Goal: Transaction & Acquisition: Obtain resource

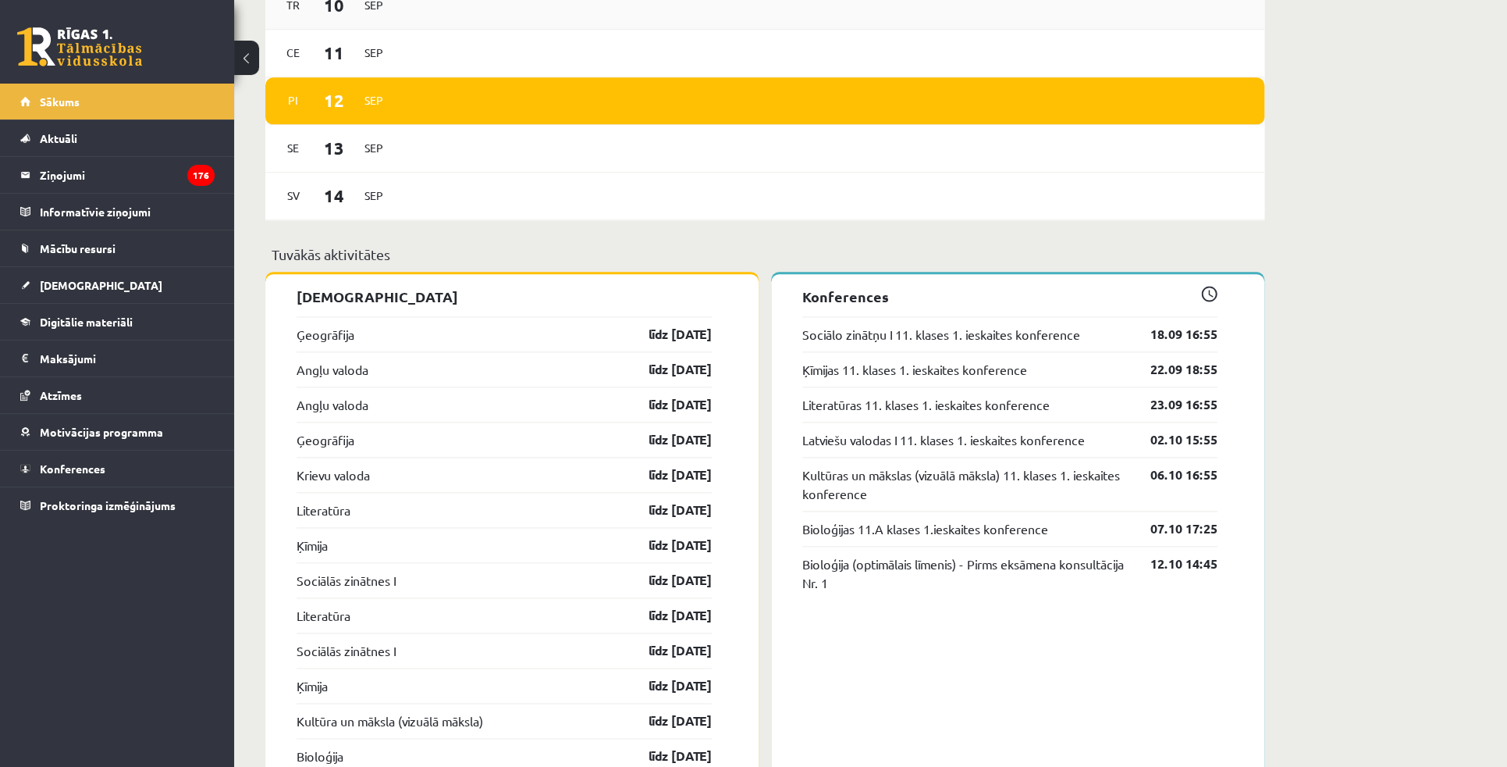
scroll to position [1206, 0]
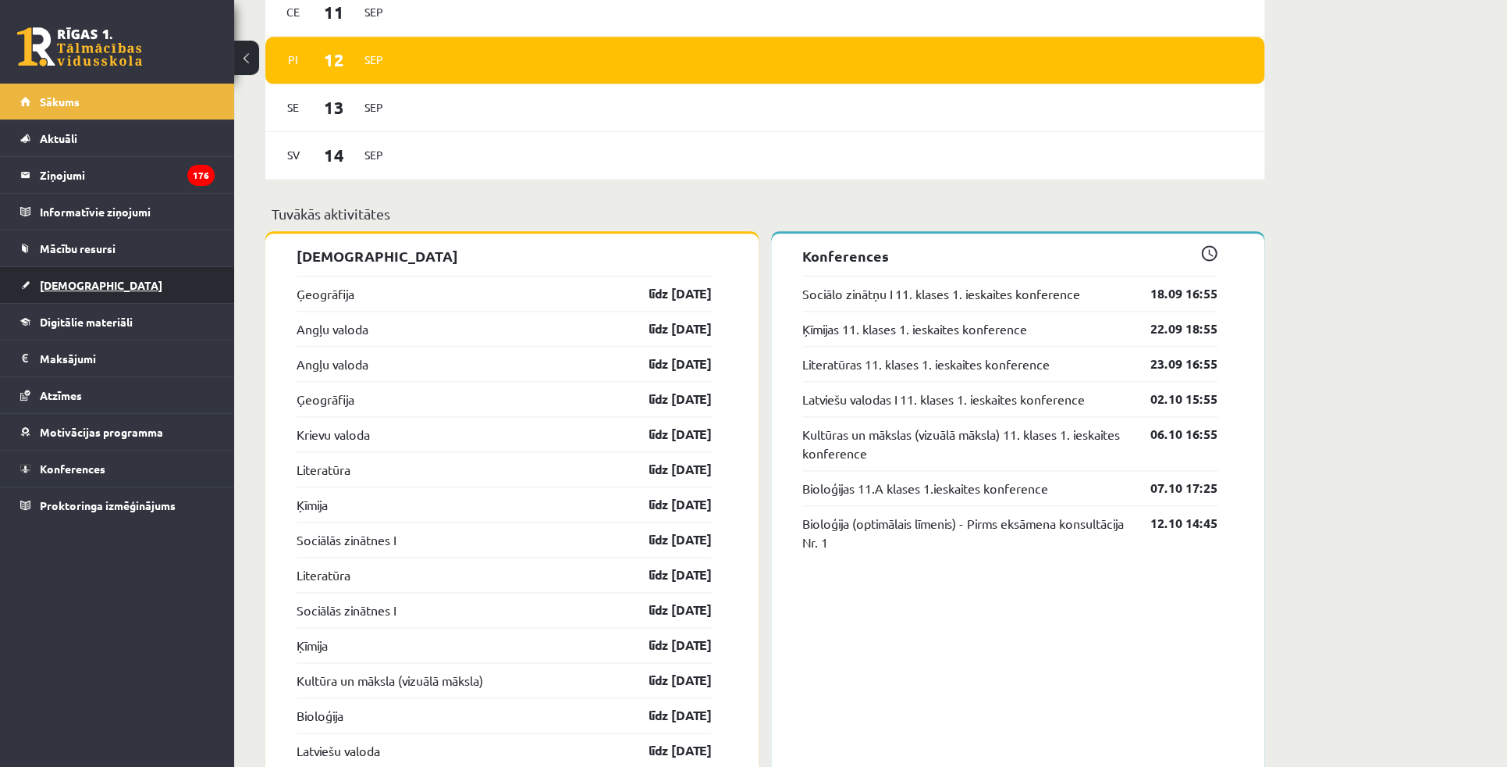
click at [77, 283] on span "[DEMOGRAPHIC_DATA]" at bounding box center [101, 285] width 123 height 14
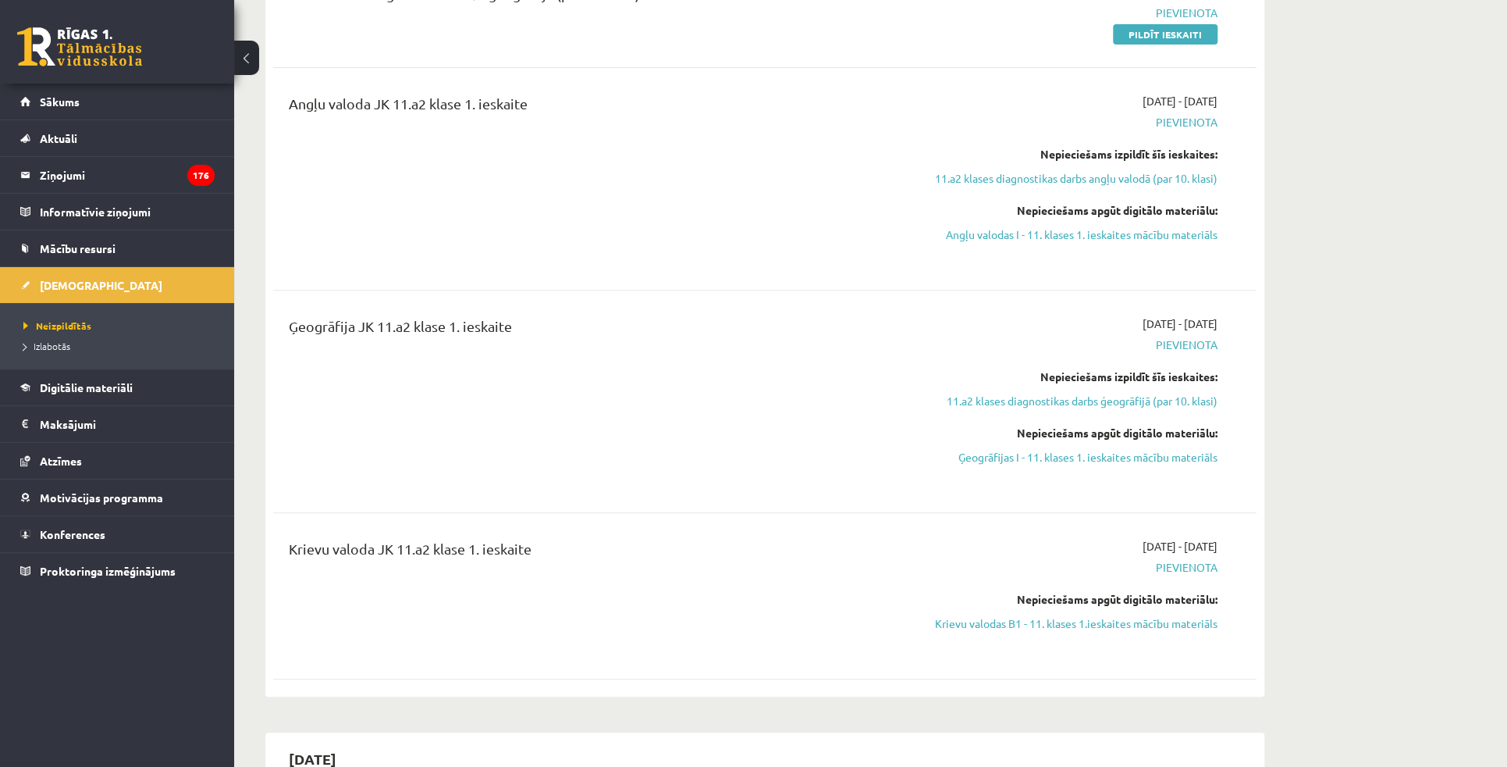
scroll to position [354, 0]
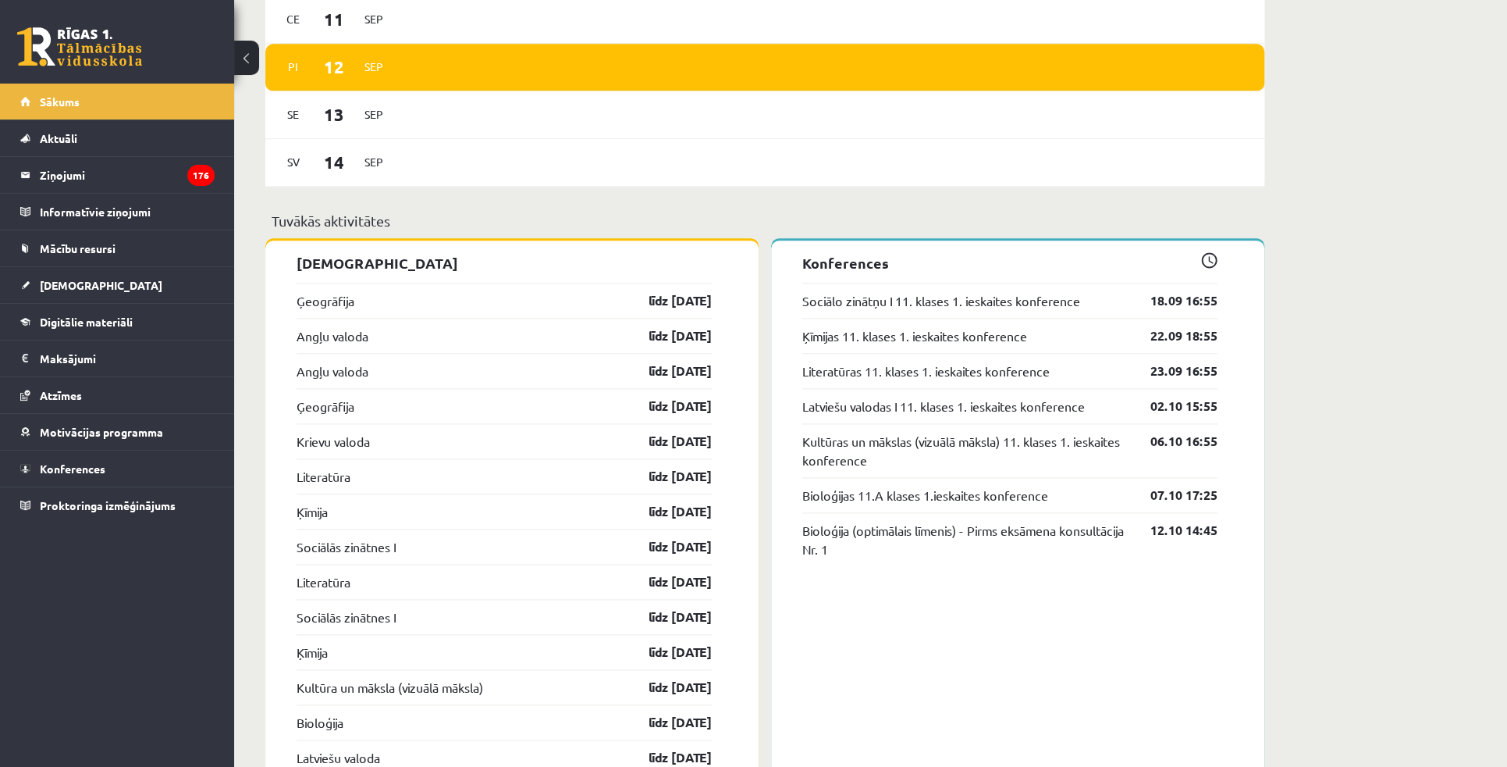
scroll to position [1206, 0]
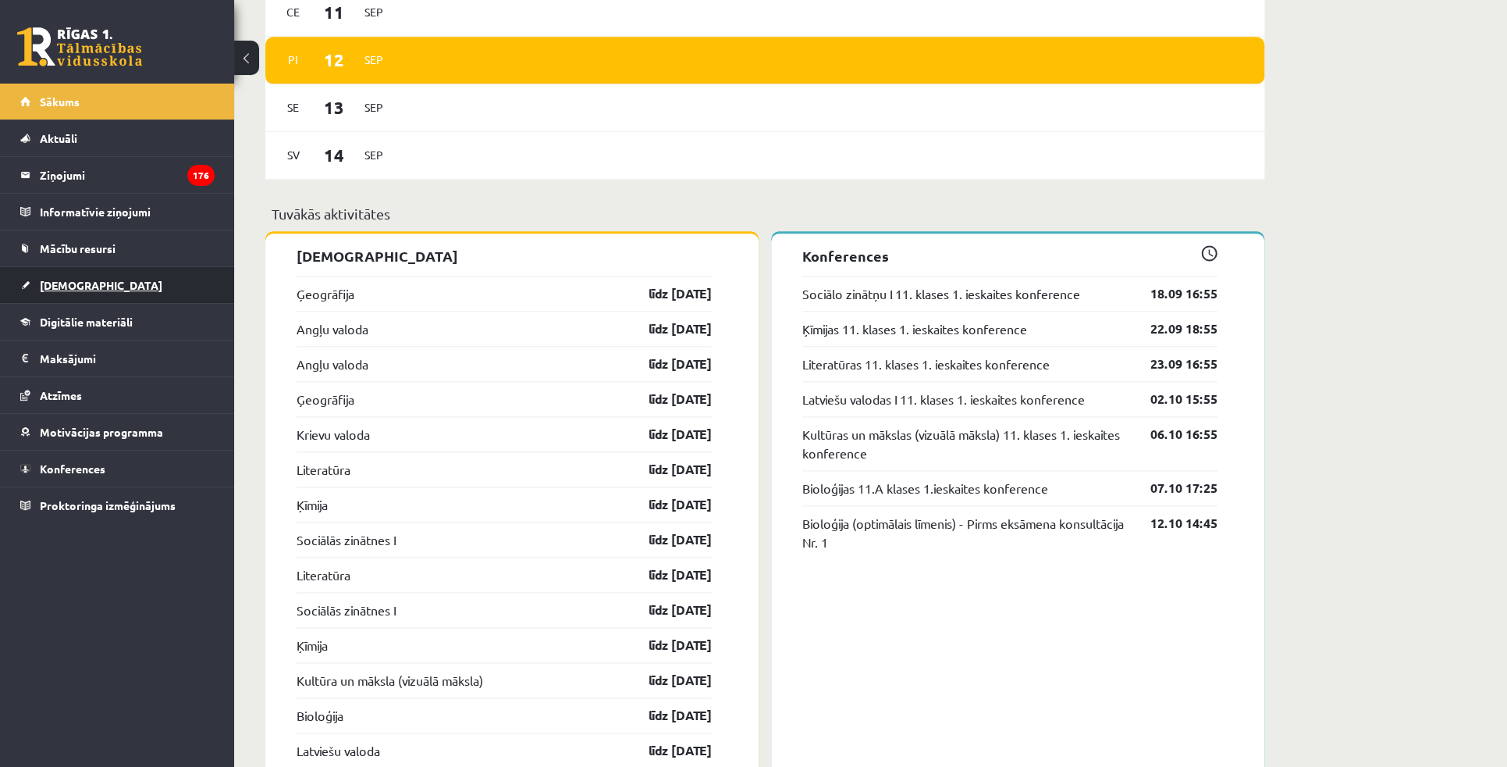
click at [50, 290] on link "[DEMOGRAPHIC_DATA]" at bounding box center [117, 285] width 194 height 36
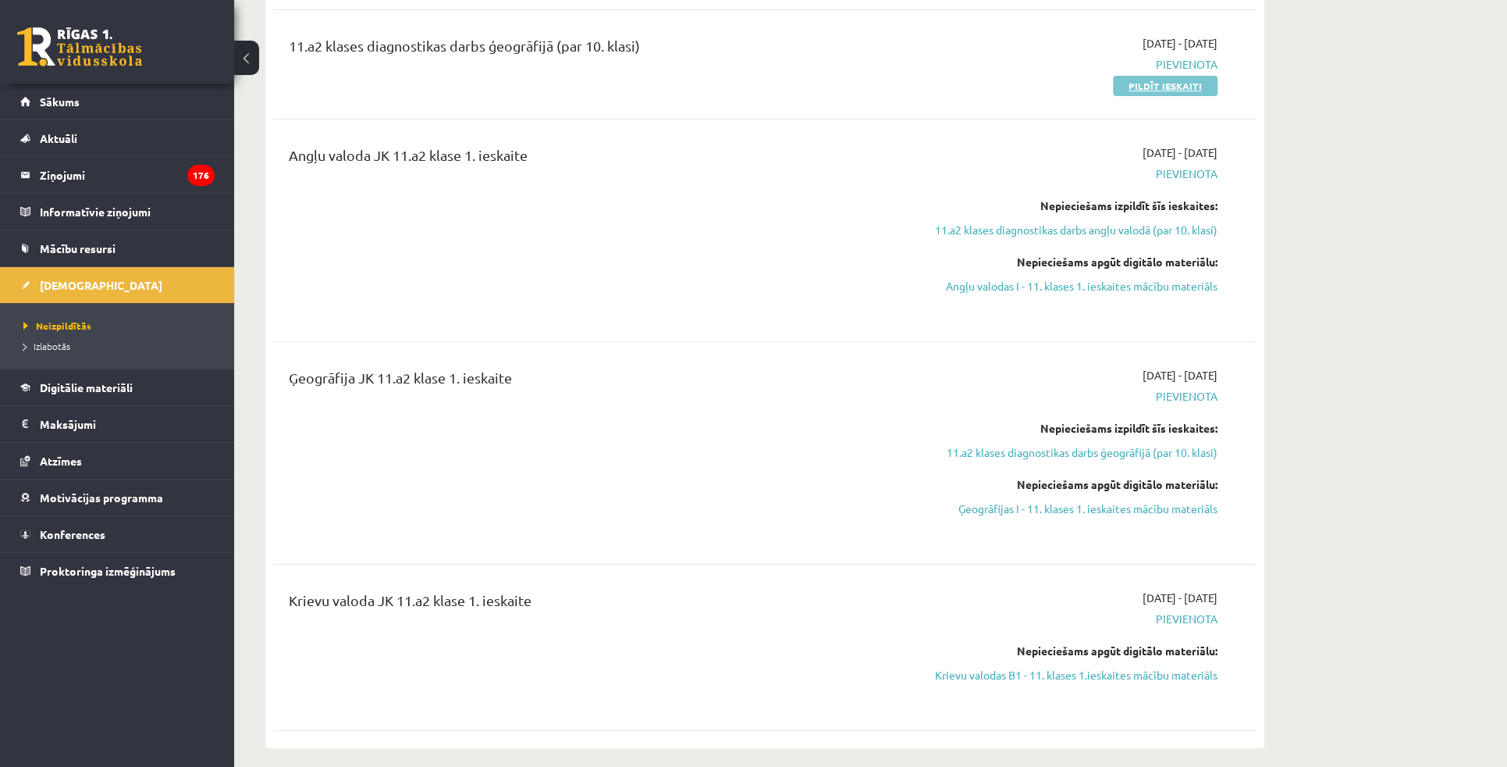
scroll to position [354, 0]
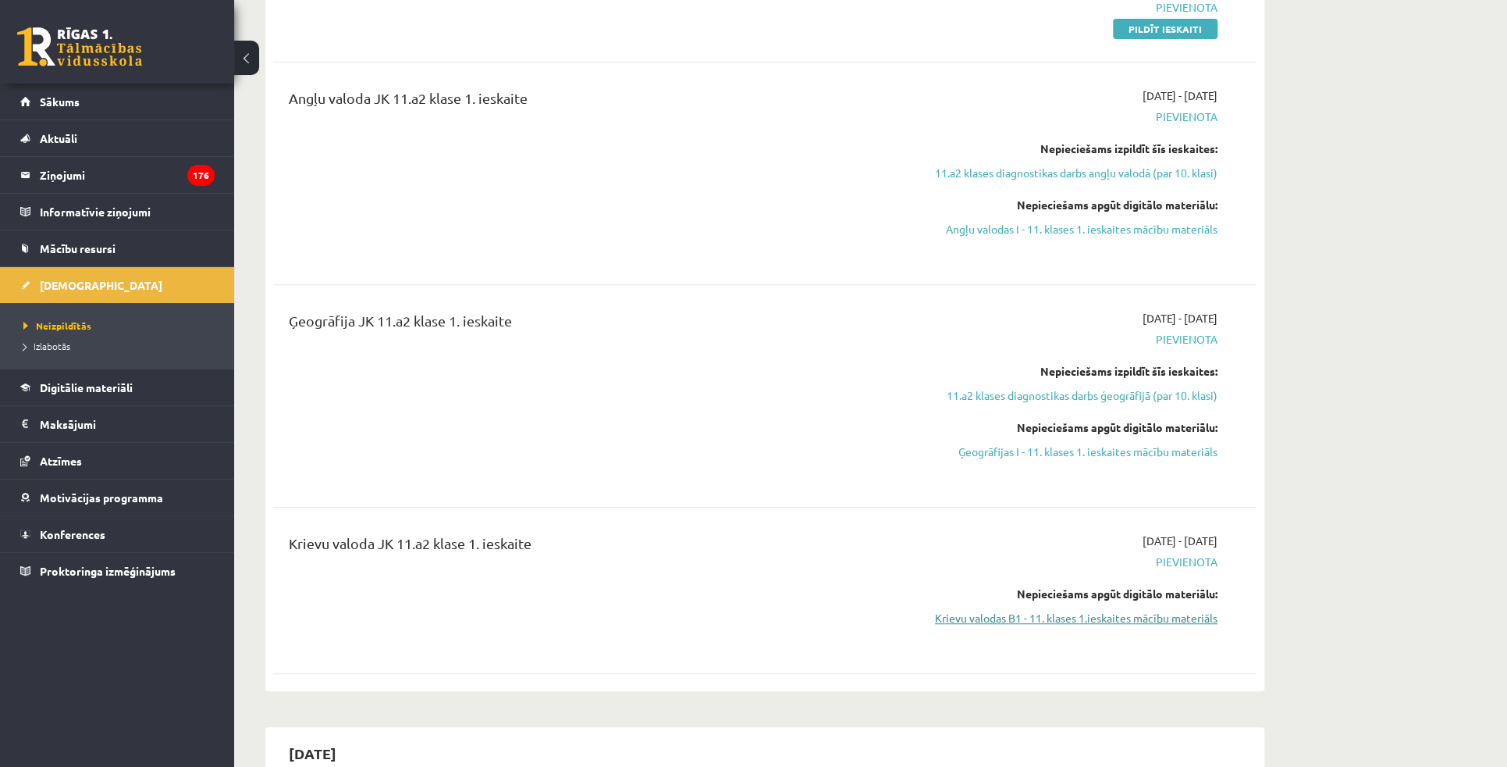
click at [1090, 613] on link "Krievu valodas B1 - 11. klases 1.ieskaites mācību materiāls" at bounding box center [1071, 618] width 294 height 16
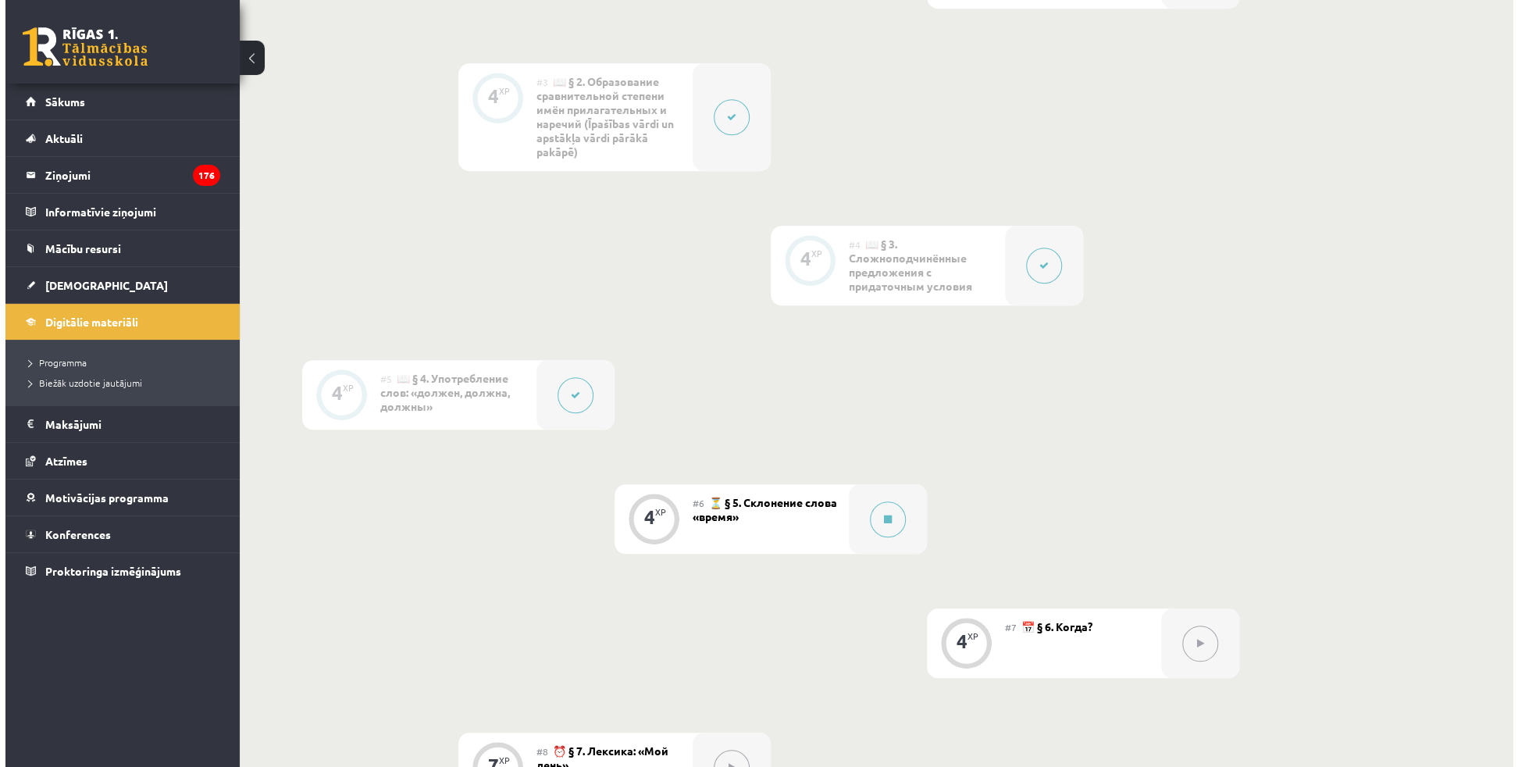
scroll to position [710, 0]
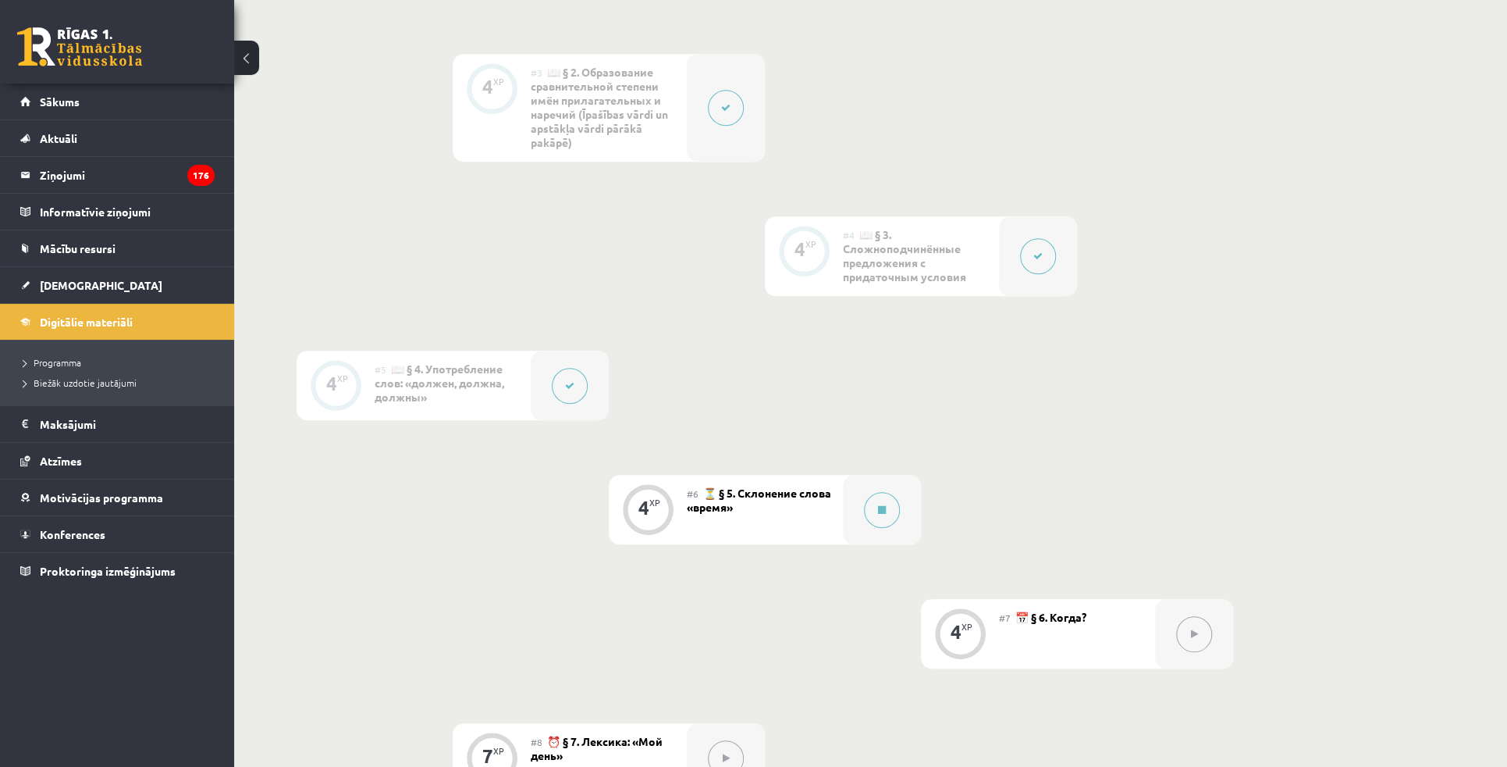
click at [579, 383] on button at bounding box center [570, 386] width 36 height 36
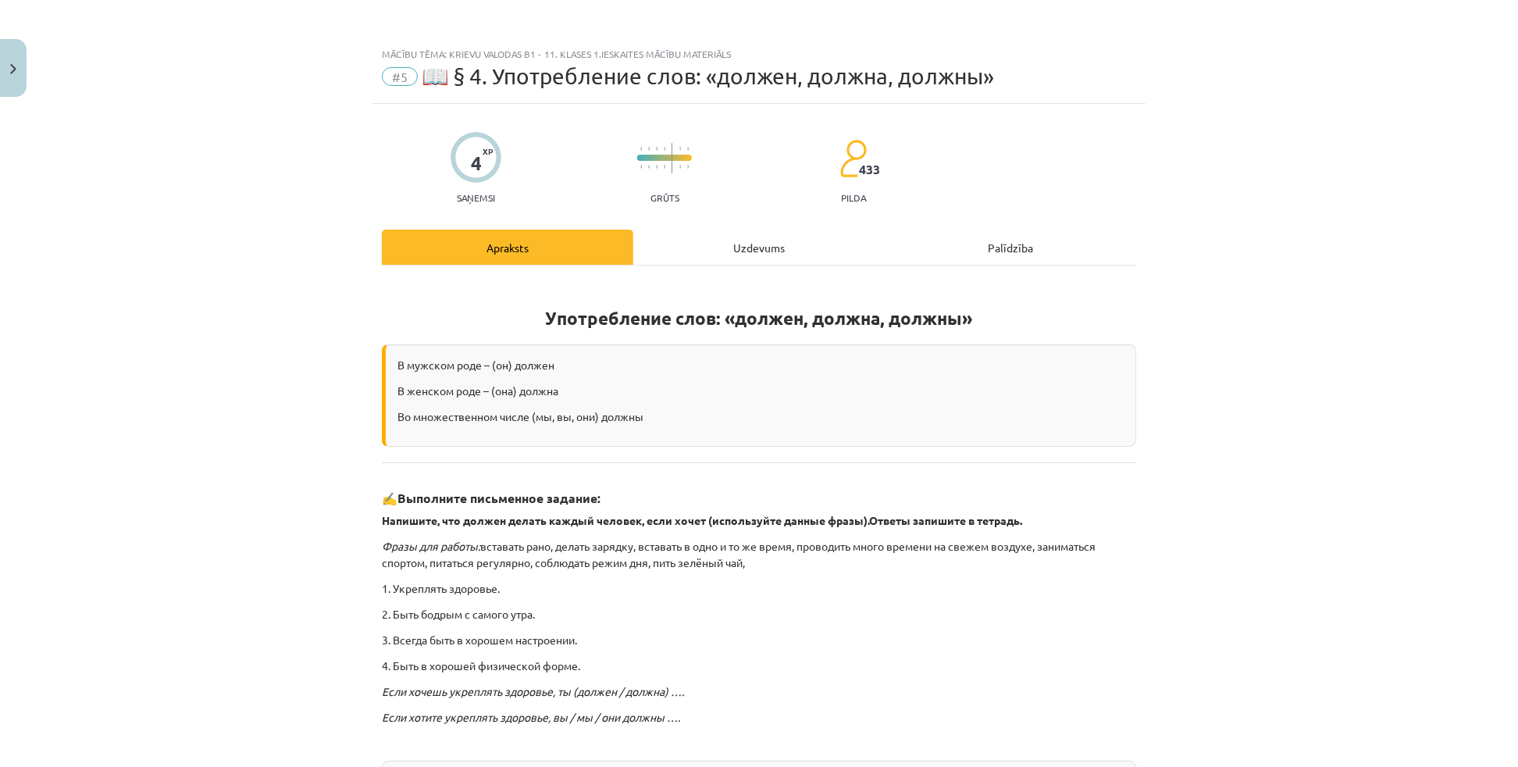
click at [742, 245] on div "Uzdevums" at bounding box center [758, 247] width 251 height 35
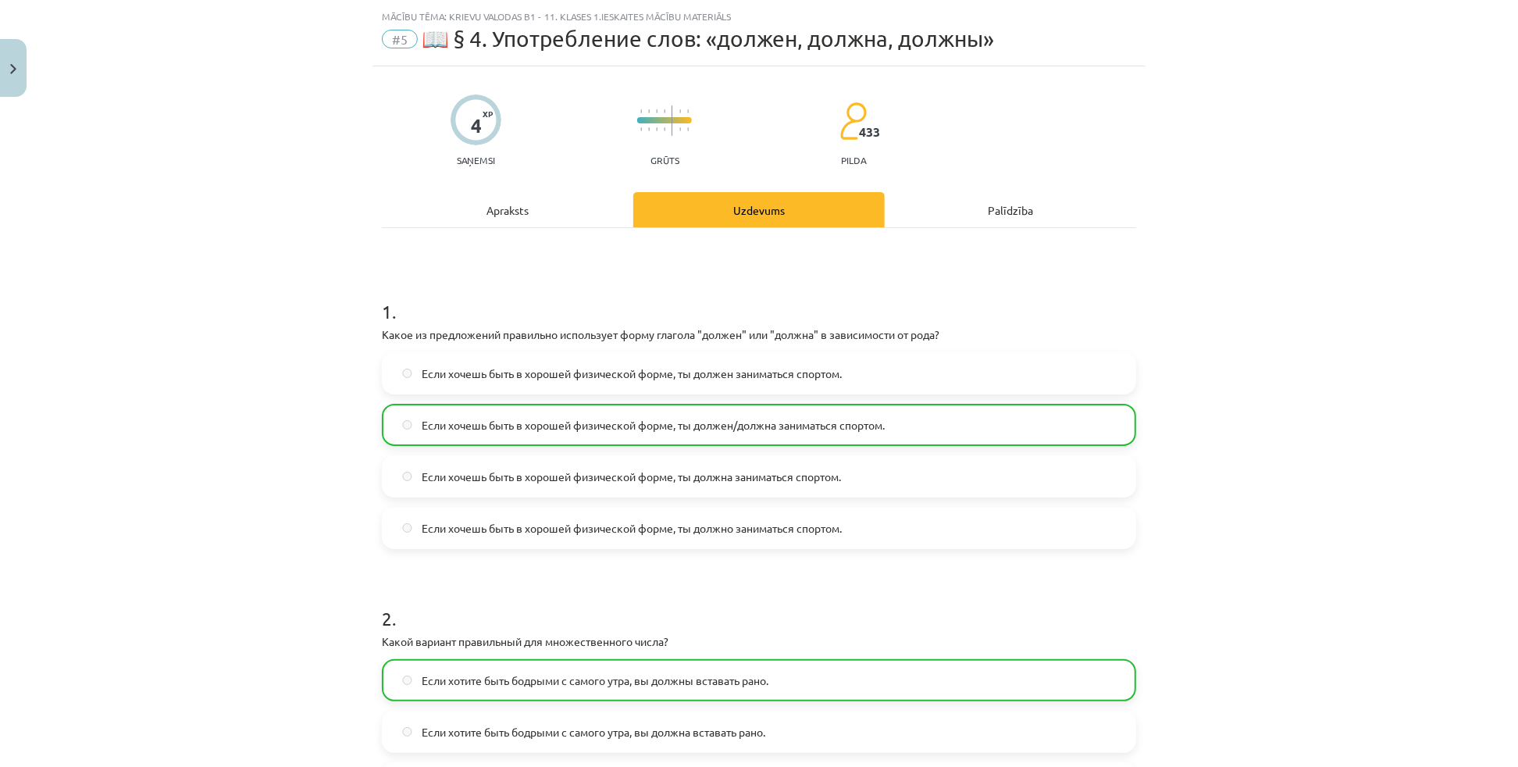
scroll to position [39, 0]
click at [16, 56] on button "Close" at bounding box center [13, 68] width 27 height 58
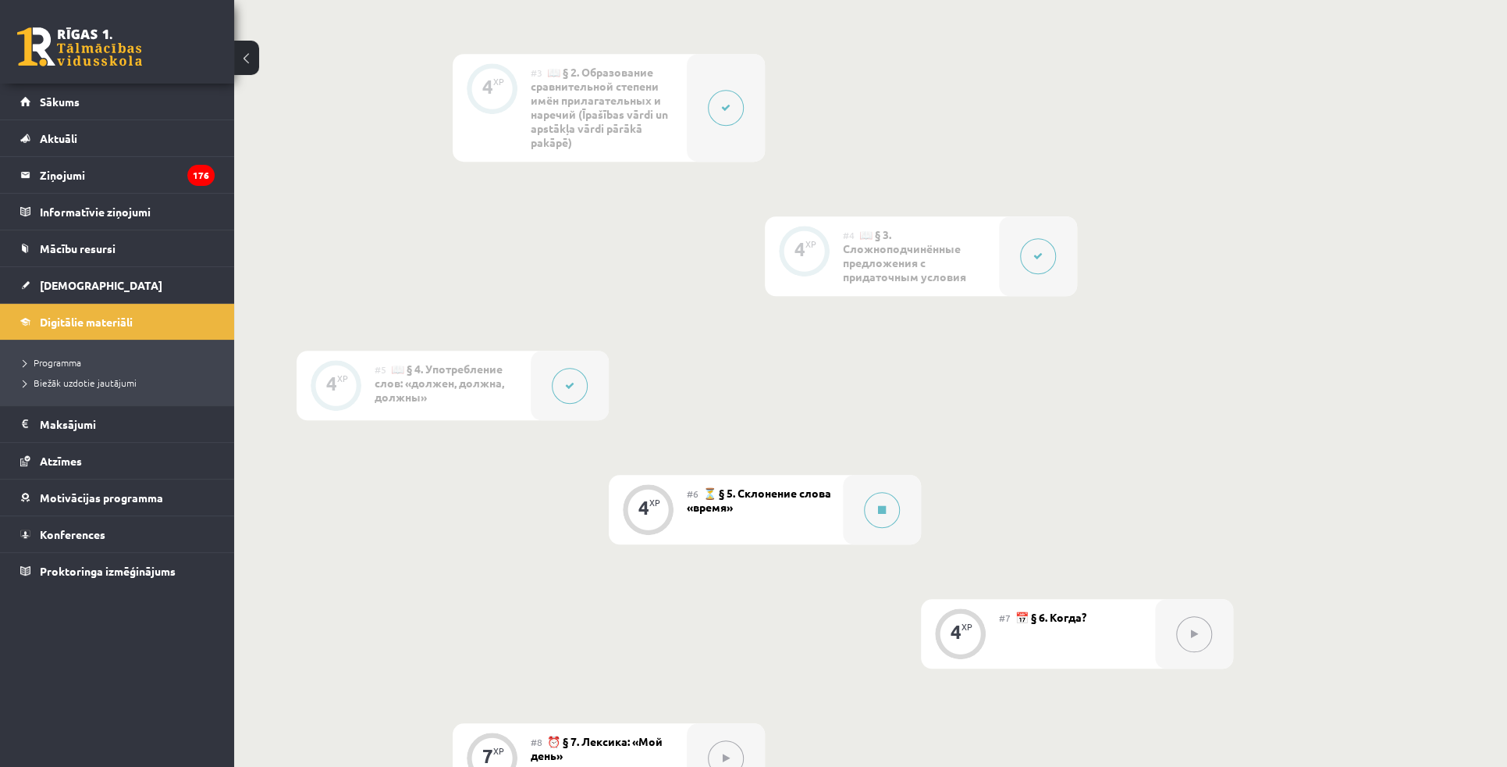
click at [1027, 262] on button at bounding box center [1038, 256] width 36 height 36
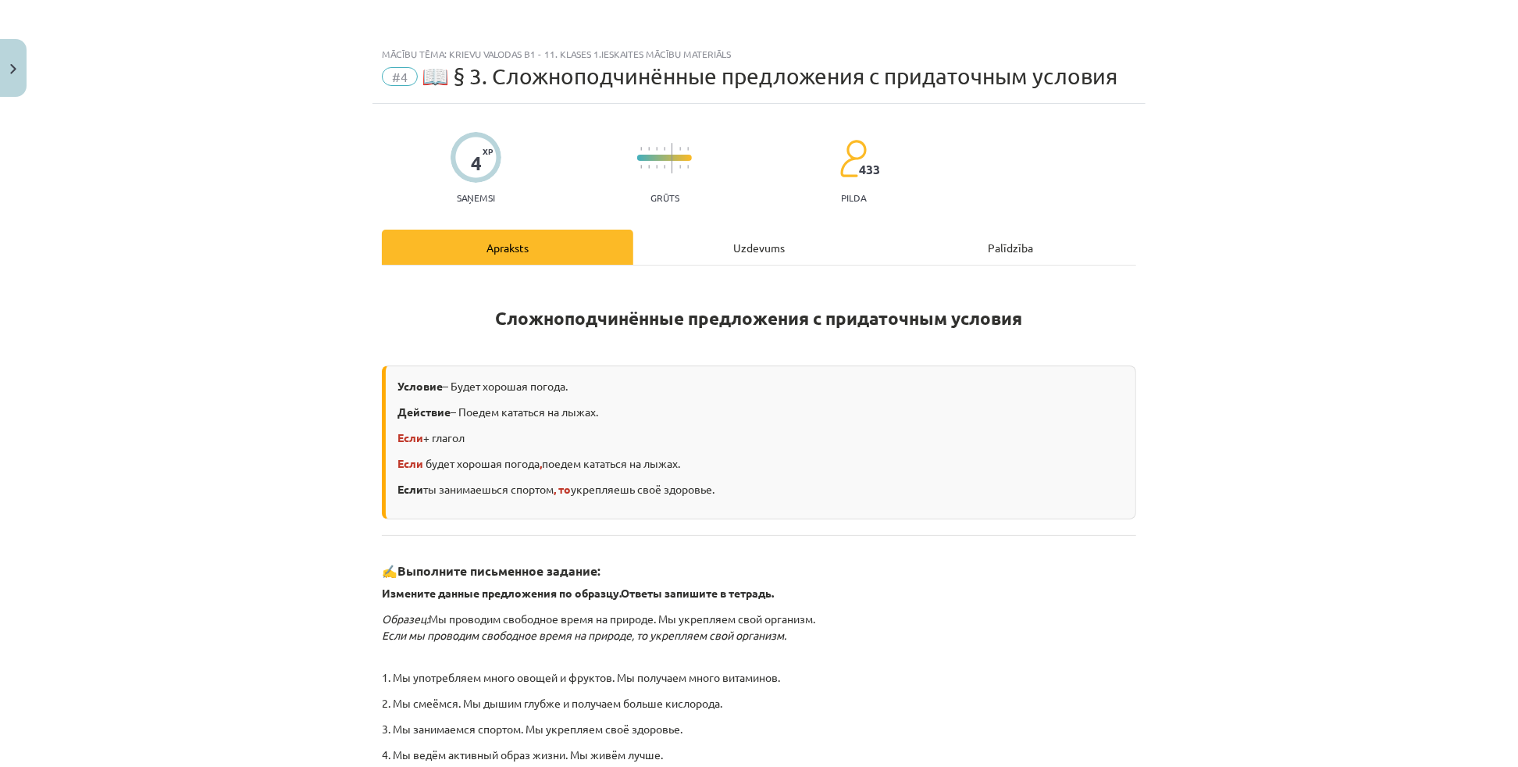
click at [763, 258] on div "Uzdevums" at bounding box center [758, 247] width 251 height 35
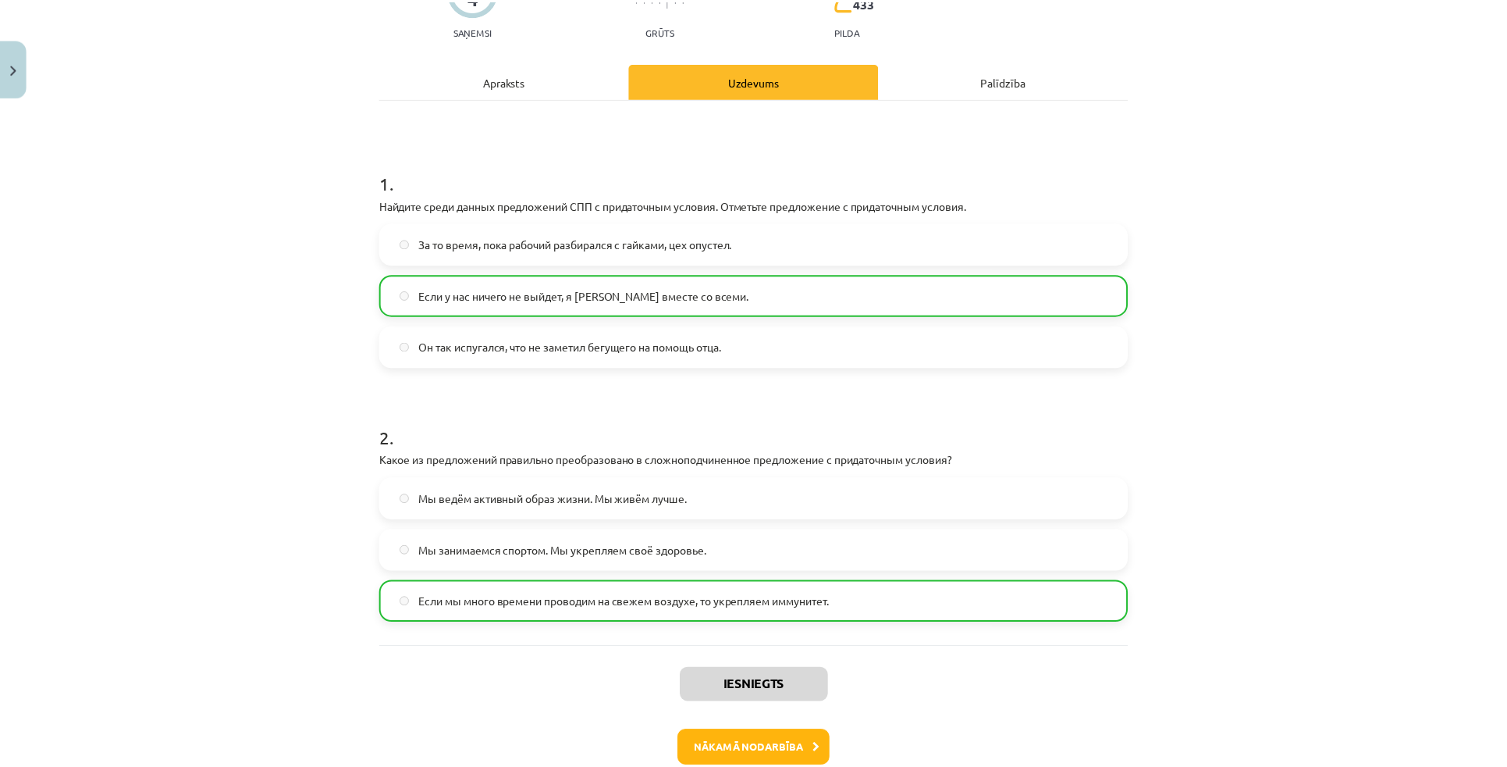
scroll to position [181, 0]
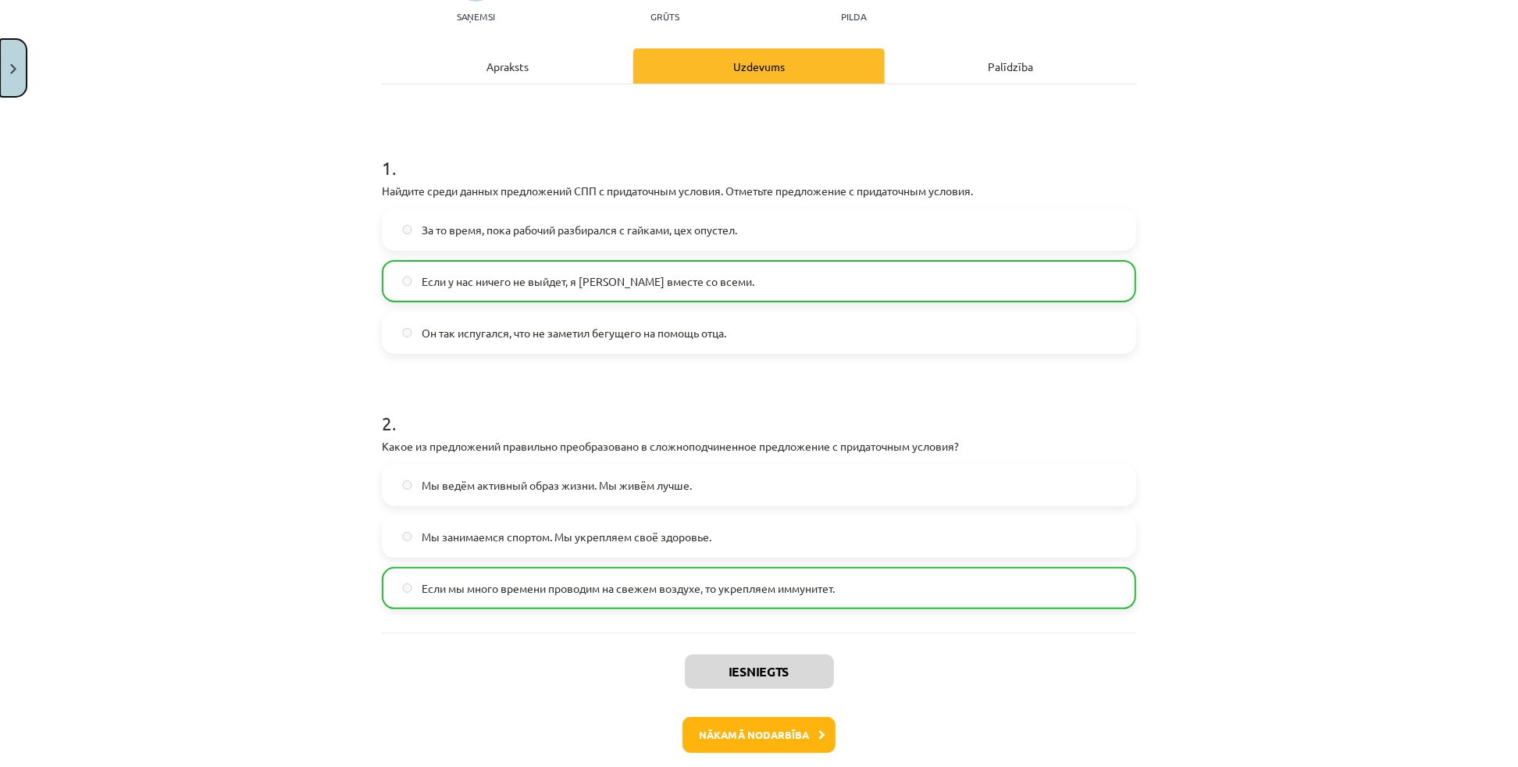
click at [0, 56] on button "Close" at bounding box center [13, 68] width 27 height 58
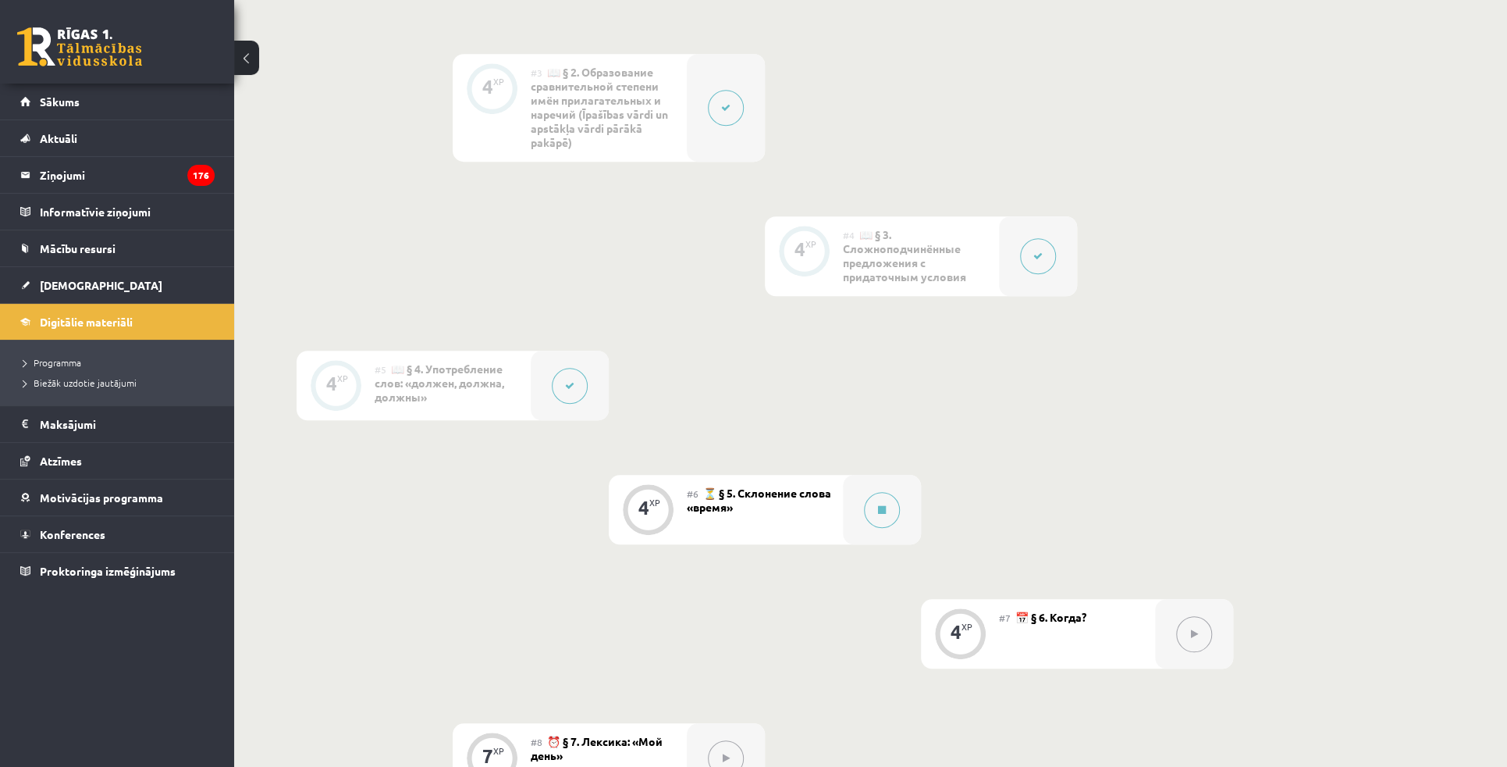
scroll to position [354, 0]
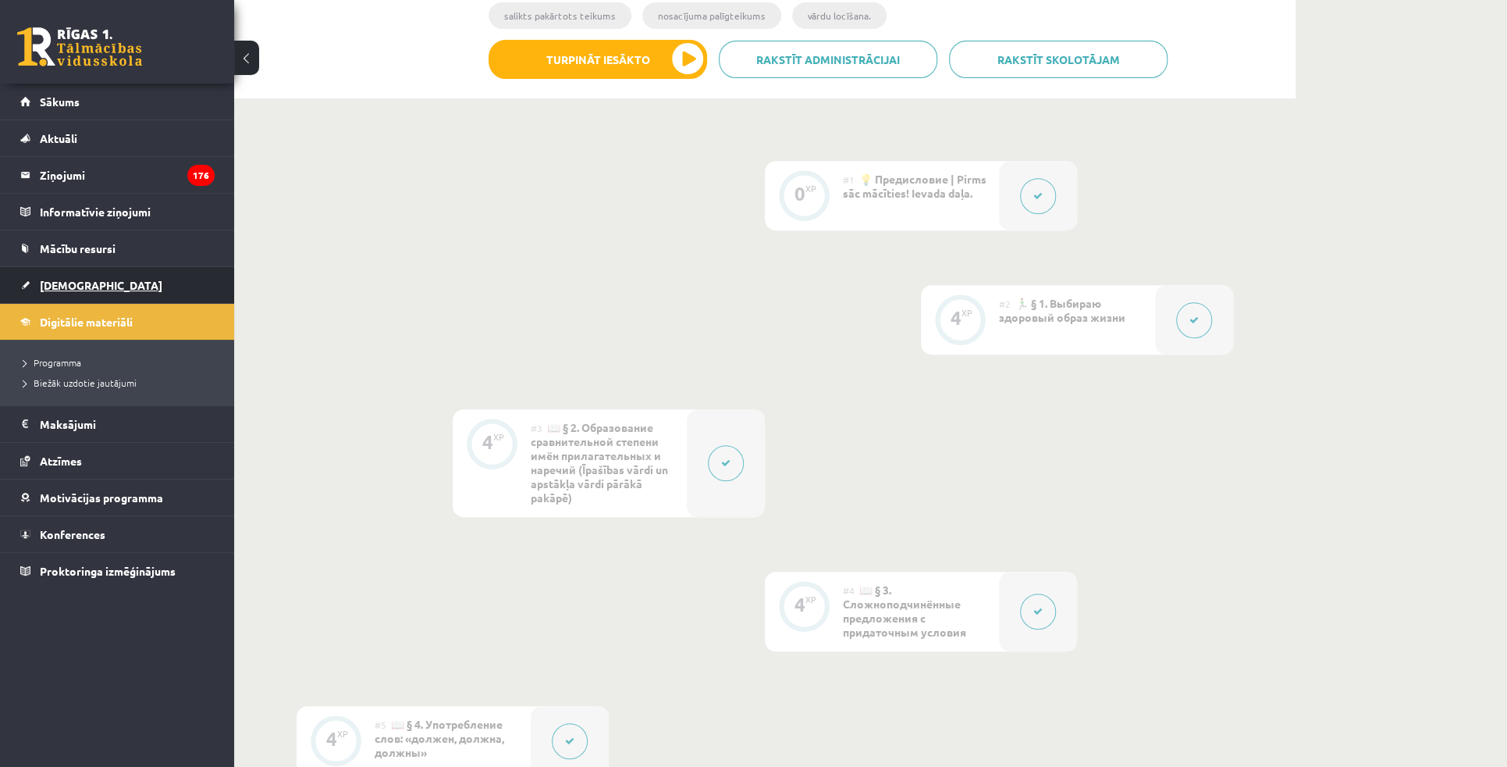
click at [62, 280] on span "[DEMOGRAPHIC_DATA]" at bounding box center [101, 285] width 123 height 14
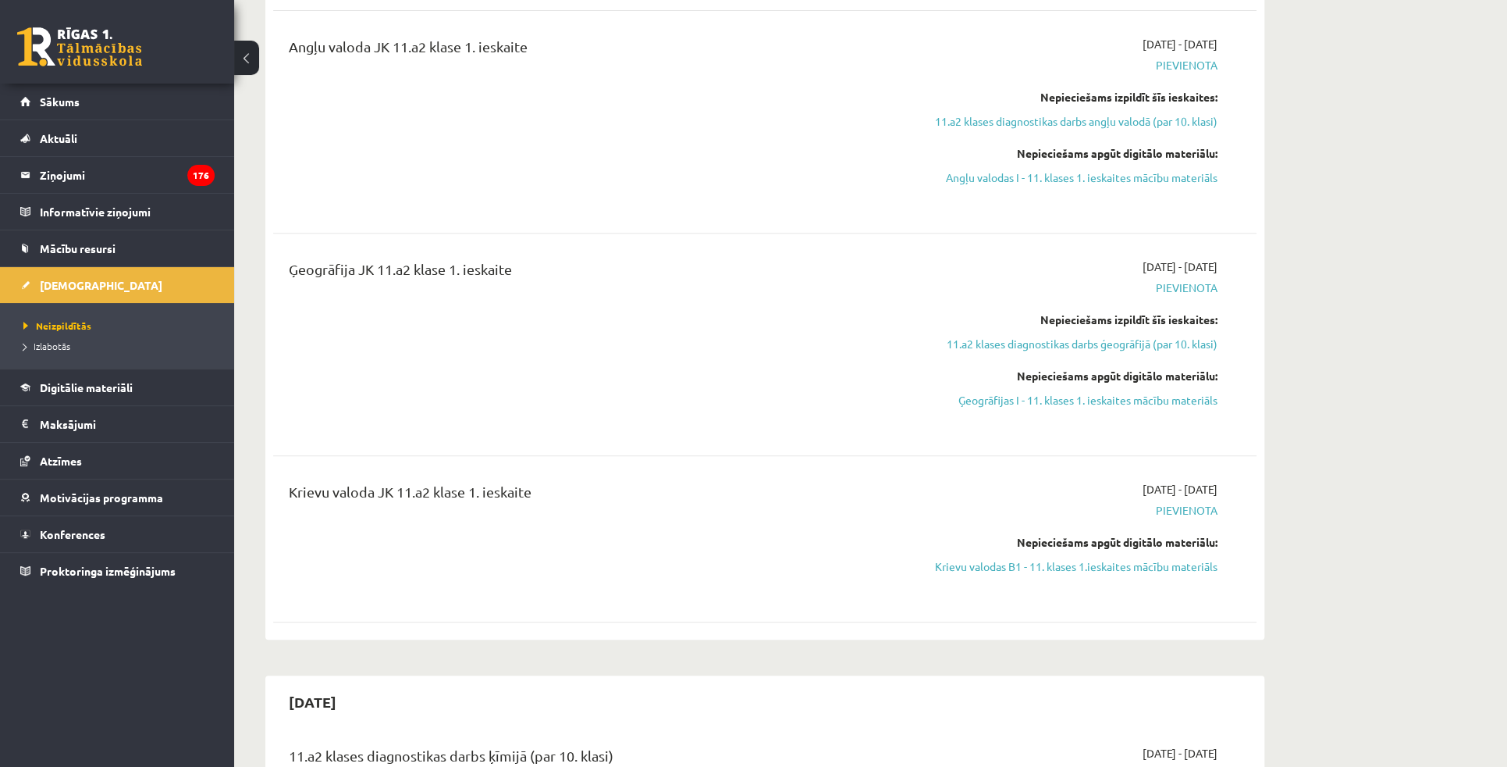
scroll to position [425, 0]
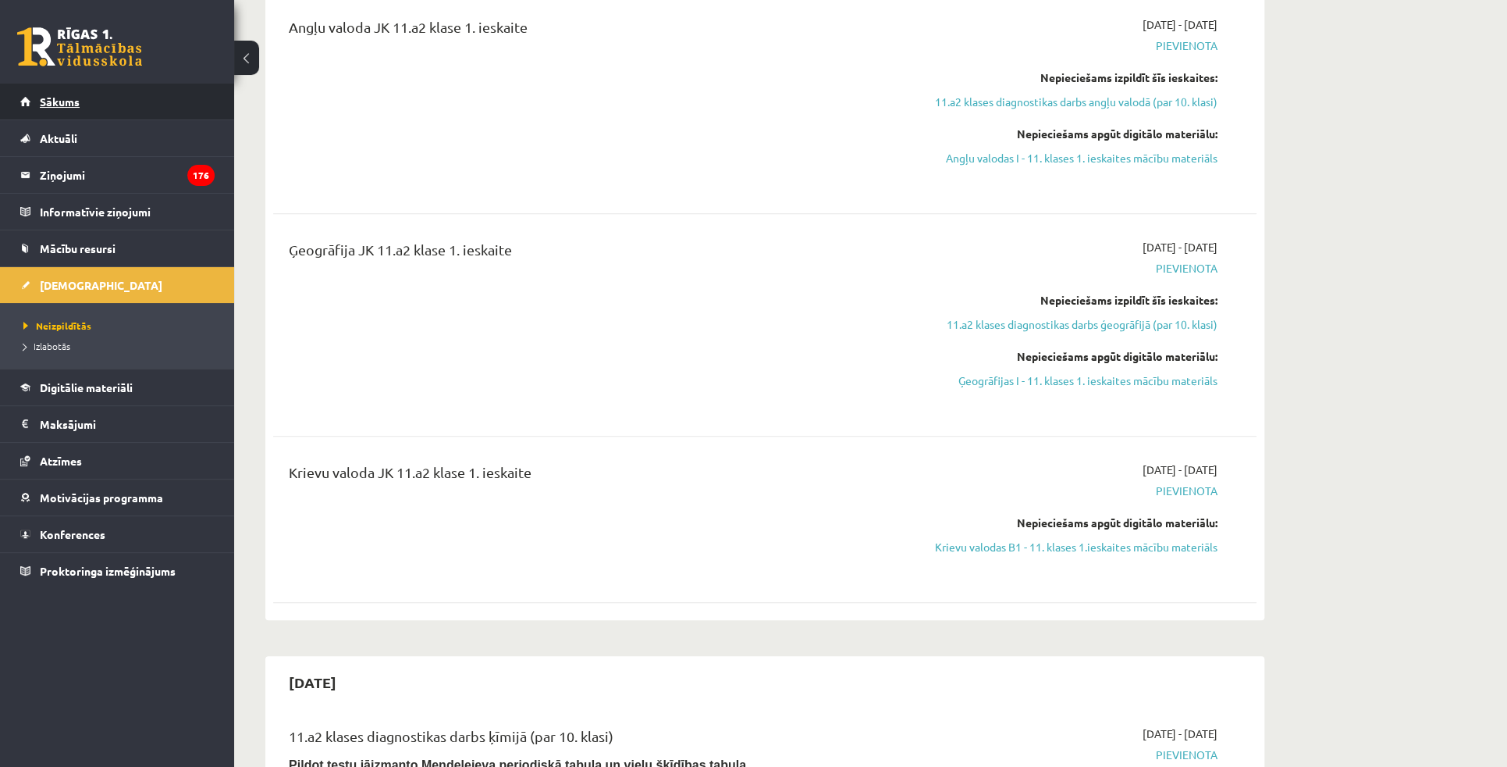
click at [74, 103] on span "Sākums" at bounding box center [60, 101] width 40 height 14
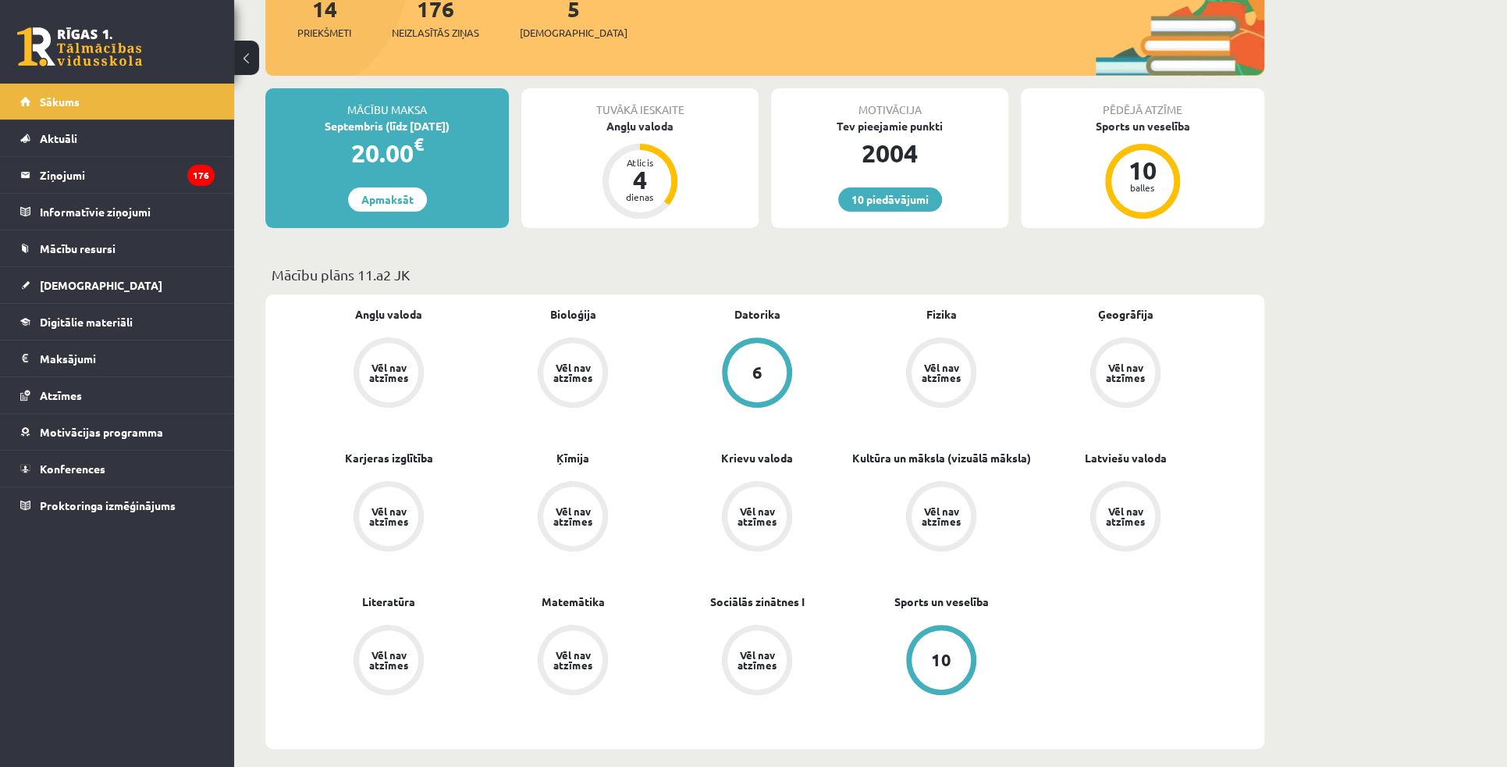
scroll to position [283, 0]
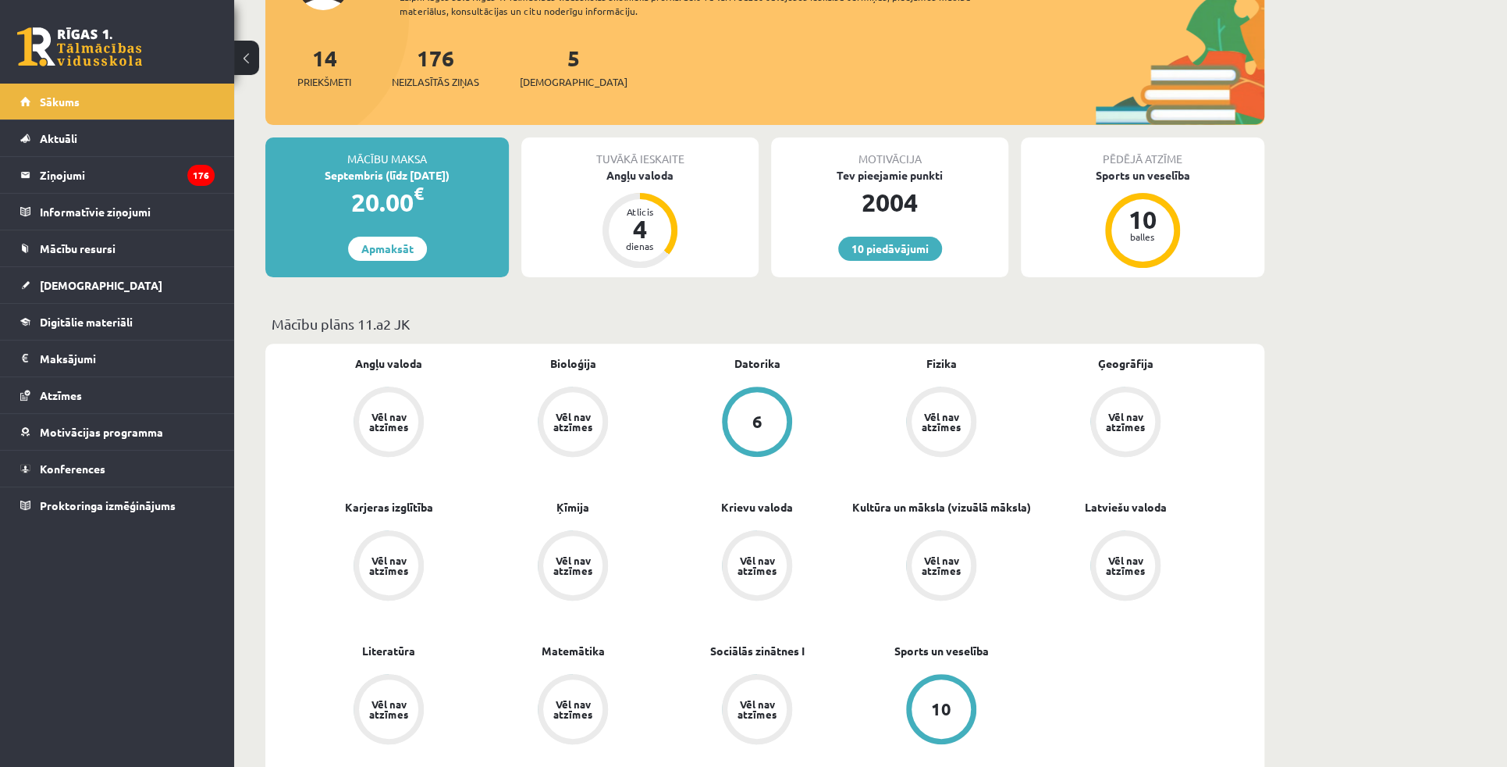
scroll to position [142, 0]
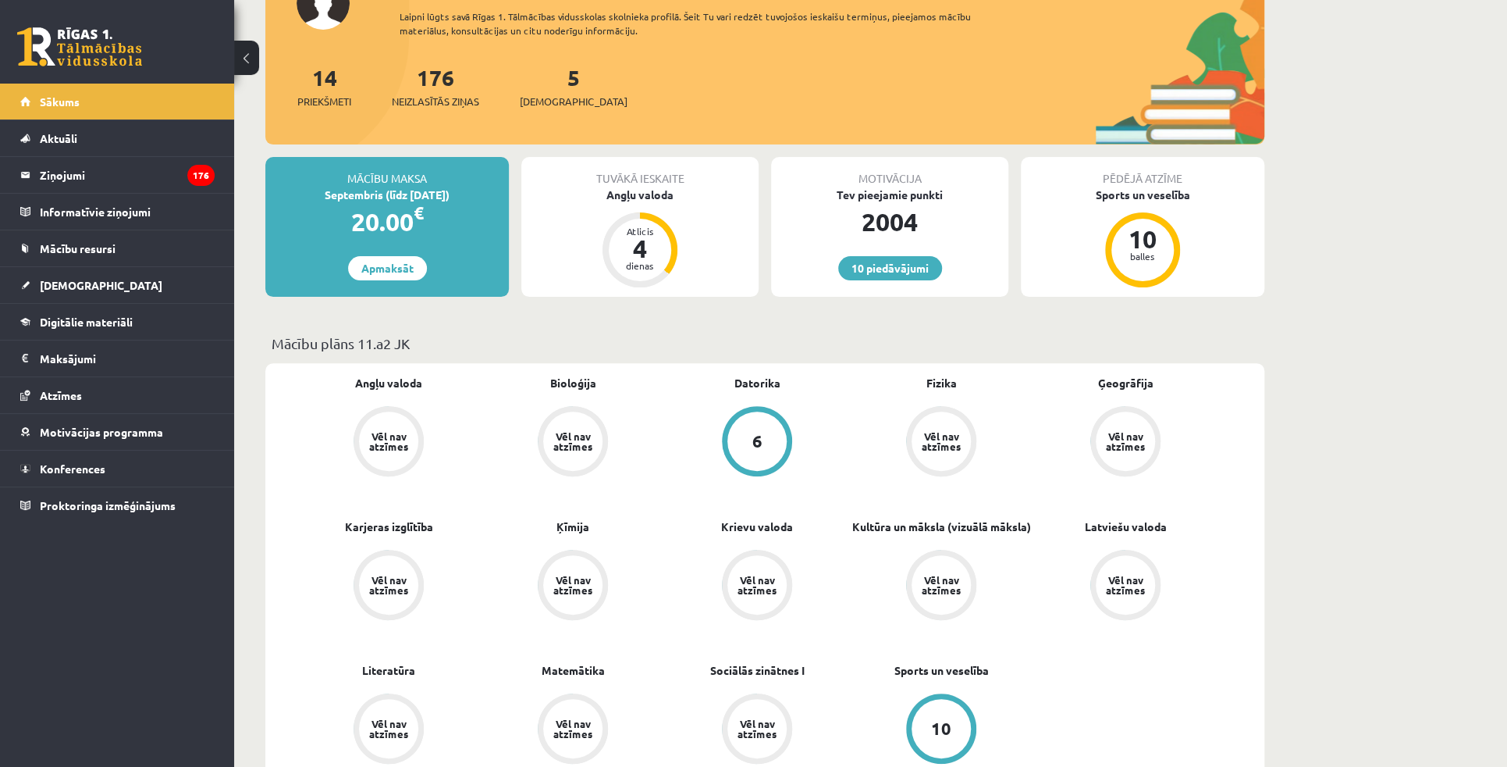
drag, startPoint x: 860, startPoint y: 179, endPoint x: 946, endPoint y: 199, distance: 89.0
click at [946, 199] on div "Motivācija Tev pieejamie punkti 2004 10 piedāvājumi" at bounding box center [889, 227] width 237 height 140
click at [946, 199] on div "Tev pieejamie punkti" at bounding box center [889, 195] width 237 height 16
drag, startPoint x: 890, startPoint y: 219, endPoint x: 931, endPoint y: 224, distance: 40.9
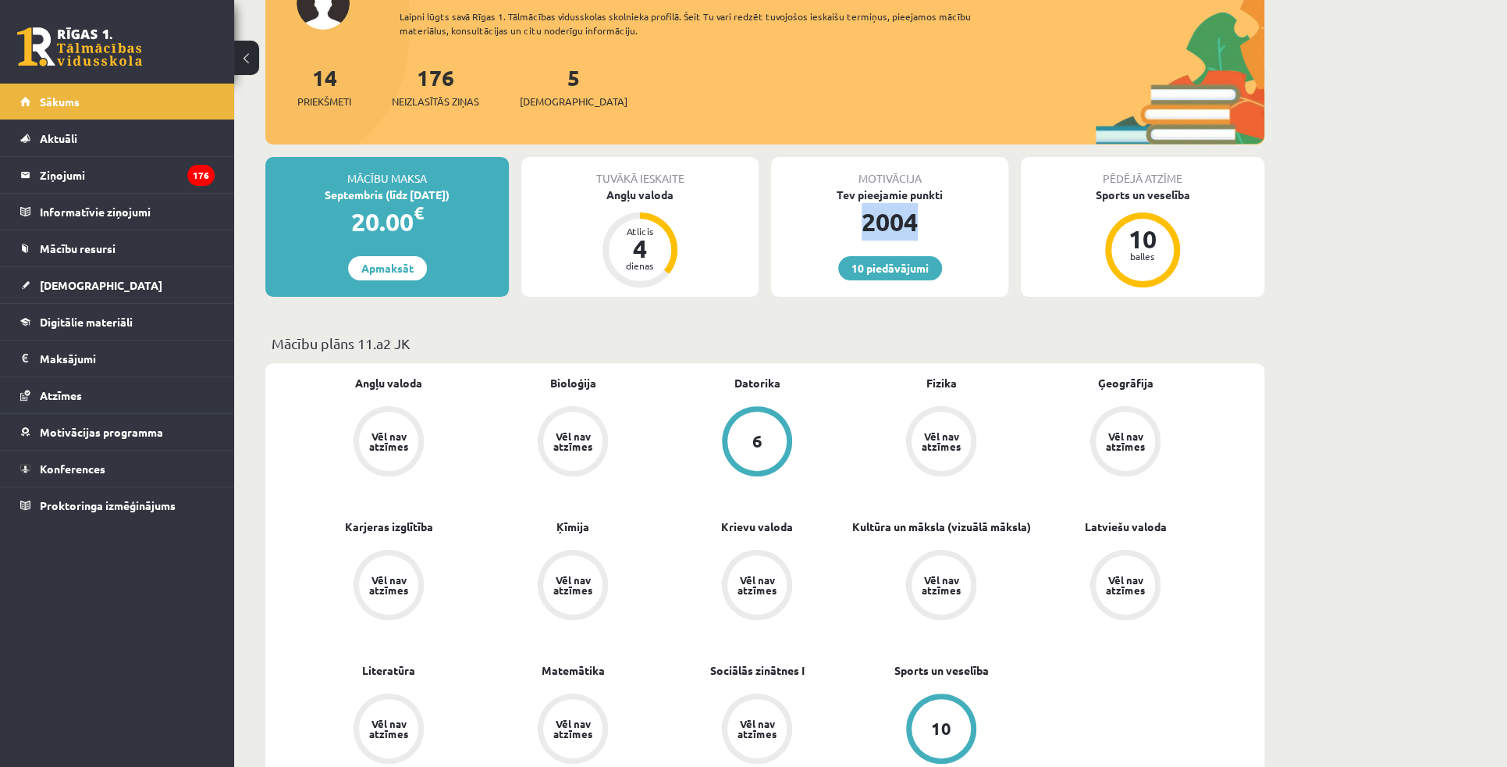
click at [931, 224] on div "2004" at bounding box center [889, 221] width 237 height 37
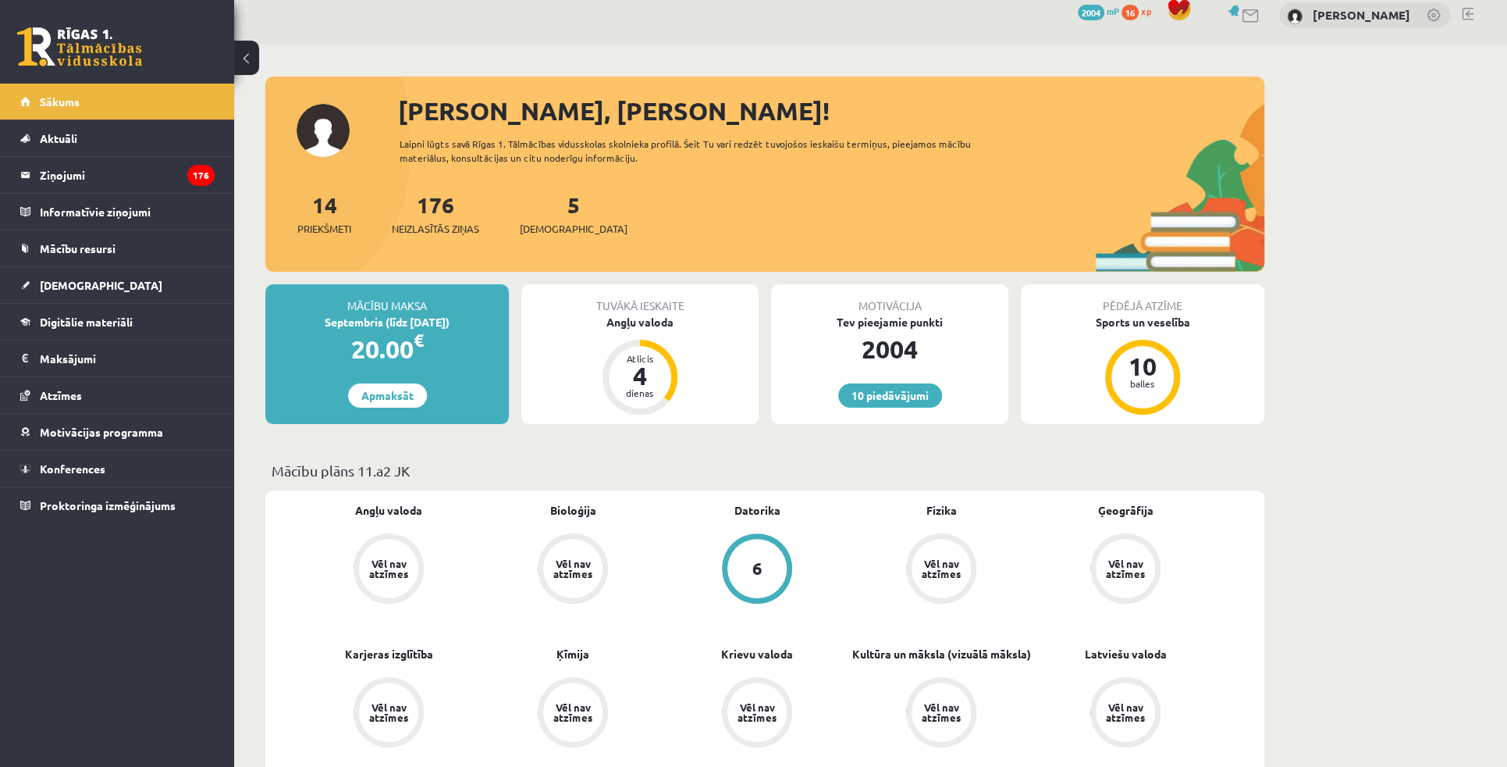
scroll to position [0, 0]
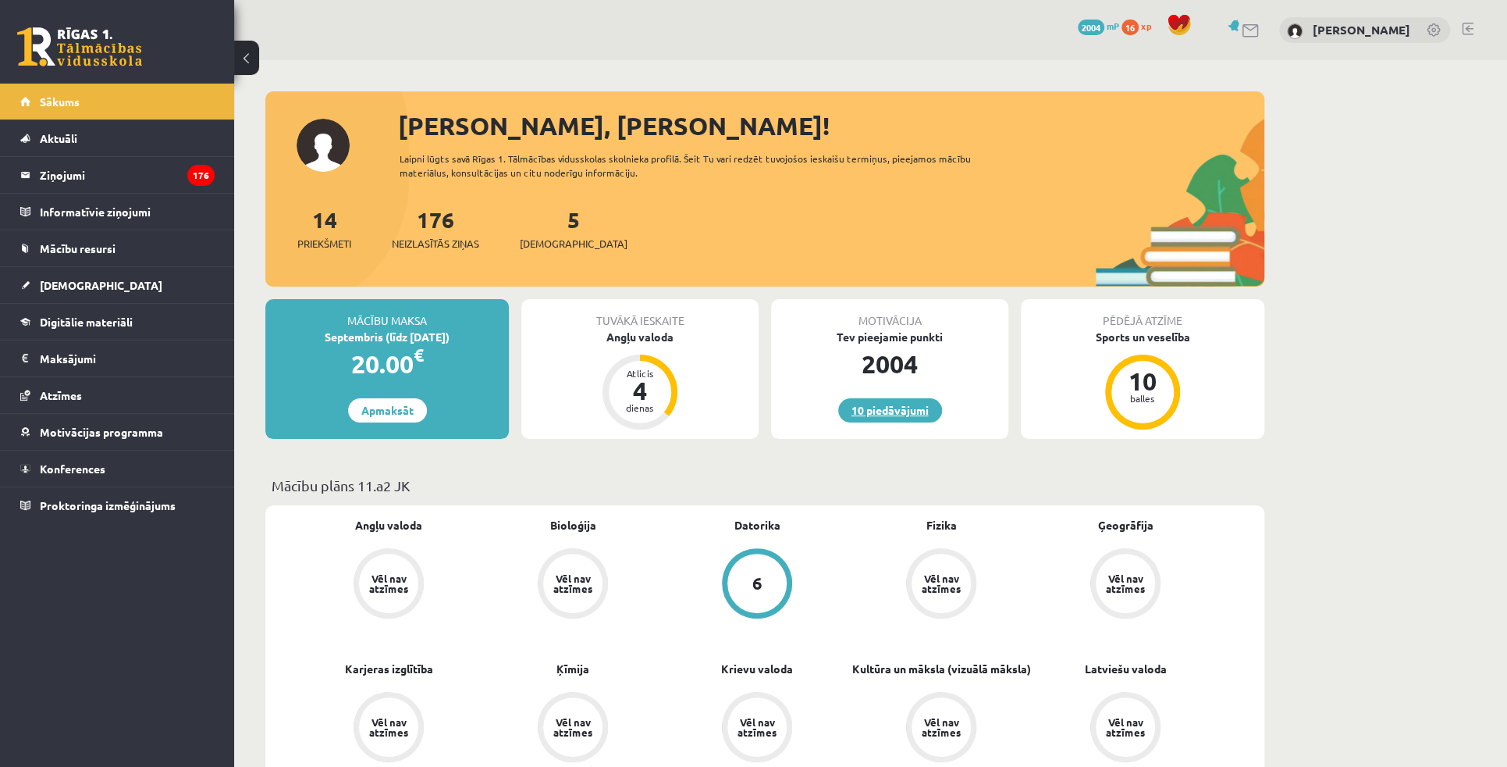
click at [892, 411] on link "10 piedāvājumi" at bounding box center [890, 410] width 104 height 24
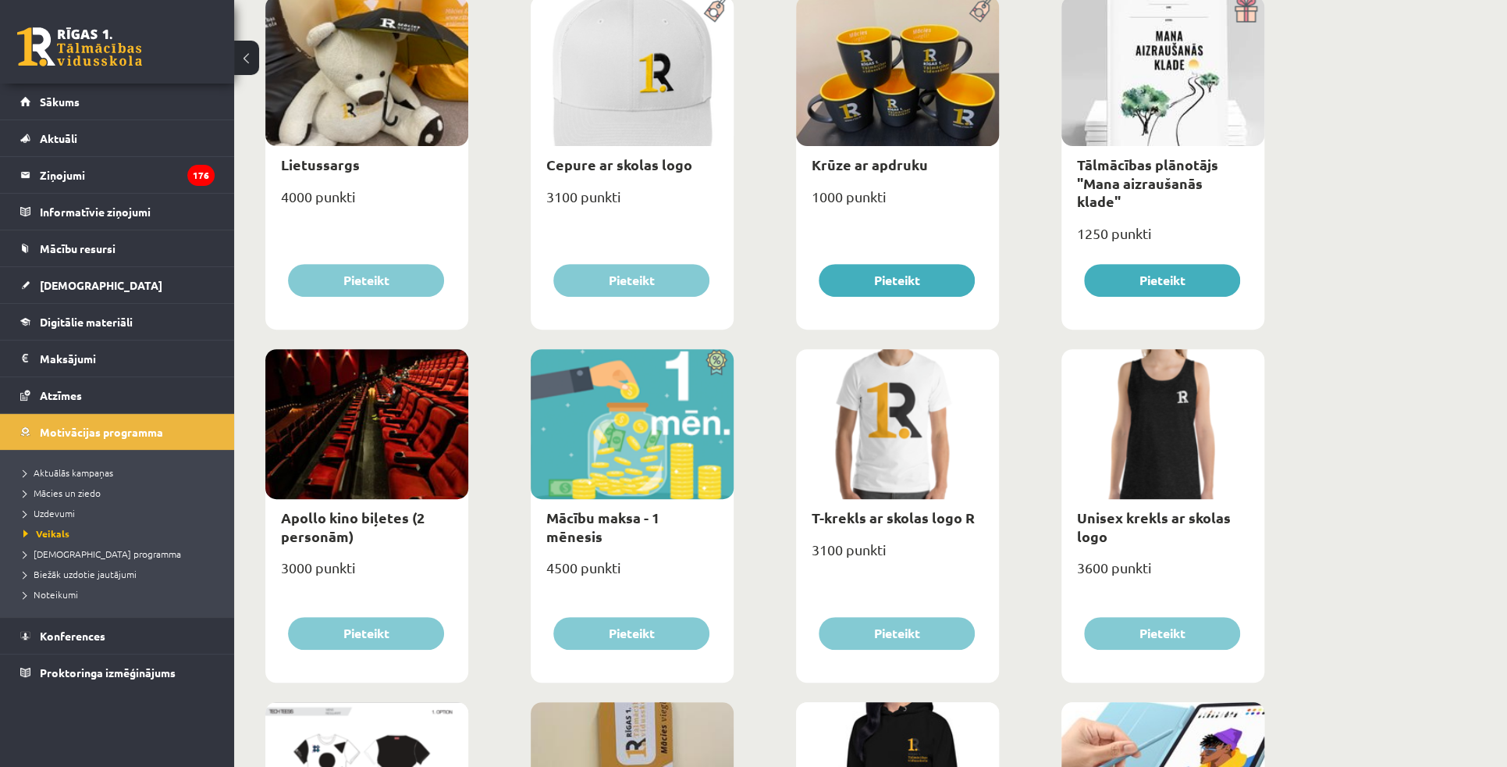
scroll to position [283, 0]
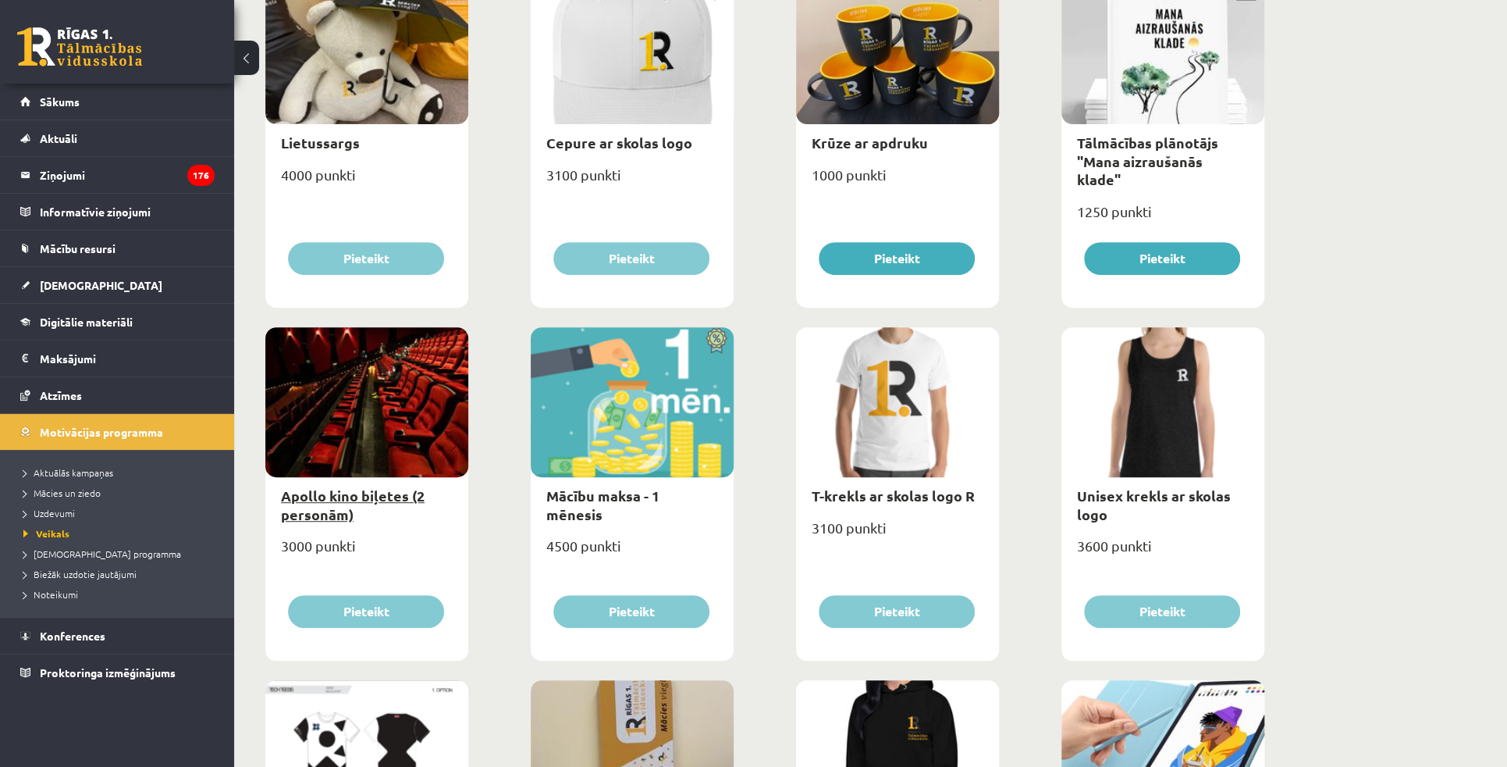
click at [358, 500] on link "Apollo kino biļetes (2 personām)" at bounding box center [353, 504] width 144 height 36
type input "*"
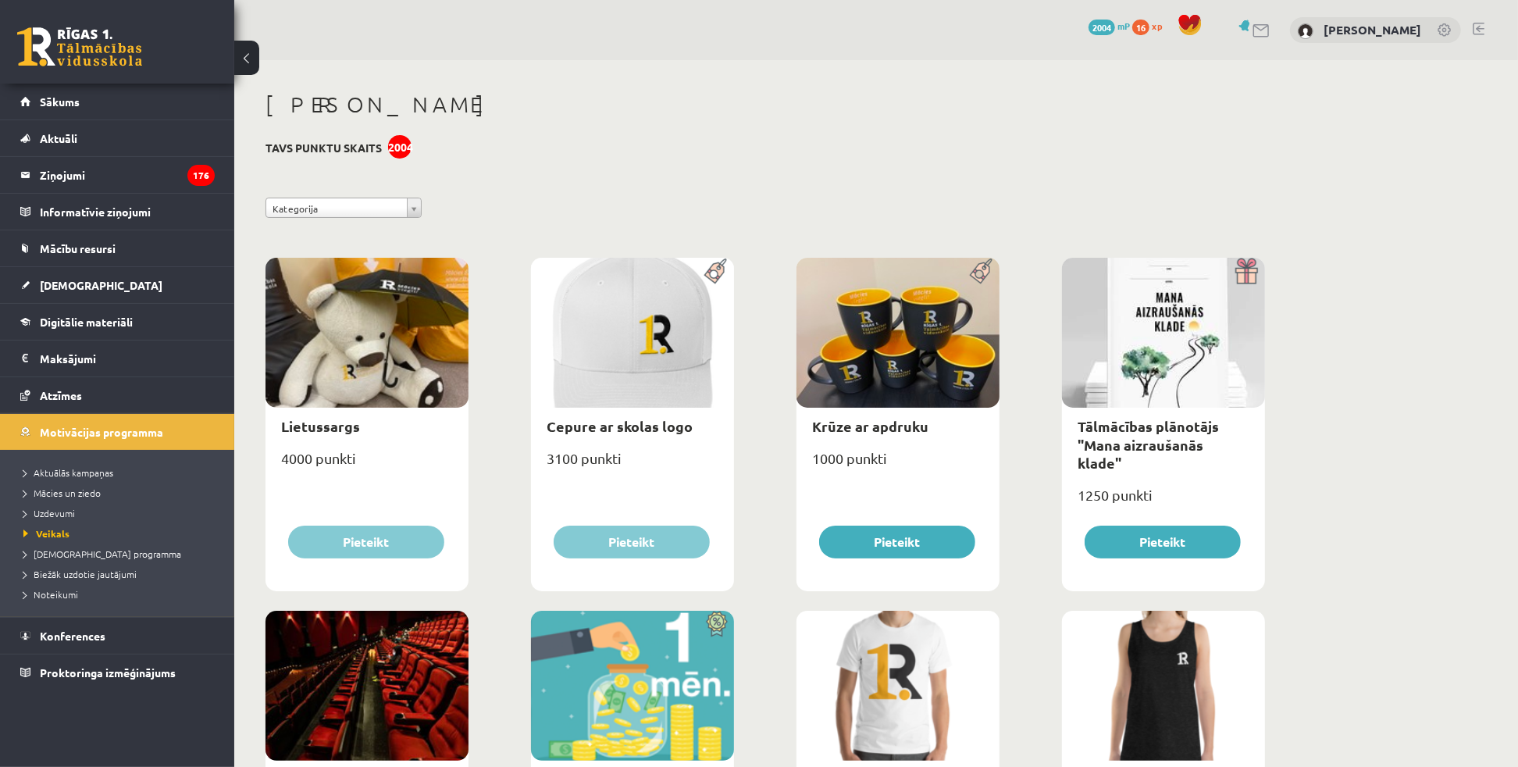
select select "**********"
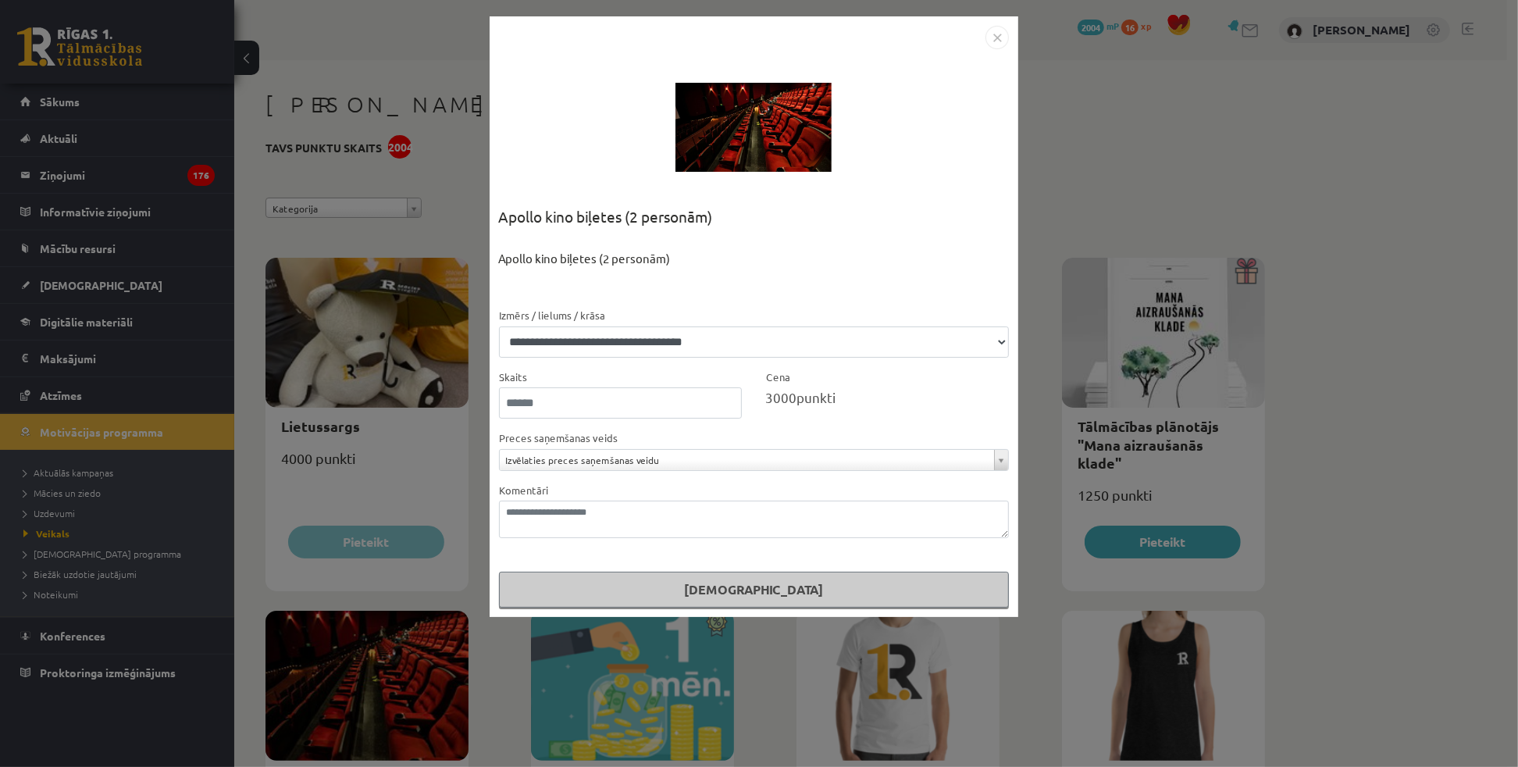
click at [1002, 37] on img "Close" at bounding box center [996, 37] width 23 height 23
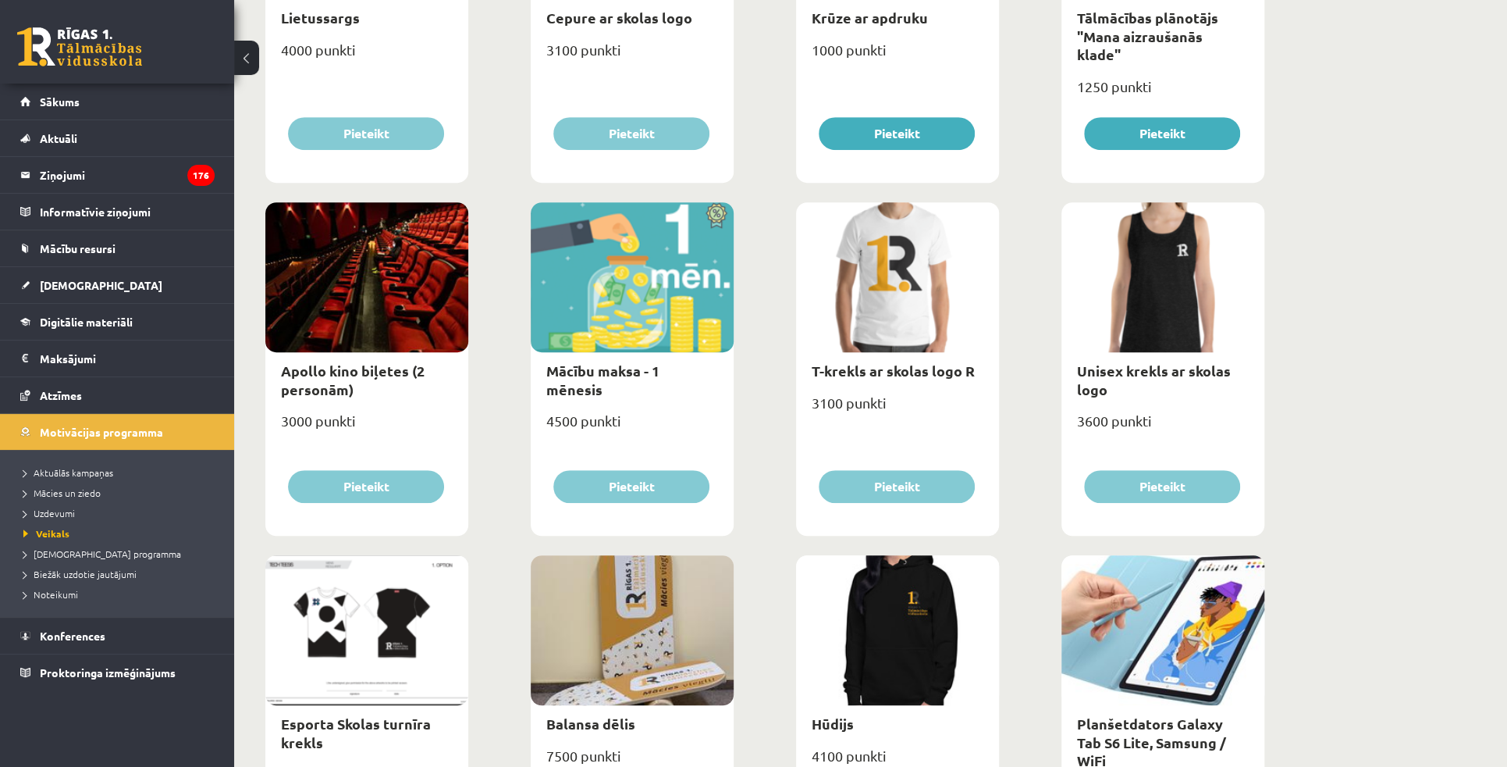
scroll to position [710, 0]
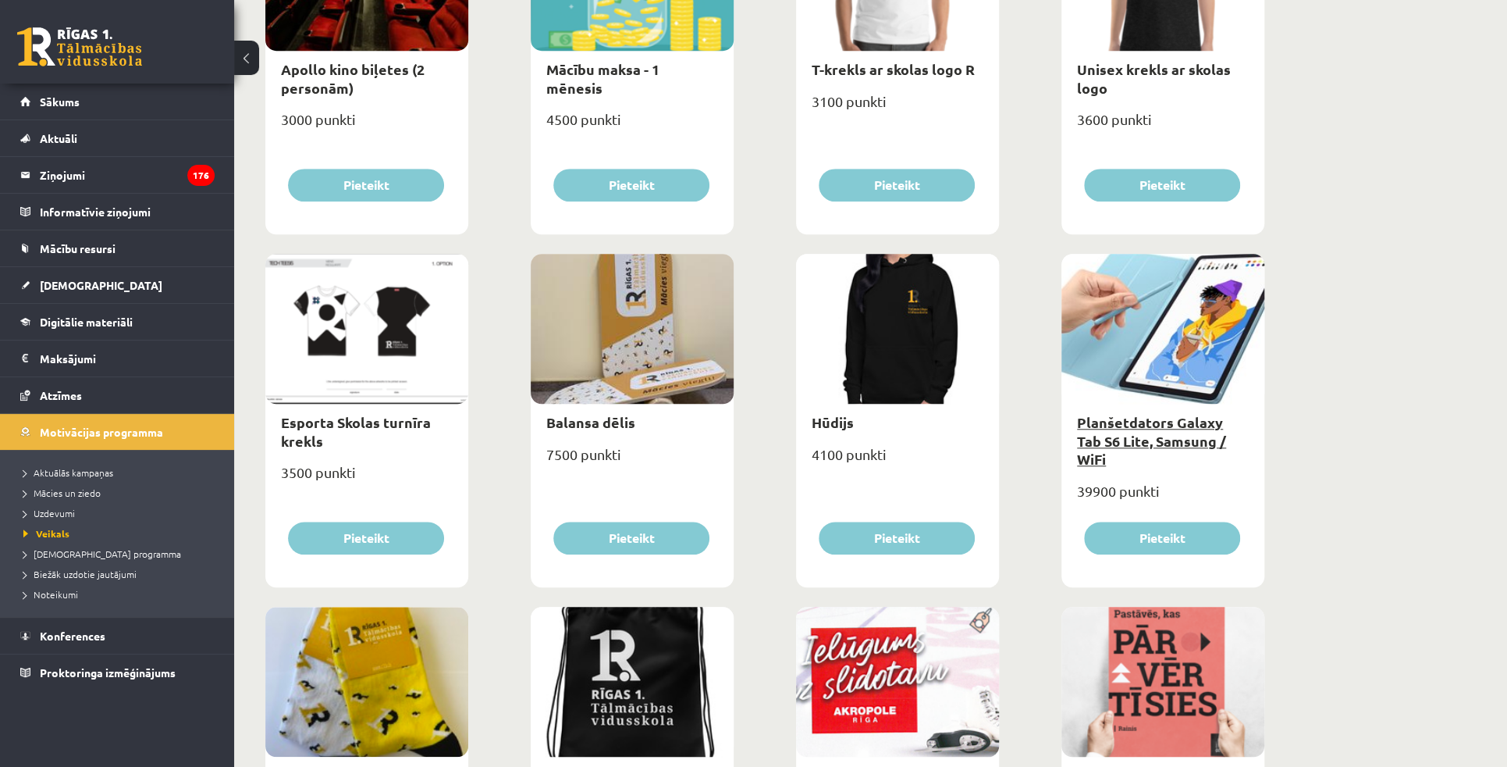
click at [1155, 426] on link "Planšetdators Galaxy Tab S6 Lite, Samsung / WiFi" at bounding box center [1151, 440] width 149 height 55
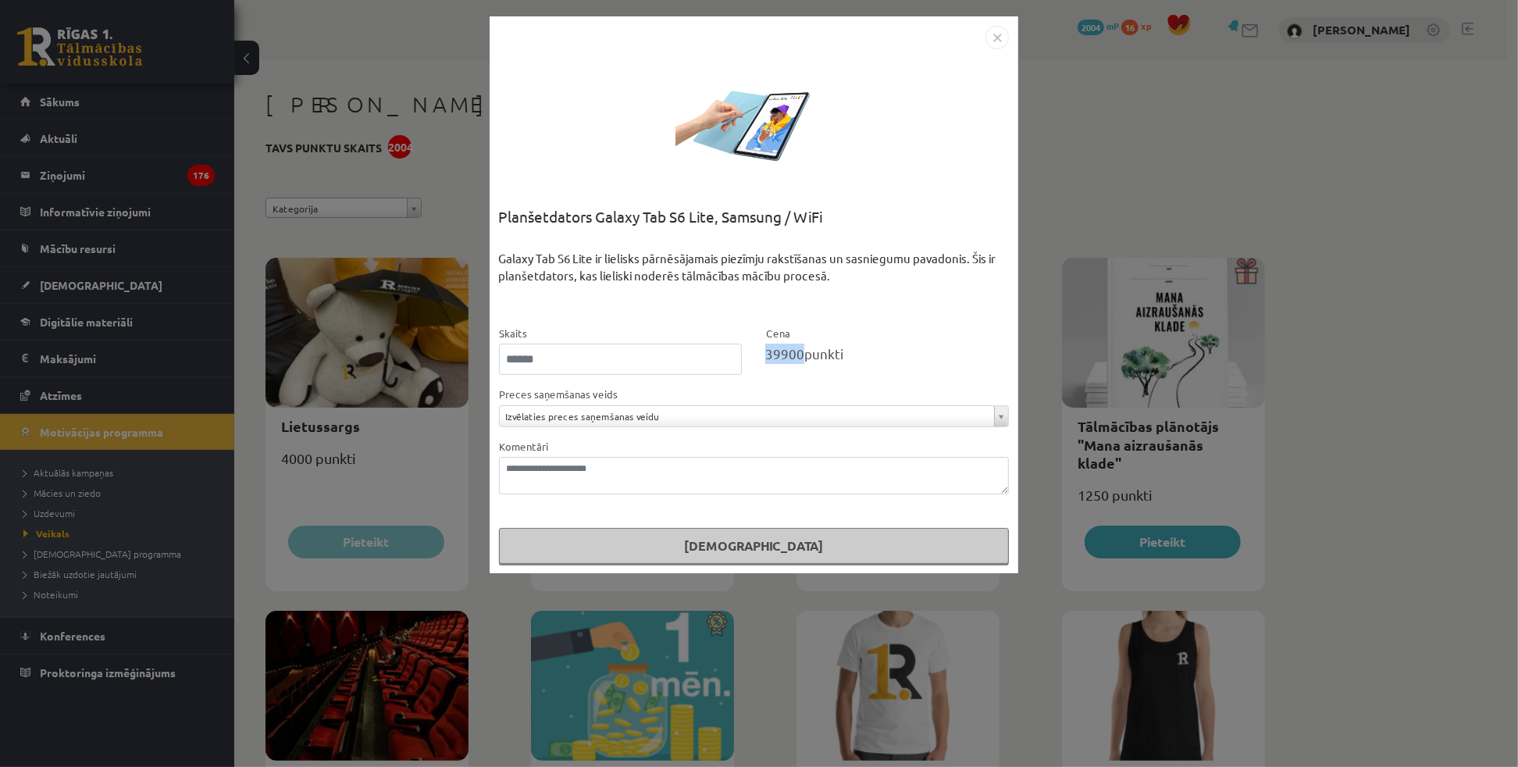
drag, startPoint x: 767, startPoint y: 351, endPoint x: 803, endPoint y: 354, distance: 36.8
click at [803, 354] on div "39900 punkti" at bounding box center [887, 353] width 244 height 20
click at [827, 324] on div "Cena 39900 punkti" at bounding box center [886, 350] width 267 height 52
click at [997, 39] on img "Close" at bounding box center [996, 37] width 23 height 23
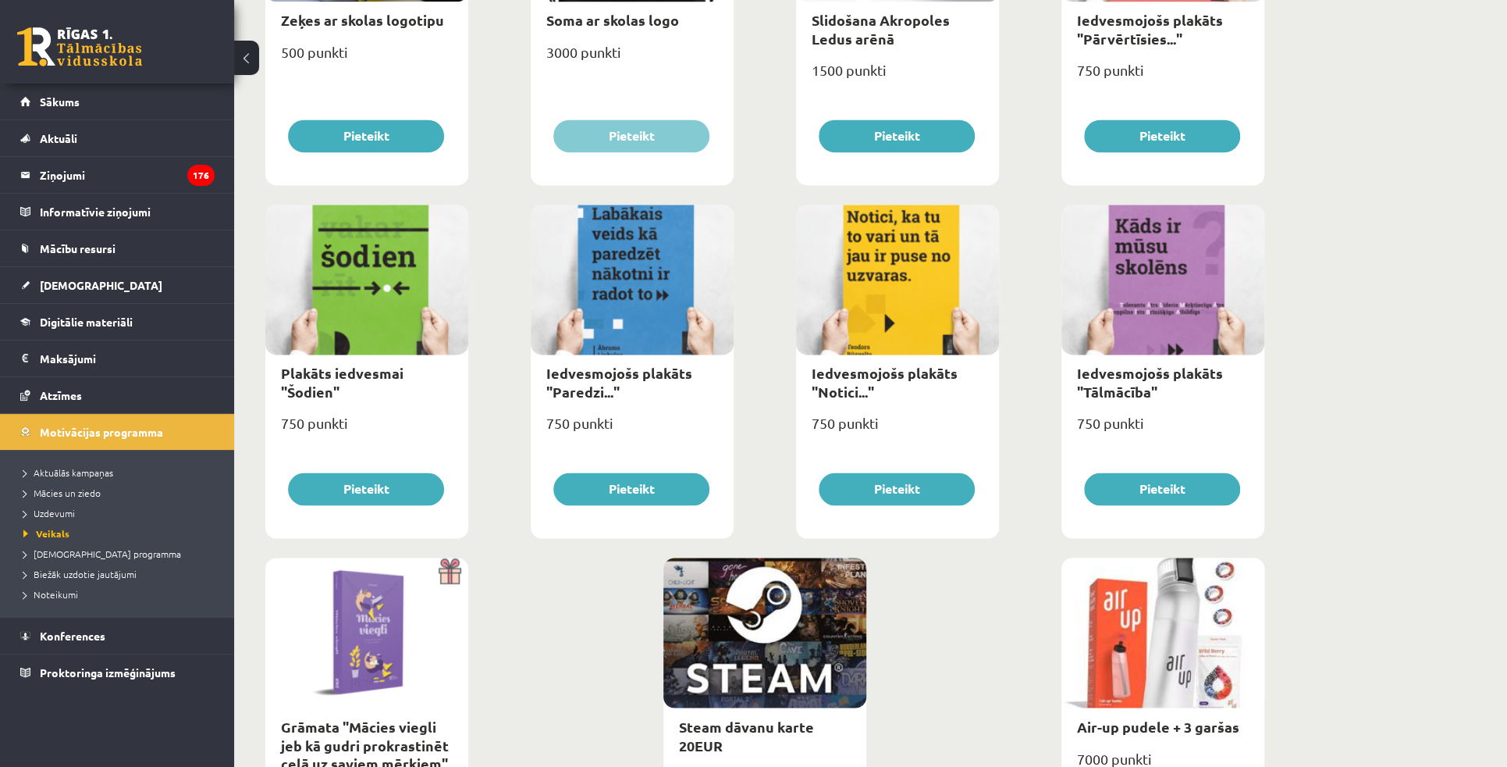
scroll to position [1631, 0]
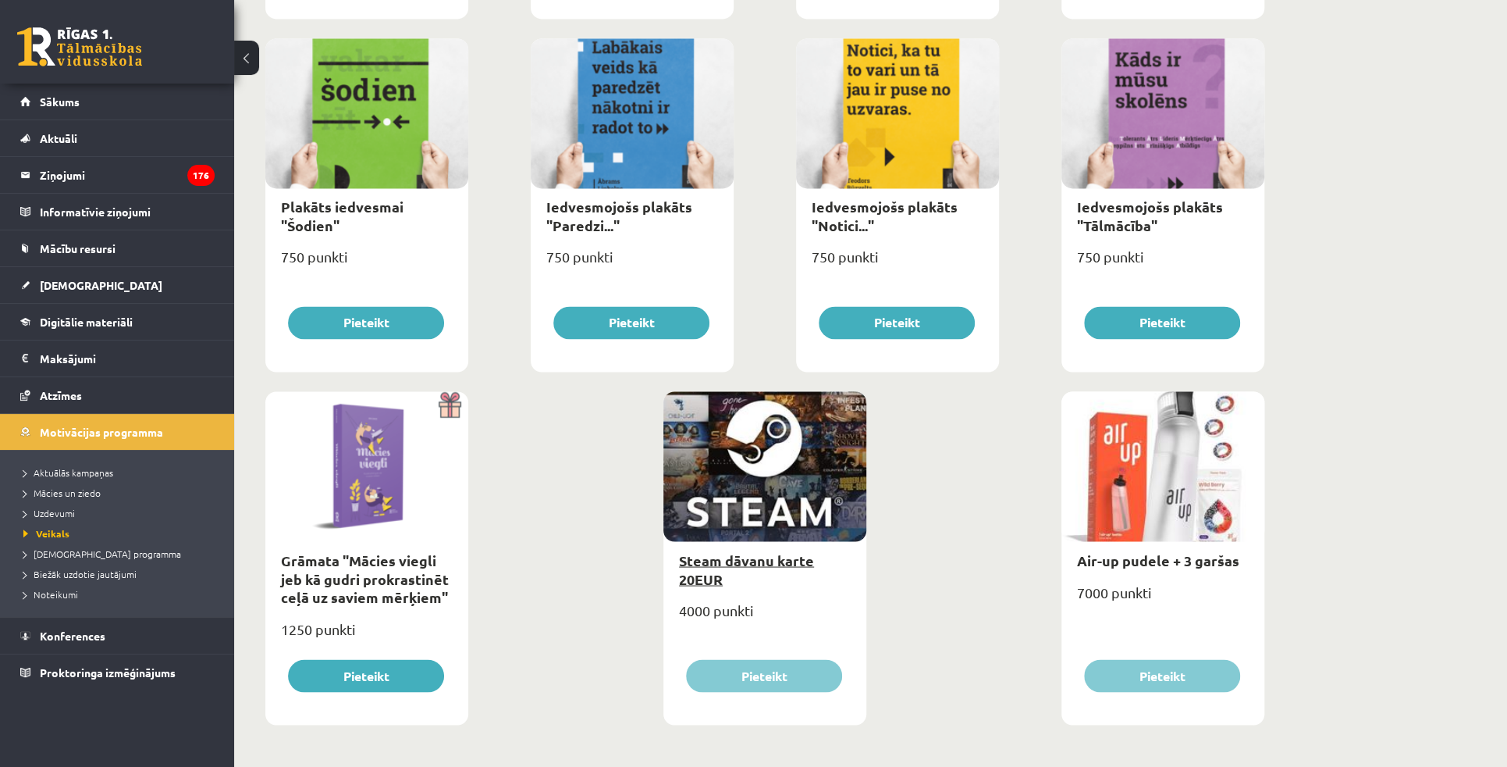
click at [722, 557] on link "Steam dāvanu karte 20EUR" at bounding box center [746, 568] width 135 height 36
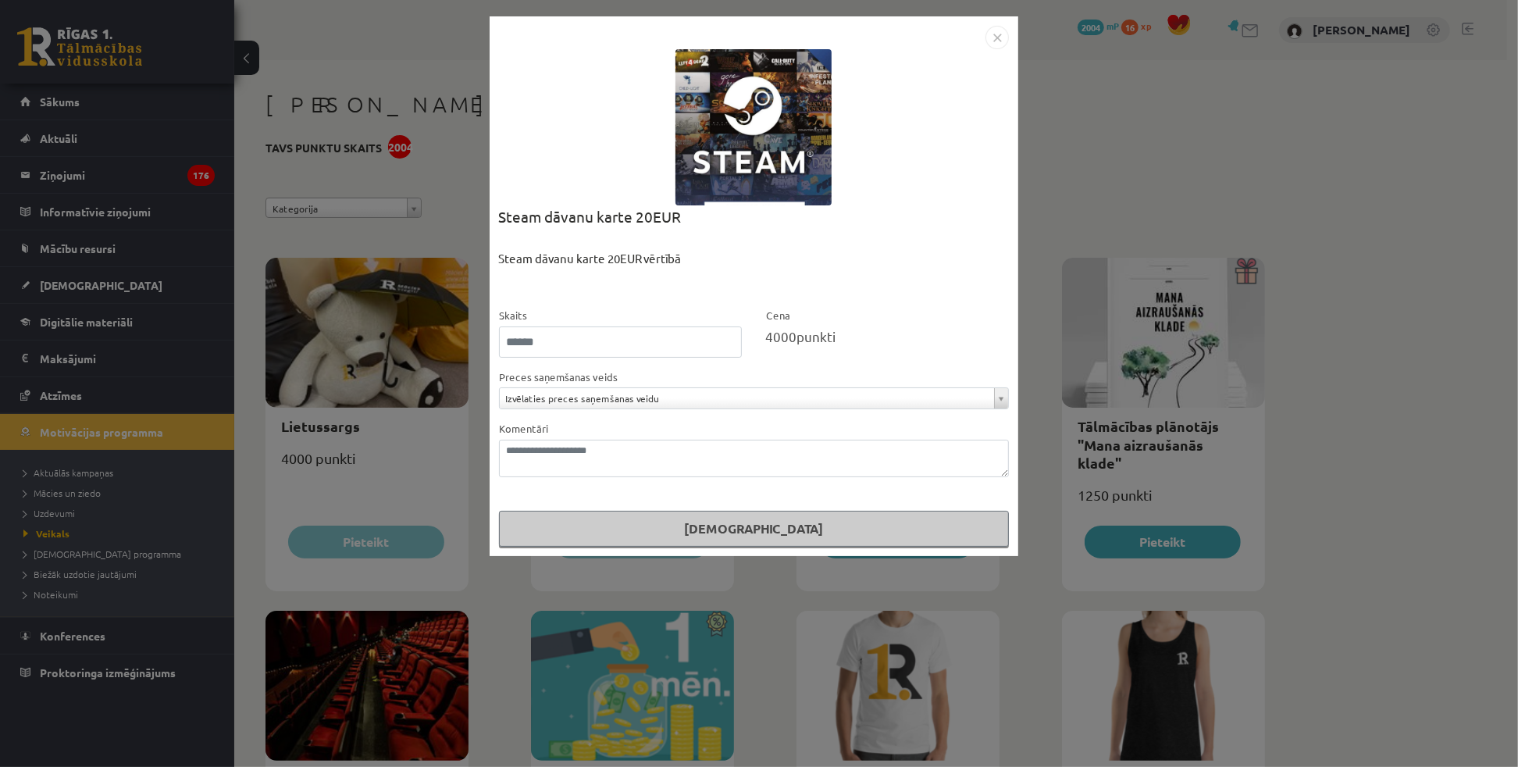
click at [1004, 36] on img "Close" at bounding box center [996, 37] width 23 height 23
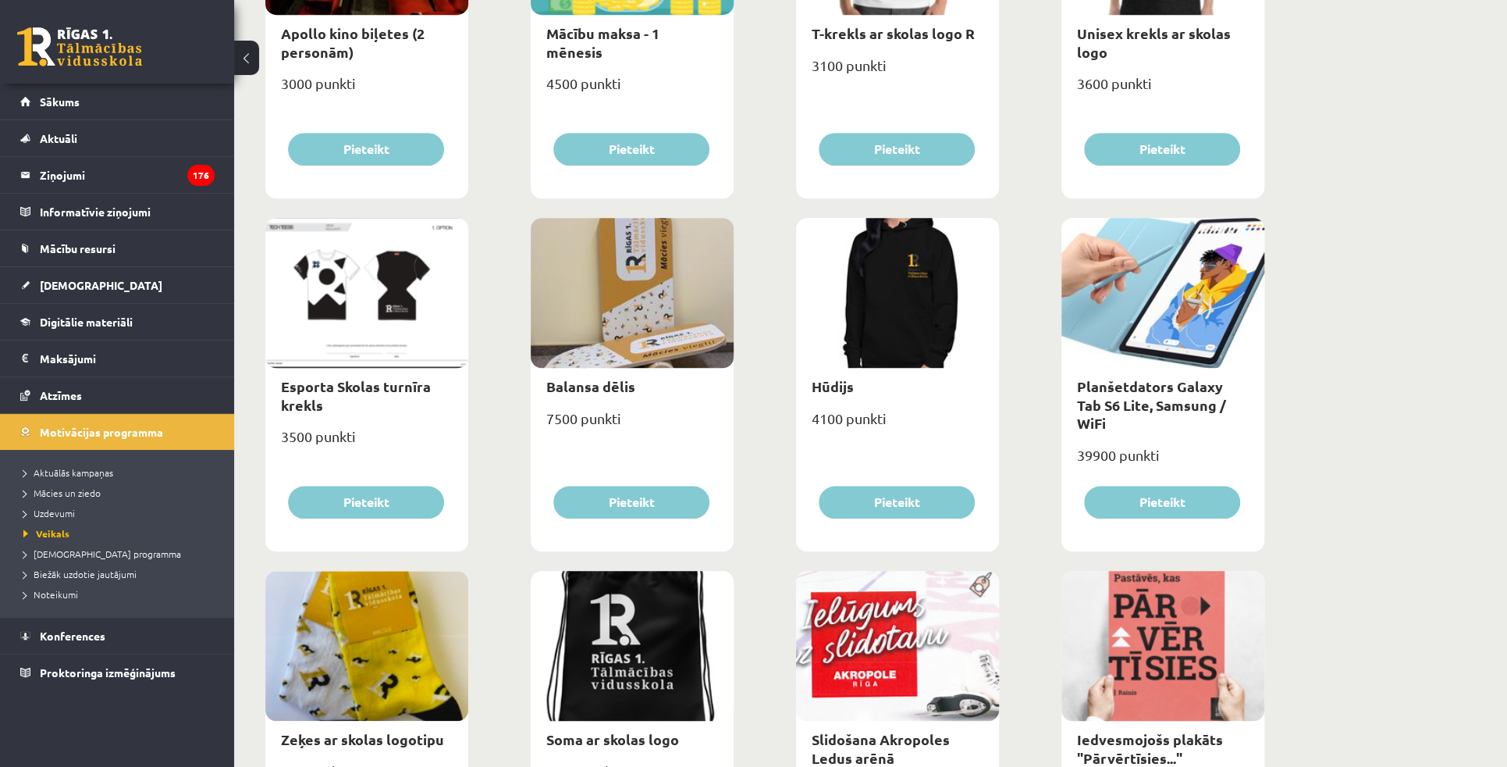
scroll to position [425, 0]
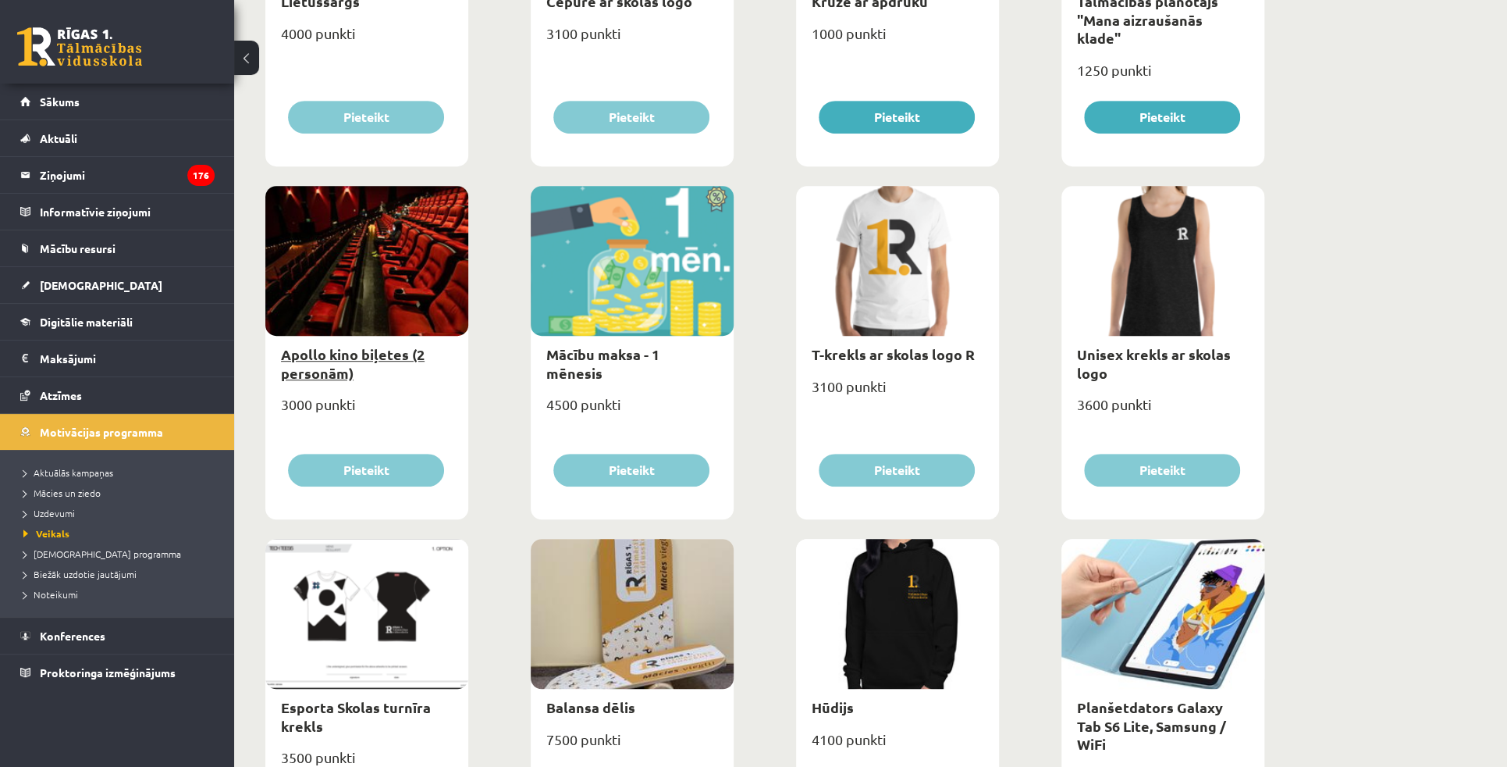
click at [390, 351] on link "Apollo kino biļetes (2 personām)" at bounding box center [353, 363] width 144 height 36
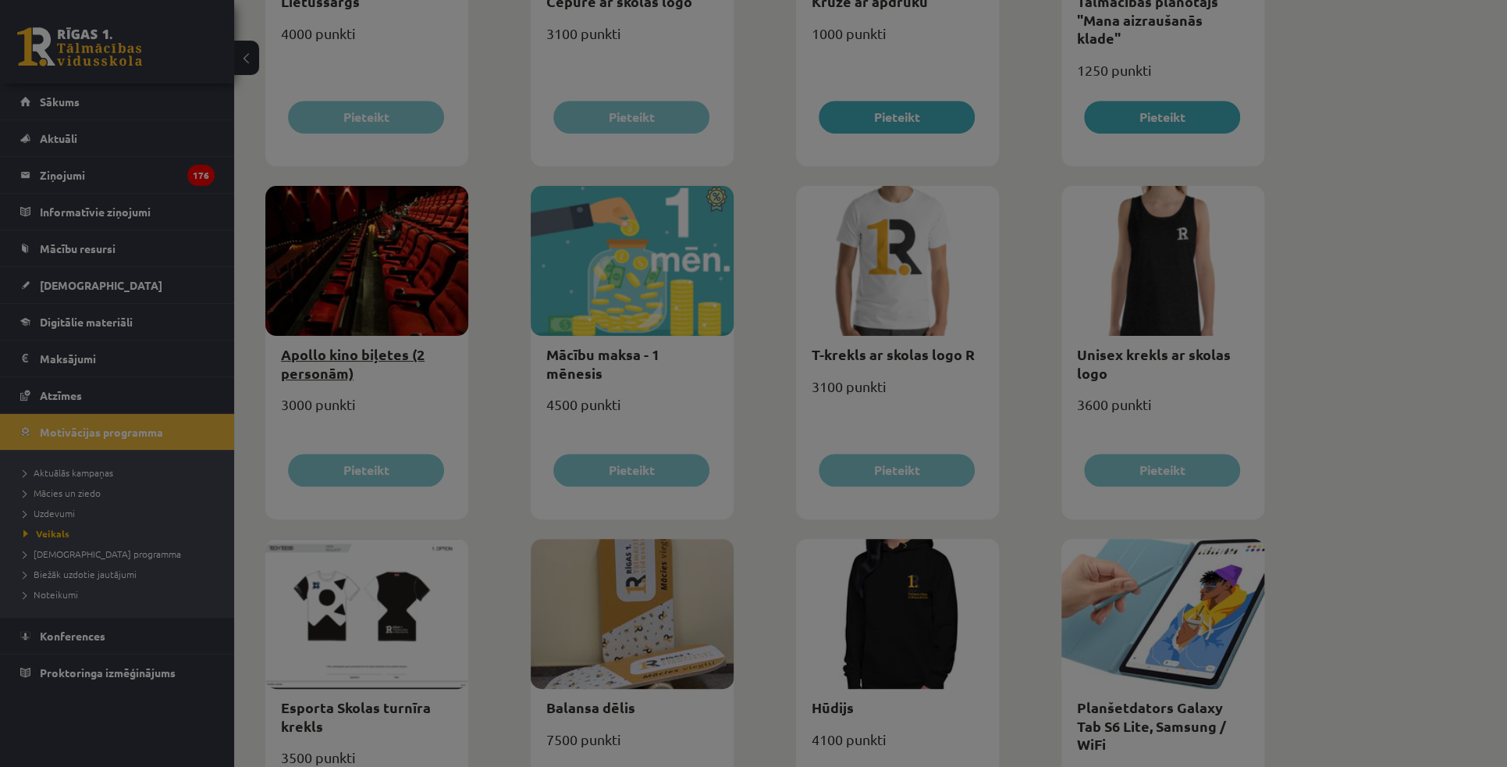
scroll to position [0, 0]
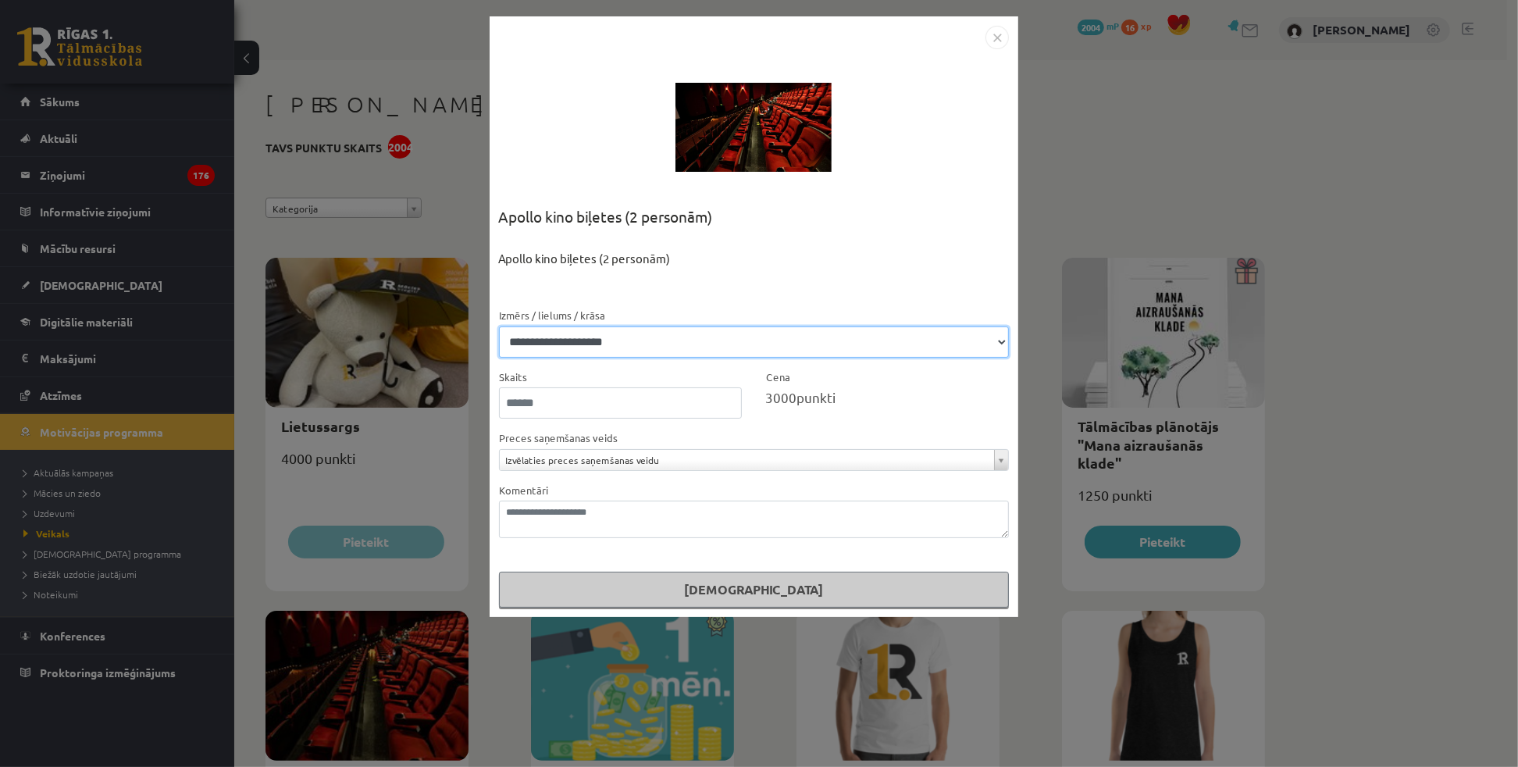
click at [988, 333] on select "**********" at bounding box center [754, 341] width 510 height 31
click at [994, 40] on img "Close" at bounding box center [996, 37] width 23 height 23
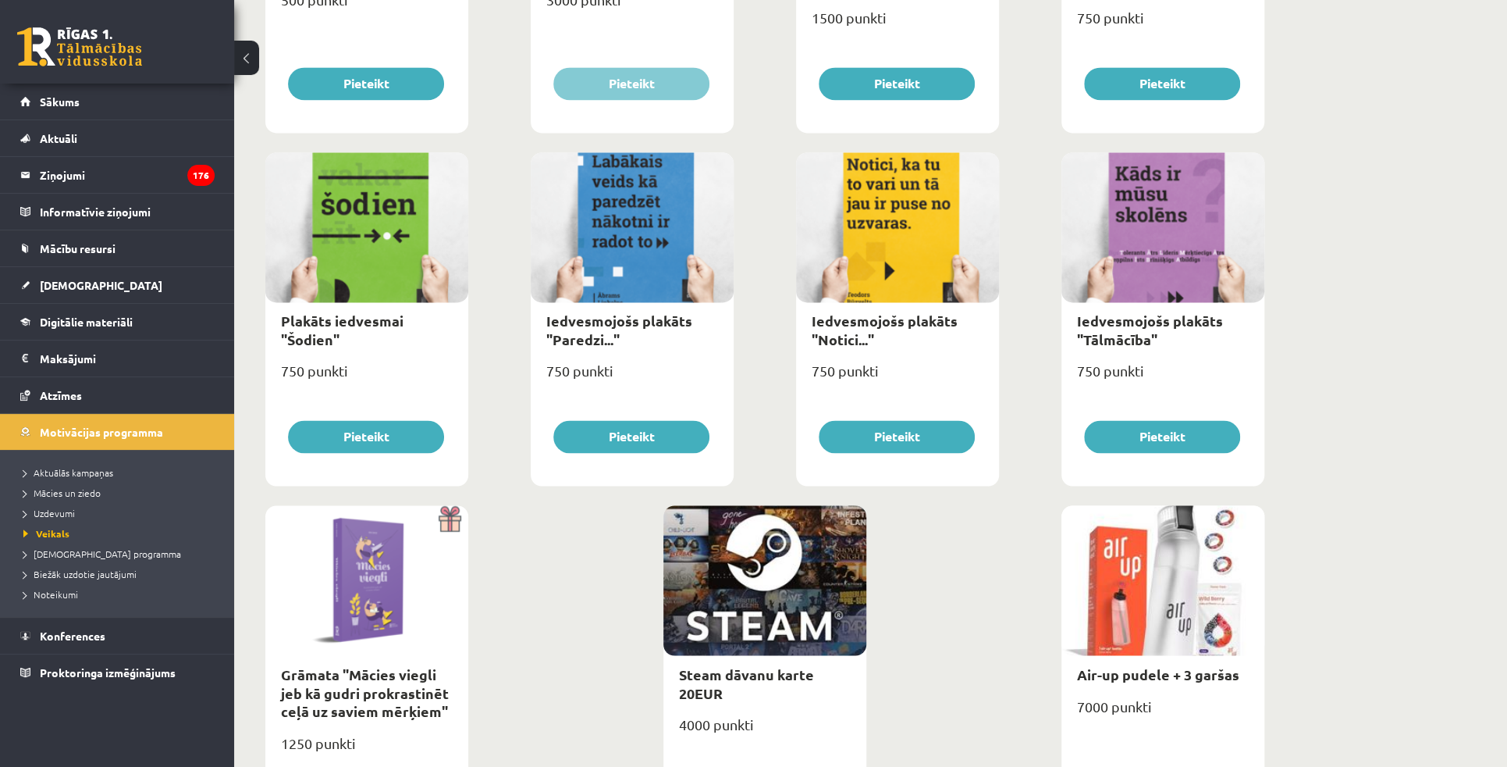
scroll to position [1631, 0]
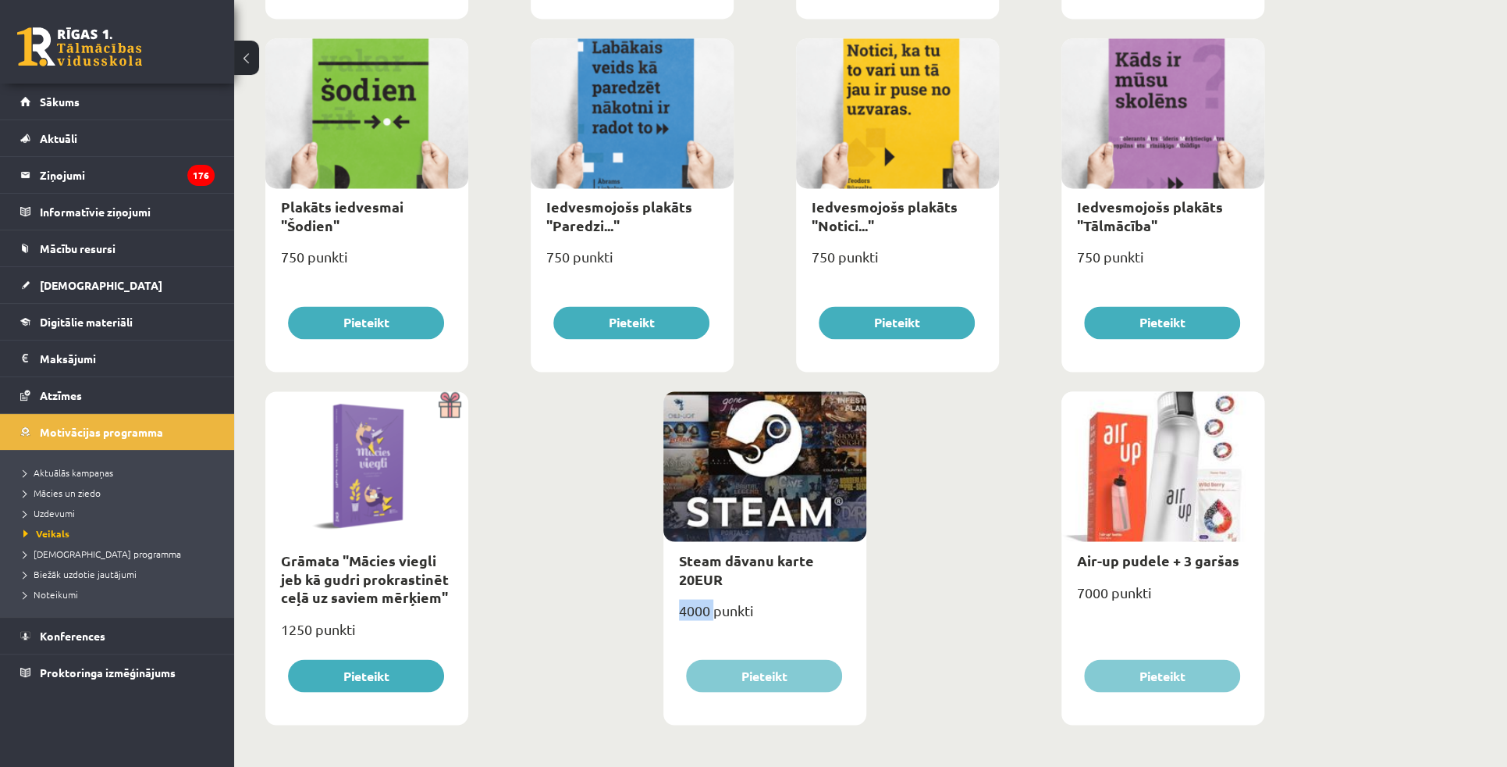
drag, startPoint x: 680, startPoint y: 609, endPoint x: 714, endPoint y: 613, distance: 33.8
click at [714, 613] on div "4000 punkti" at bounding box center [765, 615] width 203 height 39
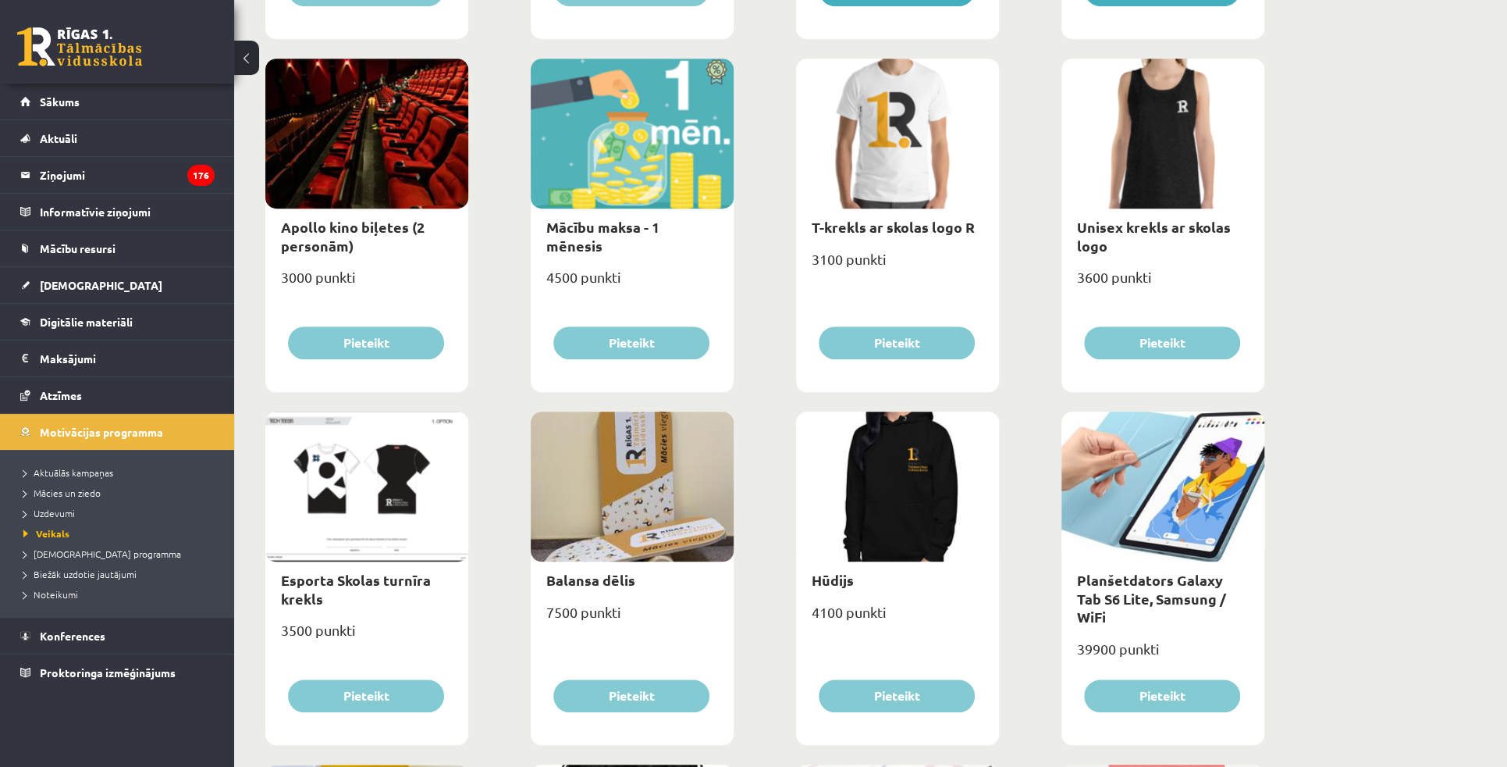
scroll to position [568, 0]
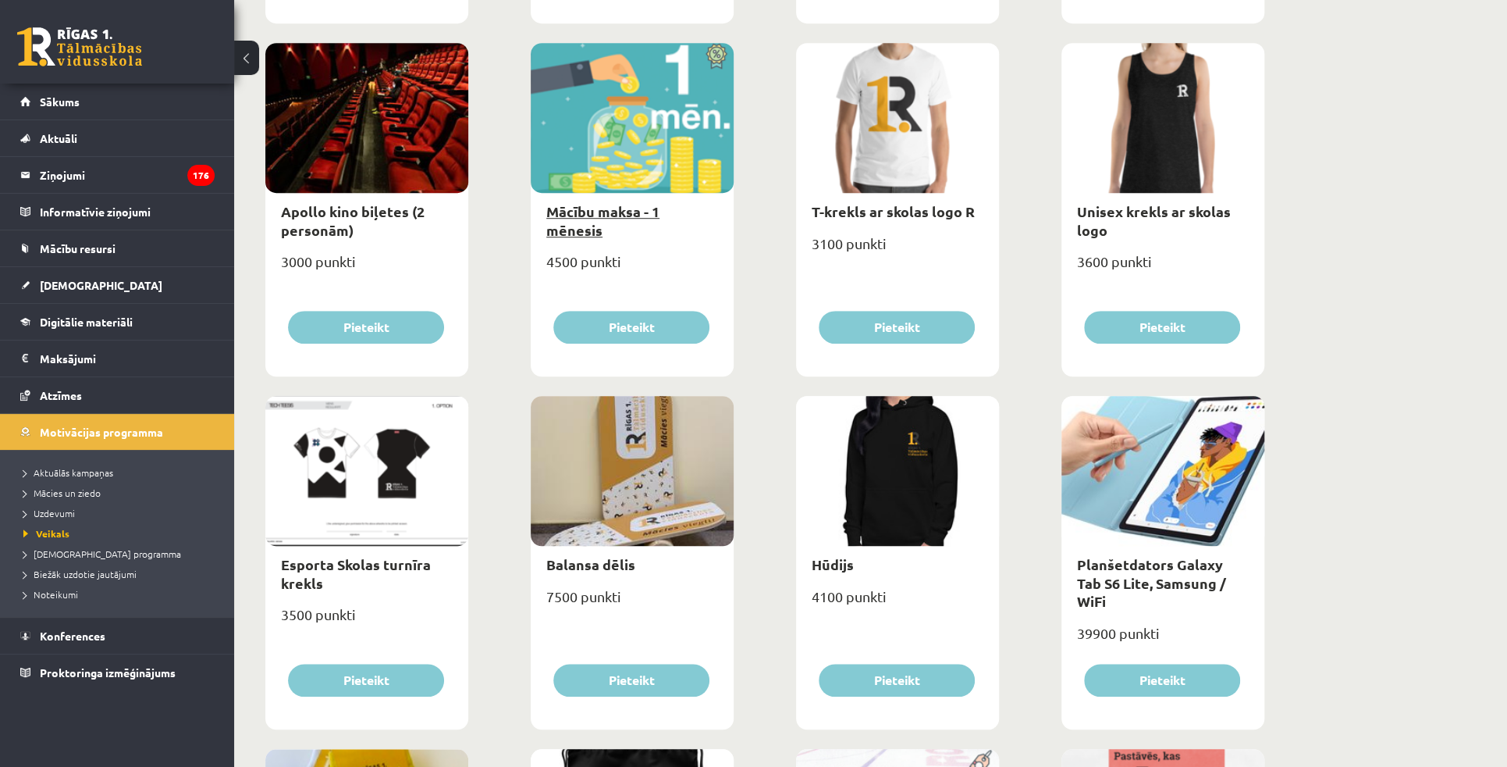
click at [589, 205] on link "Mācību maksa - 1 mēnesis" at bounding box center [602, 220] width 113 height 36
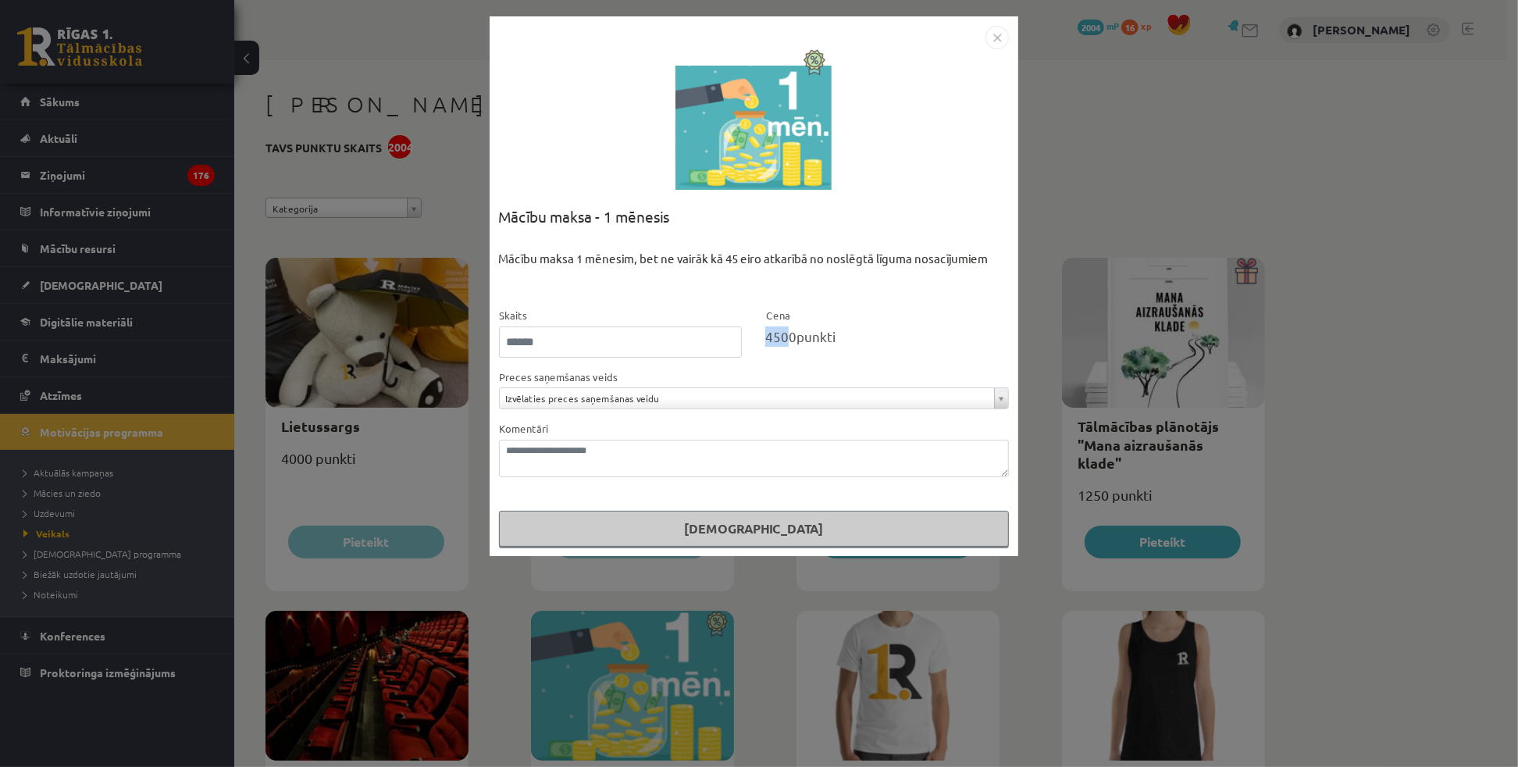
drag, startPoint x: 768, startPoint y: 337, endPoint x: 785, endPoint y: 338, distance: 17.2
click at [785, 338] on span "4500" at bounding box center [780, 336] width 31 height 16
click at [813, 322] on div "Cena 4500 punkti" at bounding box center [886, 332] width 267 height 52
click at [992, 41] on img "Close" at bounding box center [996, 37] width 23 height 23
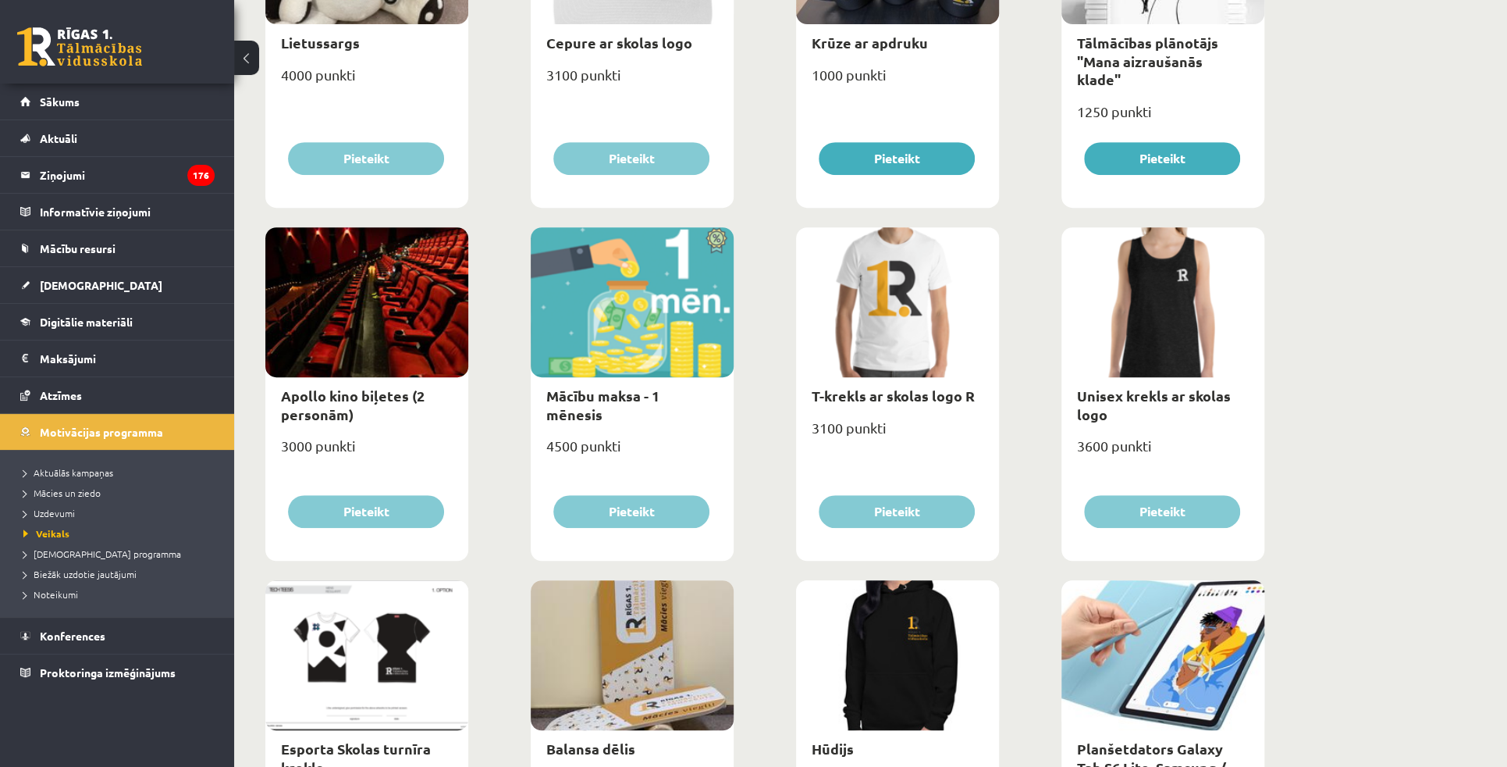
scroll to position [425, 0]
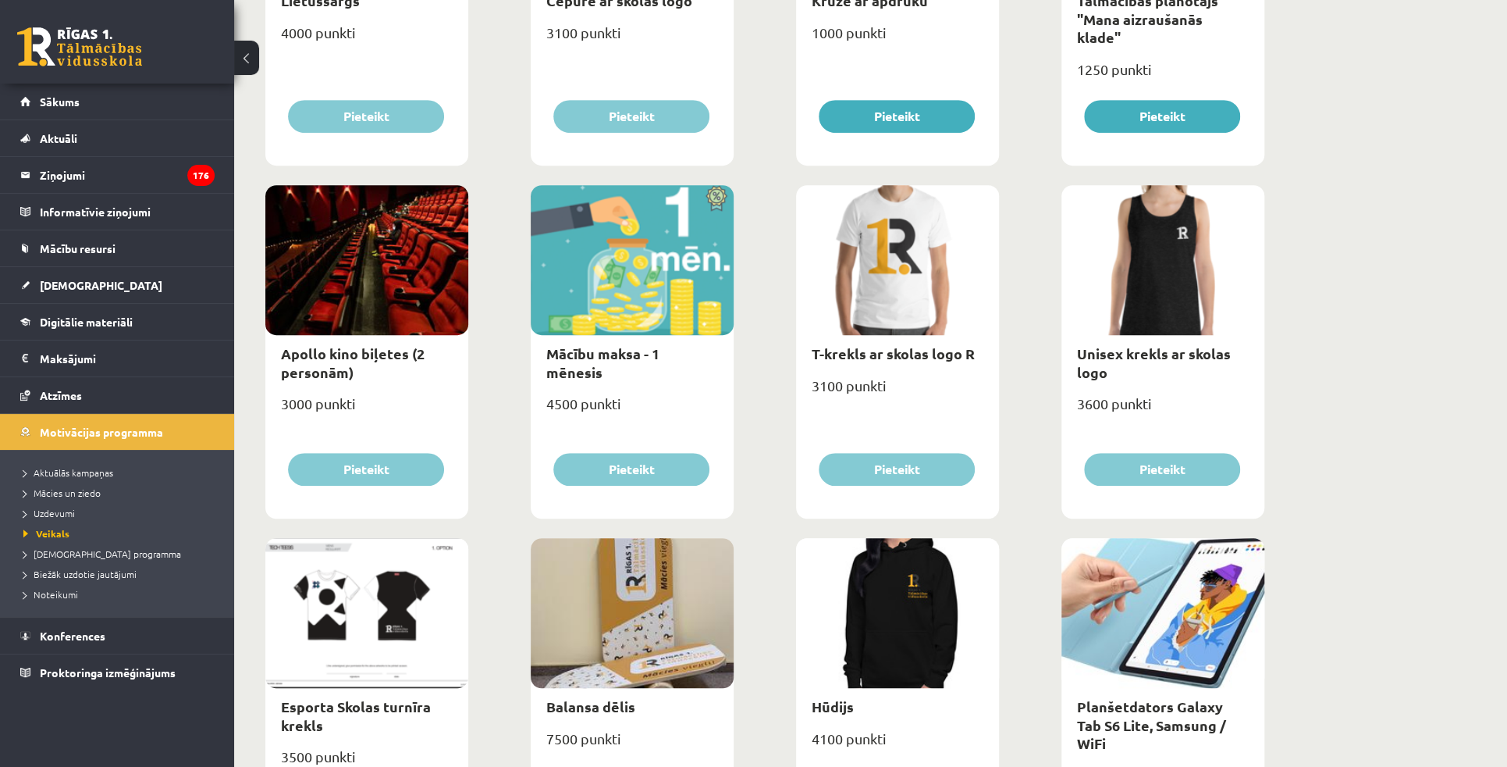
drag, startPoint x: 699, startPoint y: 291, endPoint x: 714, endPoint y: 290, distance: 14.9
click at [701, 291] on div at bounding box center [632, 260] width 203 height 150
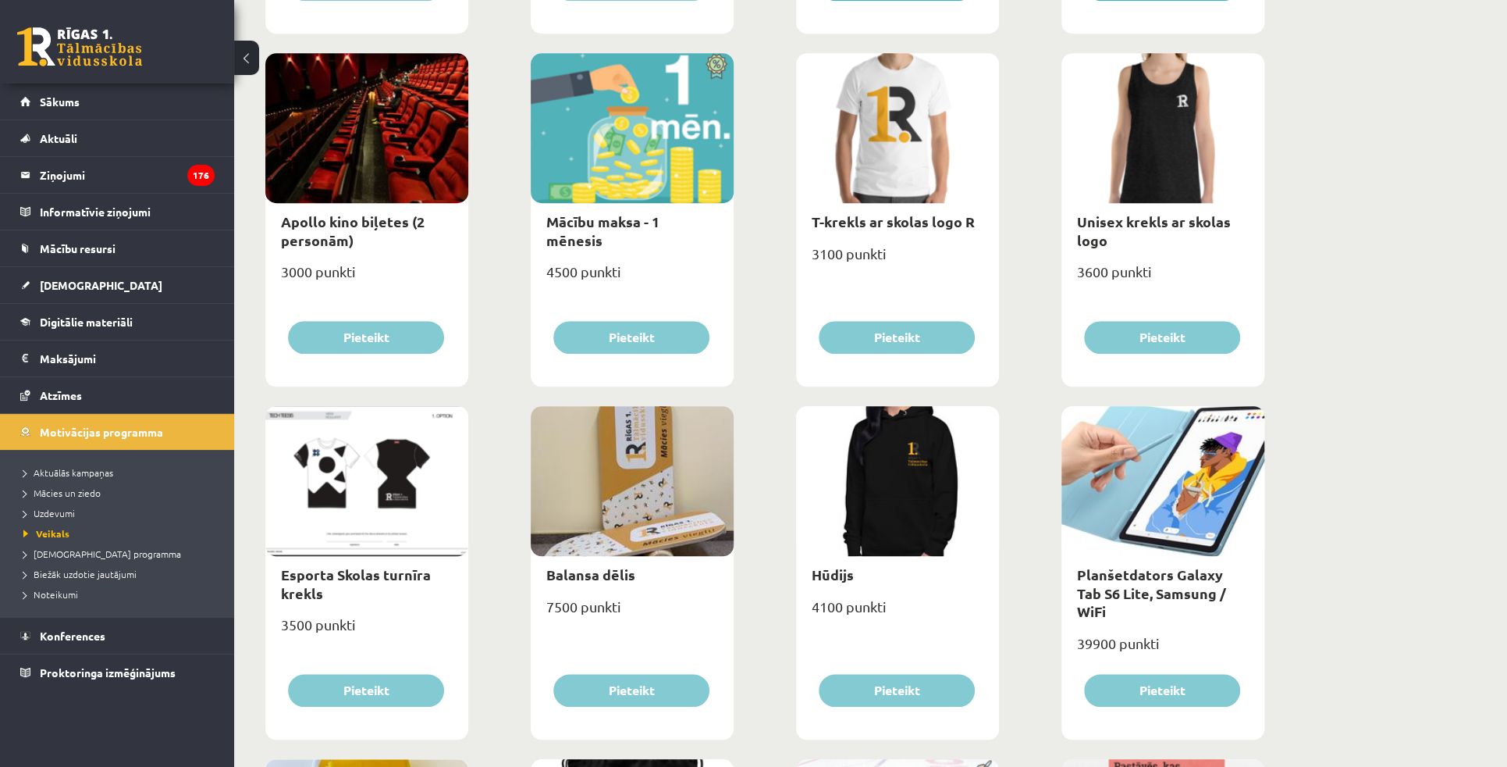
scroll to position [781, 0]
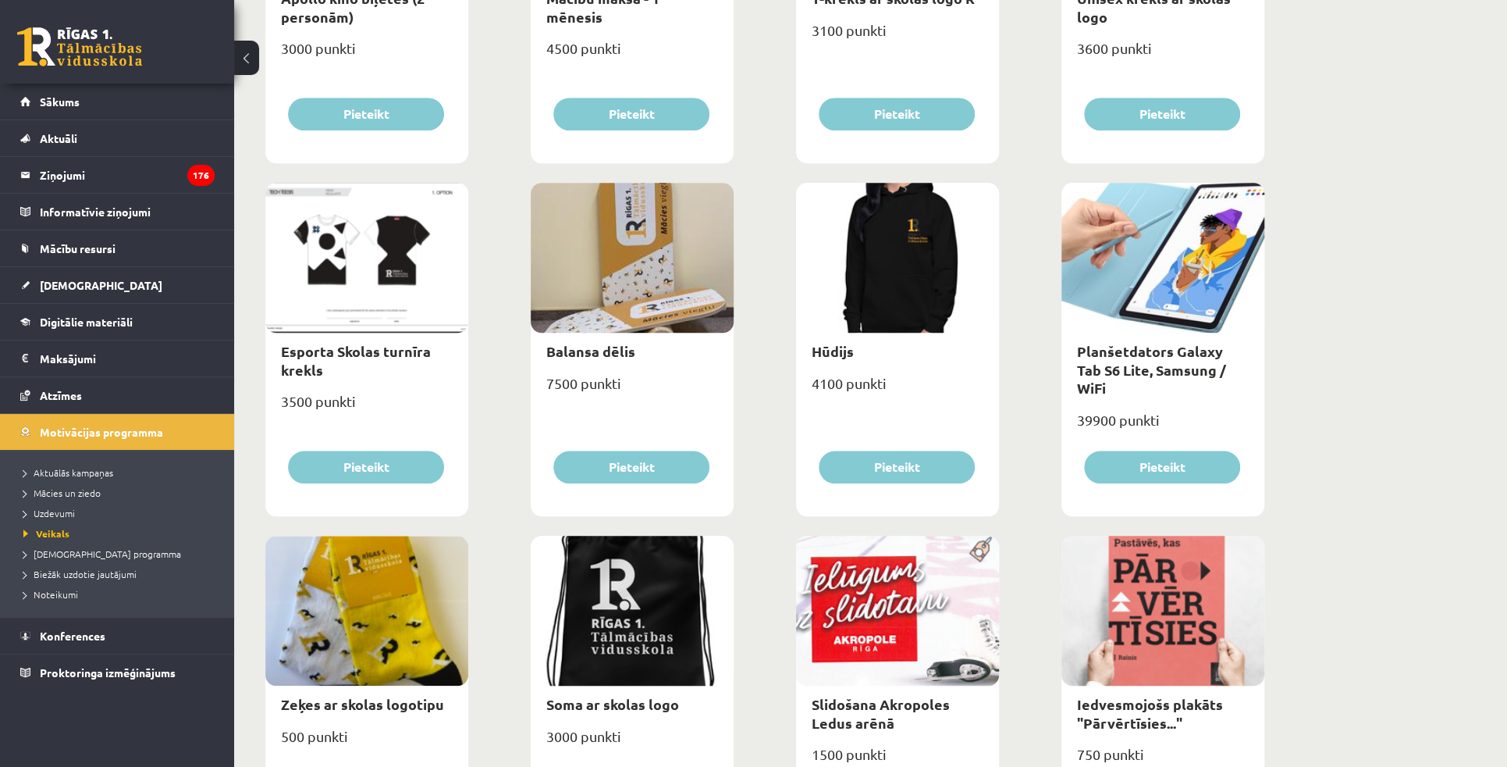
click at [1333, 353] on div "**********" at bounding box center [870, 448] width 1273 height 2338
click at [1191, 368] on link "Planšetdators Galaxy Tab S6 Lite, Samsung / WiFi" at bounding box center [1151, 369] width 149 height 55
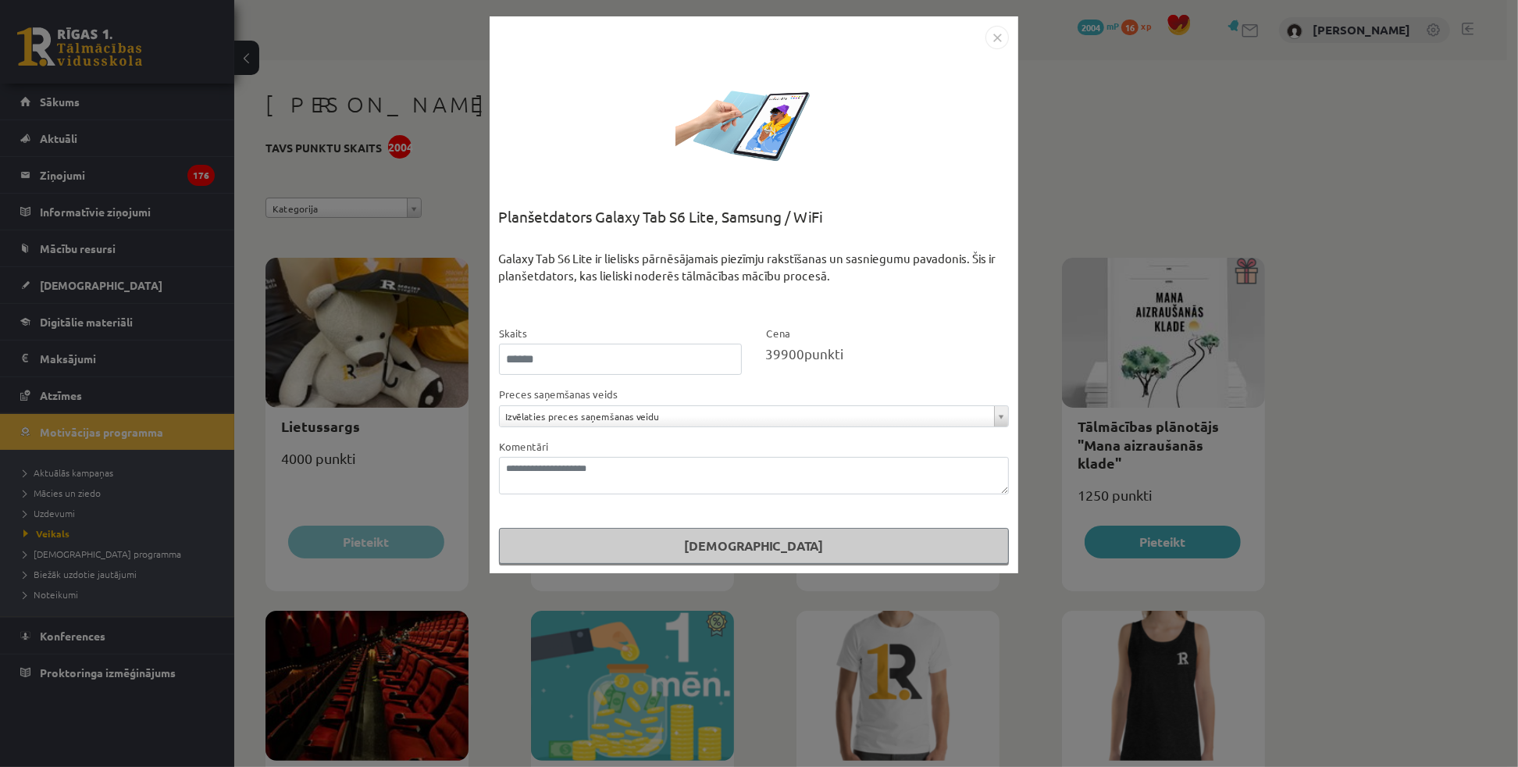
click at [997, 43] on img "Close" at bounding box center [996, 37] width 23 height 23
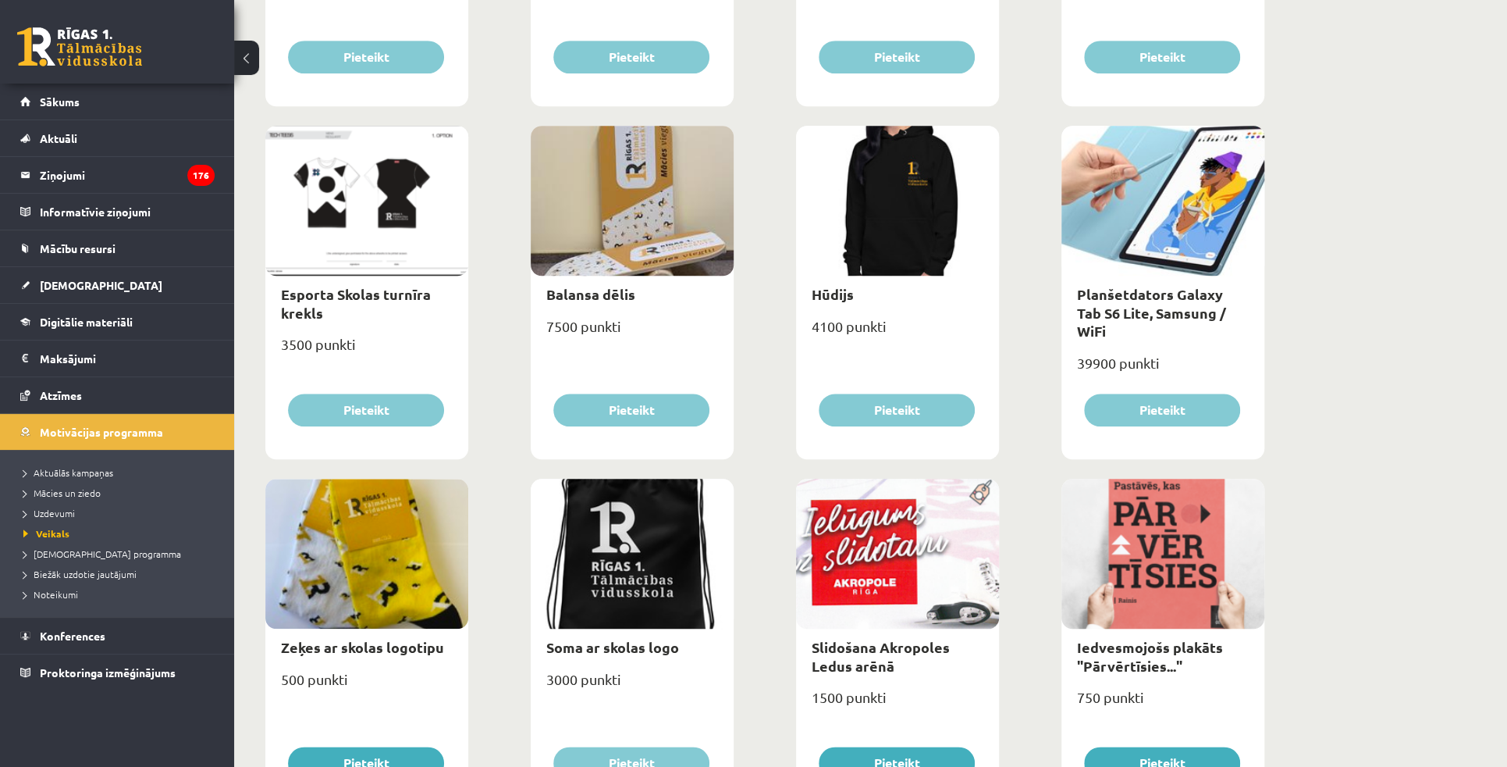
scroll to position [852, 0]
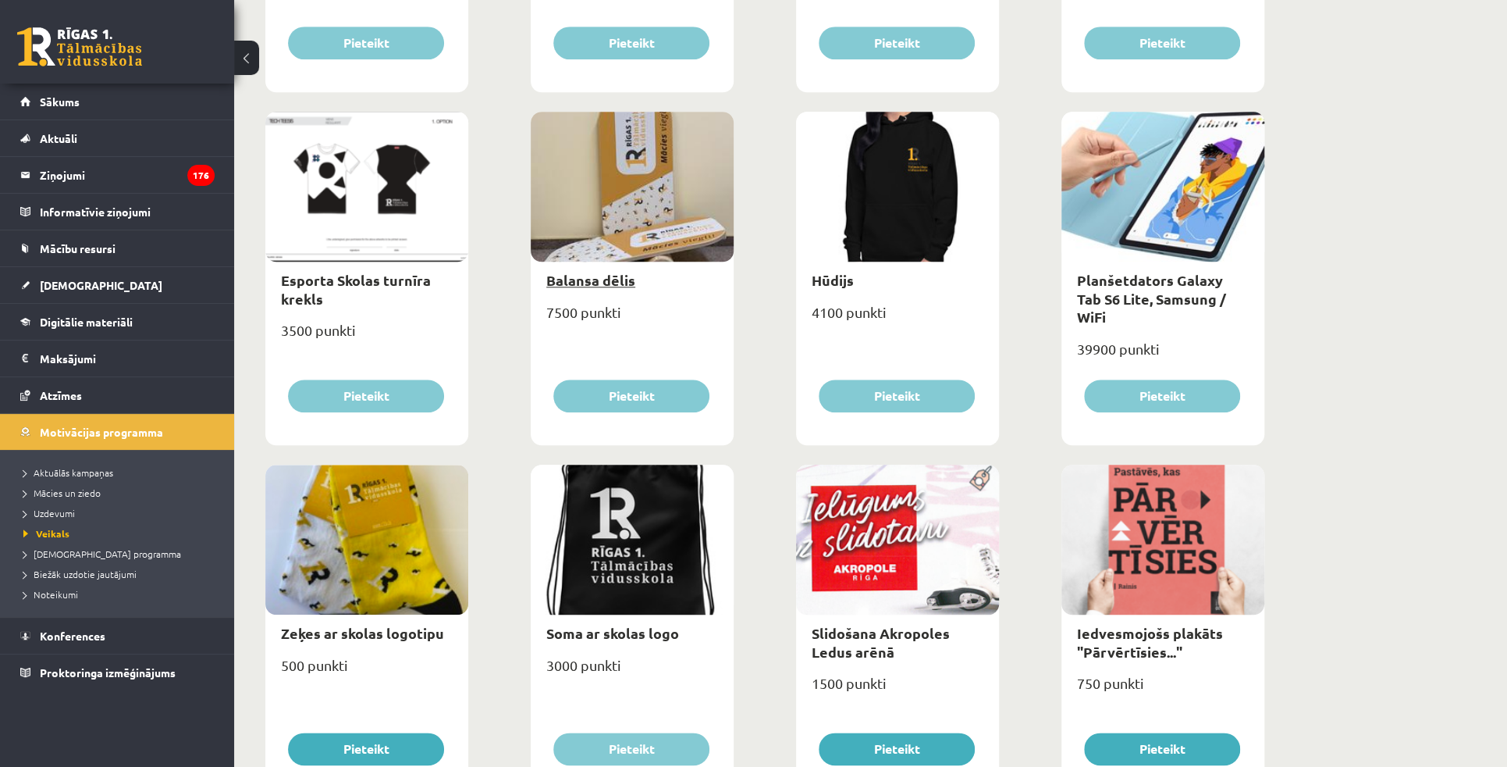
click at [568, 282] on link "Balansa dēlis" at bounding box center [590, 280] width 89 height 18
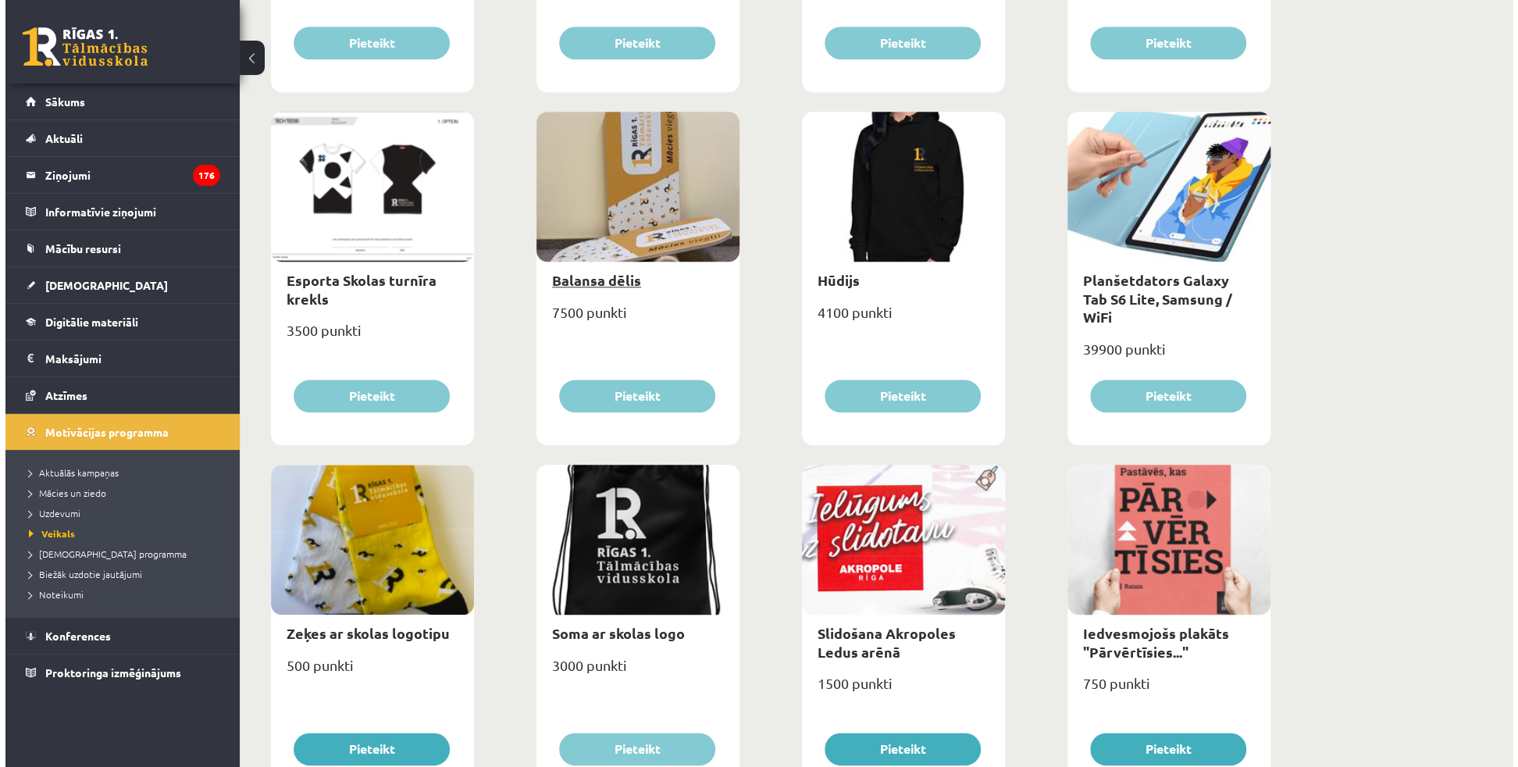
scroll to position [0, 0]
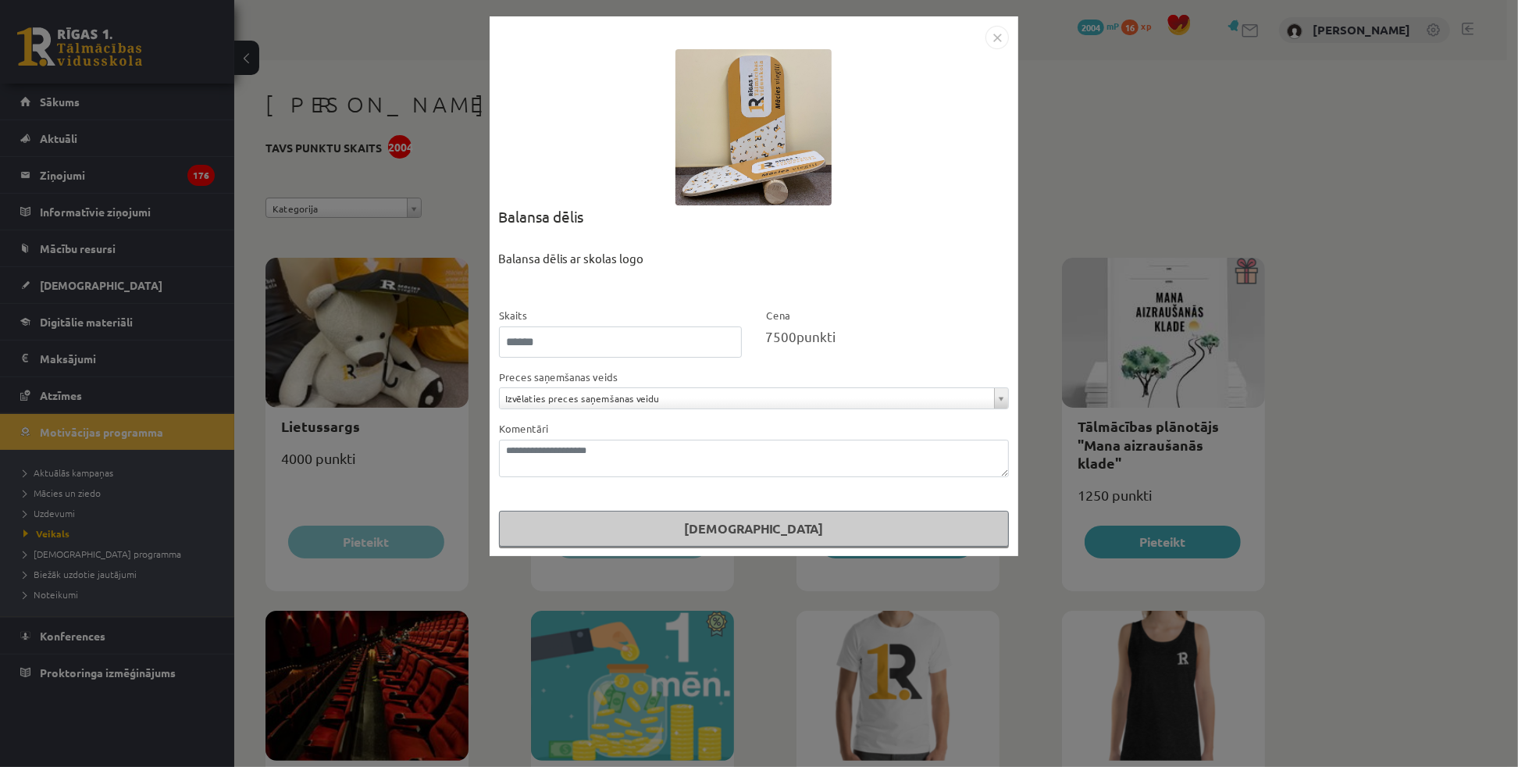
click at [995, 35] on img "Close" at bounding box center [996, 37] width 23 height 23
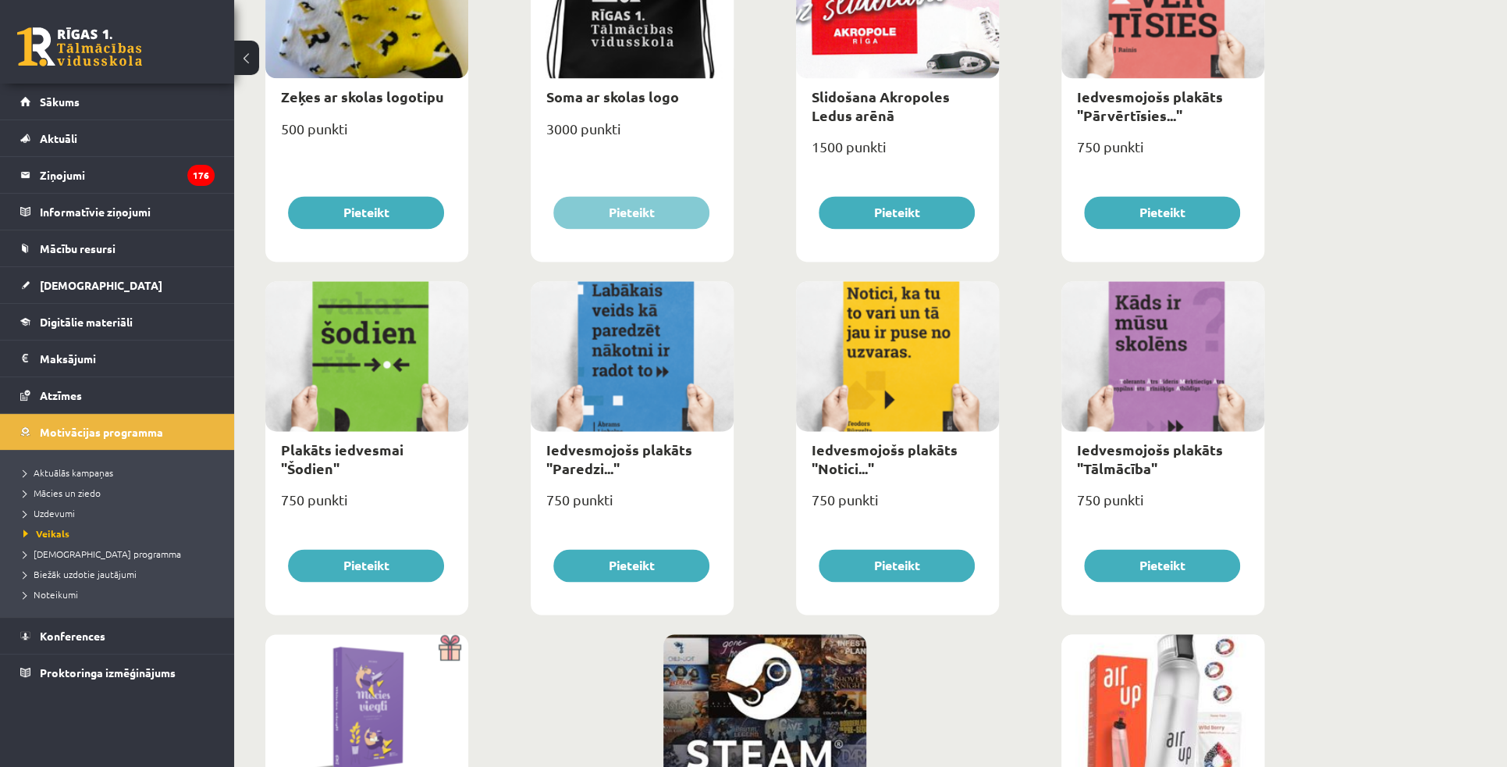
scroll to position [1631, 0]
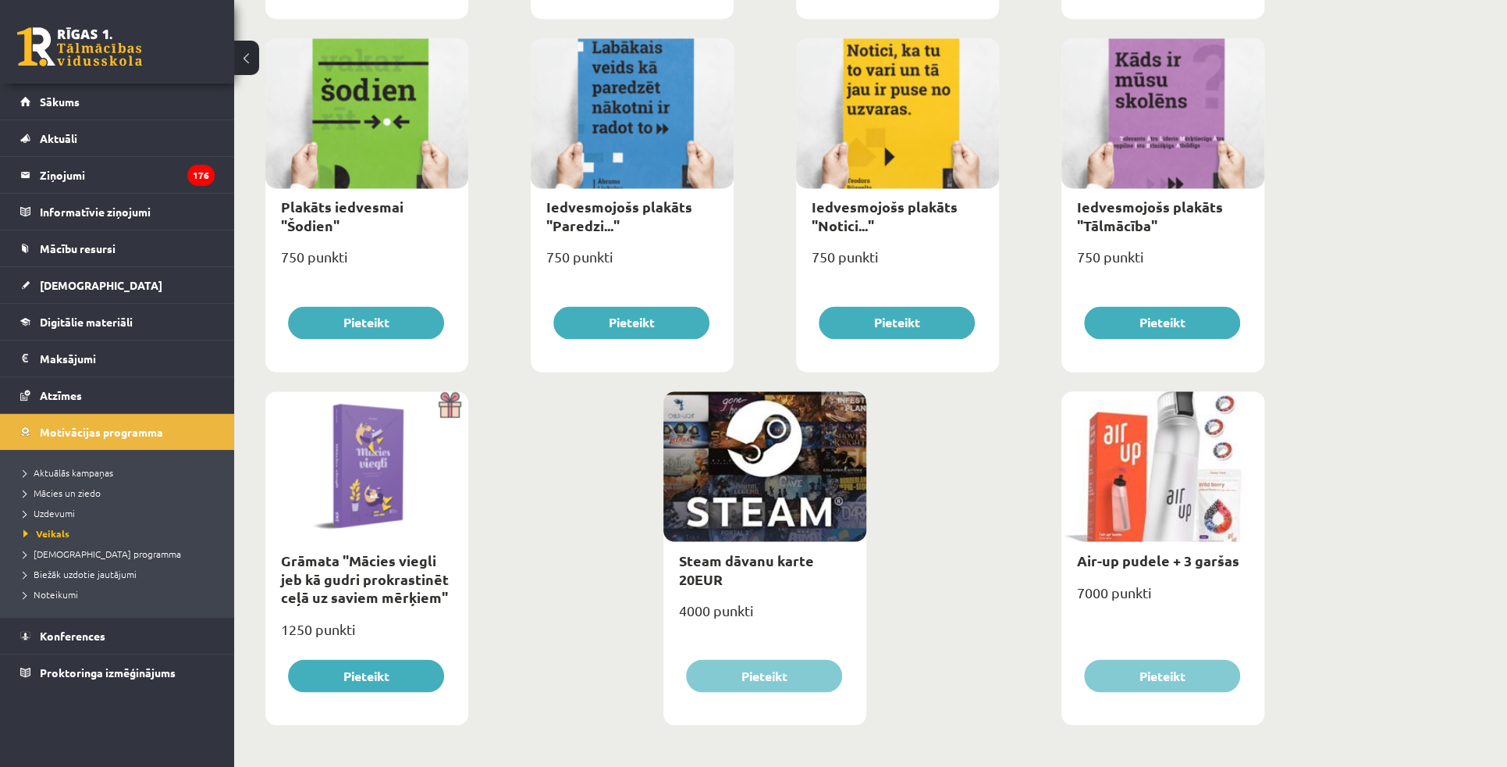
click at [68, 287] on span "[DEMOGRAPHIC_DATA]" at bounding box center [101, 285] width 123 height 14
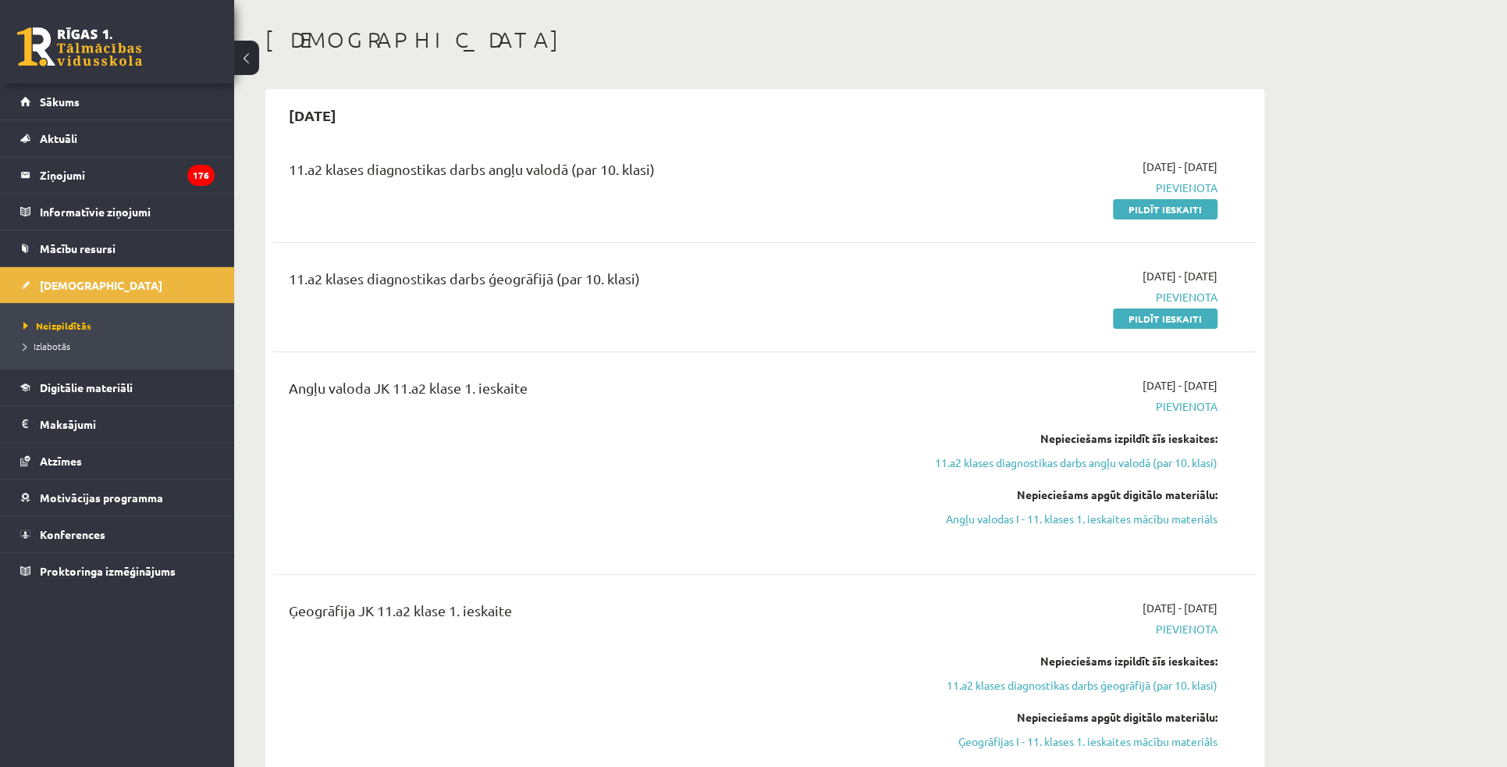
scroll to position [71, 0]
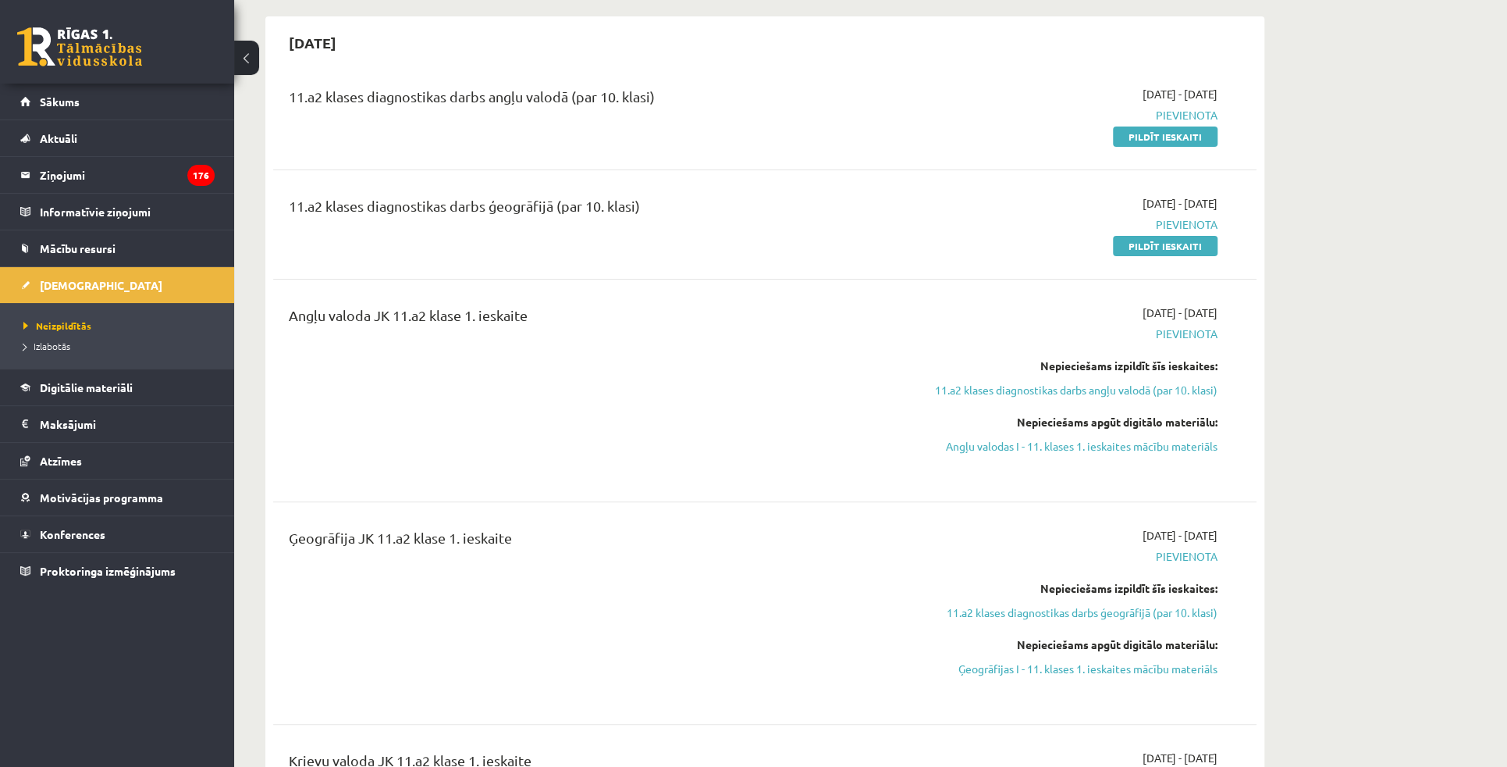
scroll to position [142, 0]
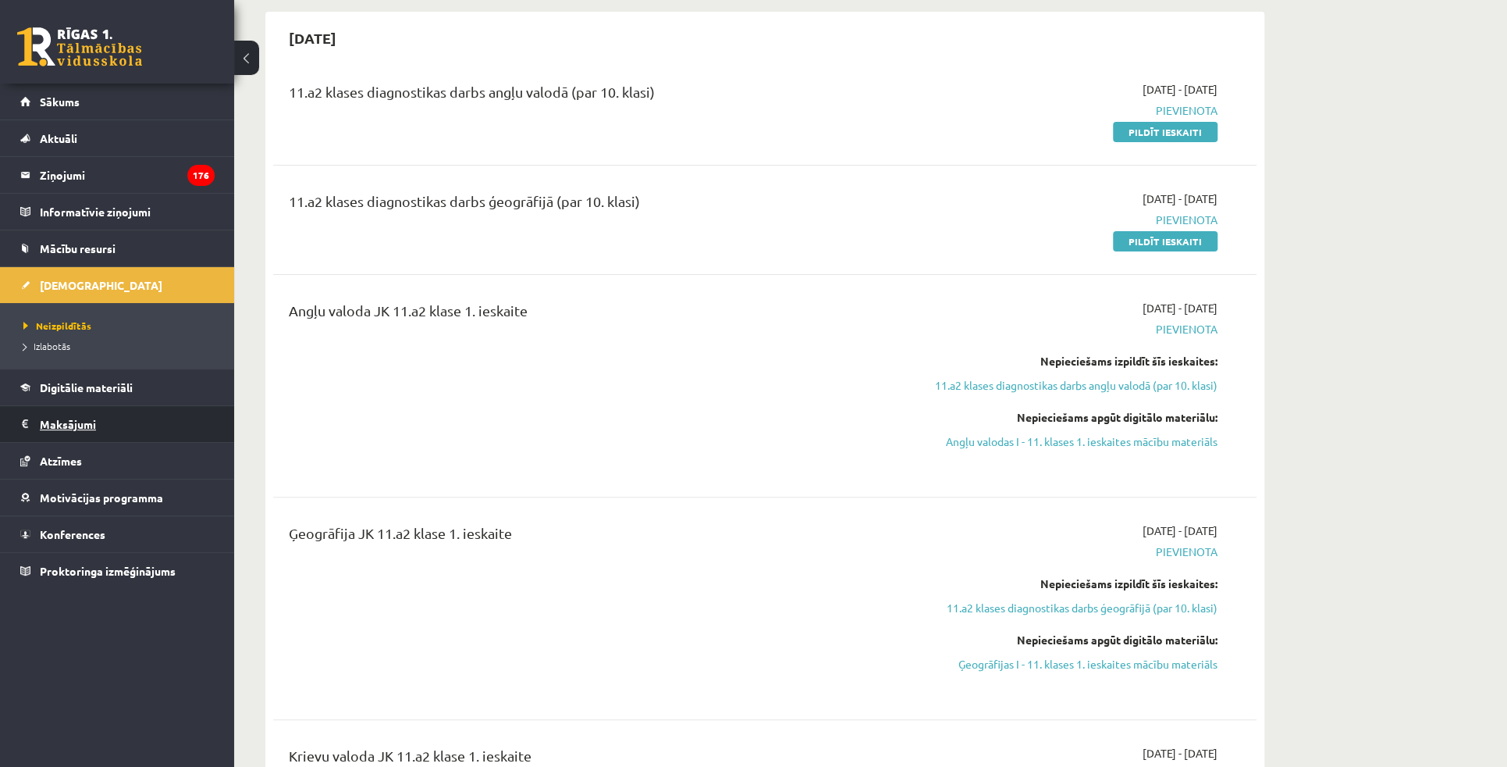
click at [61, 416] on legend "Maksājumi 0" at bounding box center [127, 424] width 175 height 36
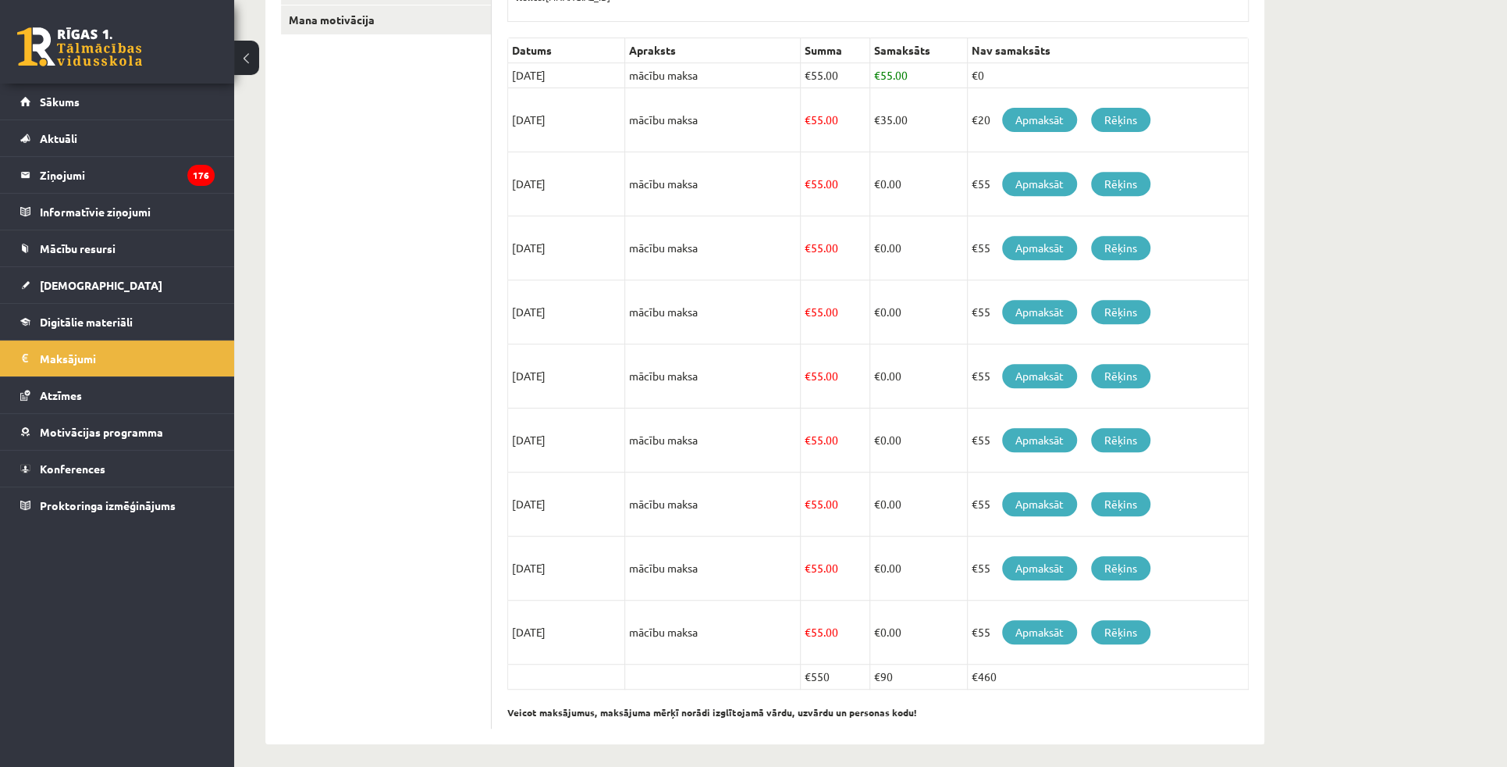
scroll to position [336, 0]
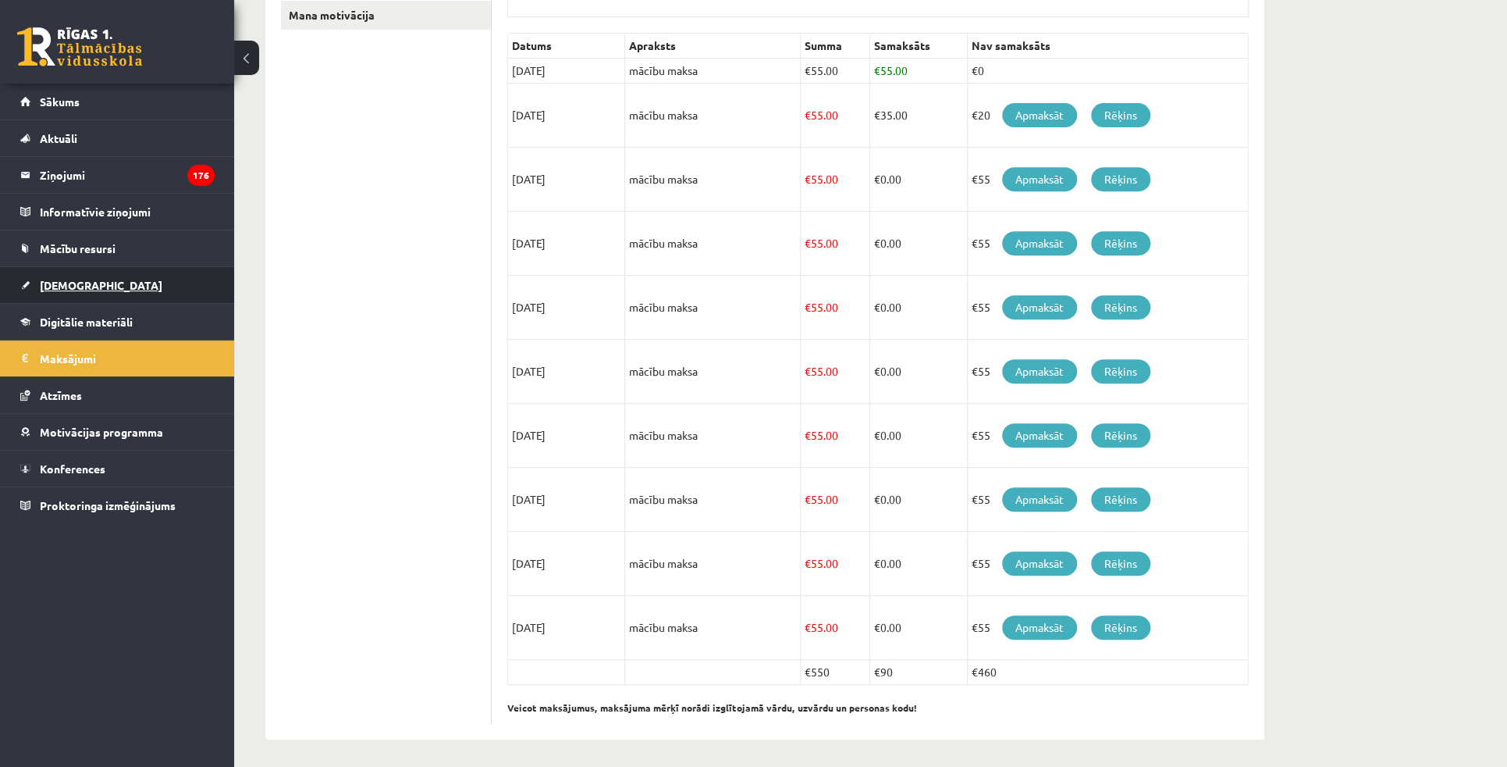
click at [61, 284] on span "[DEMOGRAPHIC_DATA]" at bounding box center [101, 285] width 123 height 14
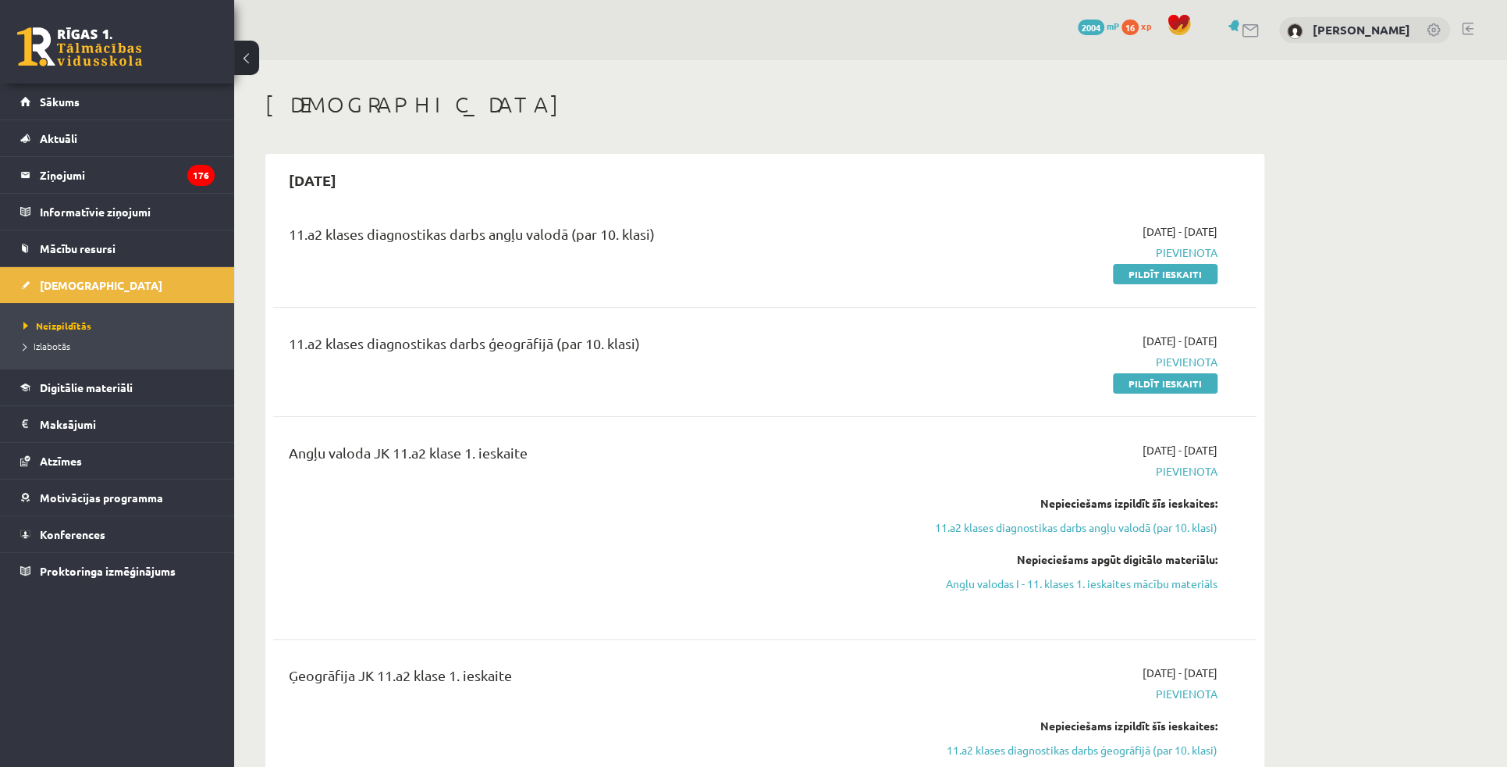
click at [1184, 101] on h1 "[DEMOGRAPHIC_DATA]" at bounding box center [764, 104] width 999 height 27
click at [61, 101] on span "Sākums" at bounding box center [60, 101] width 40 height 14
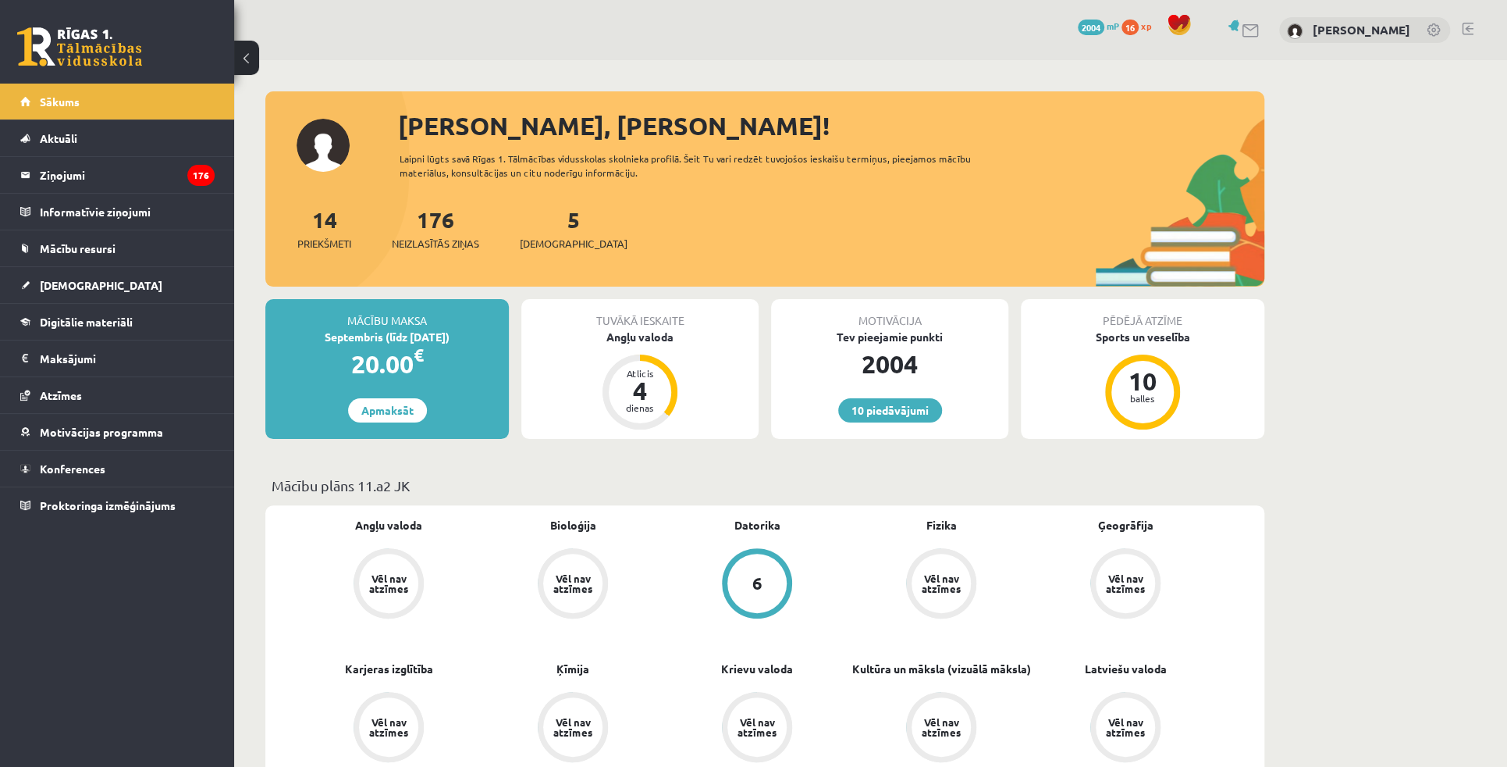
click at [1216, 484] on p "Mācību plāns 11.a2 JK" at bounding box center [765, 485] width 987 height 21
click at [1102, 482] on p "Mācību plāns 11.a2 JK" at bounding box center [765, 485] width 987 height 21
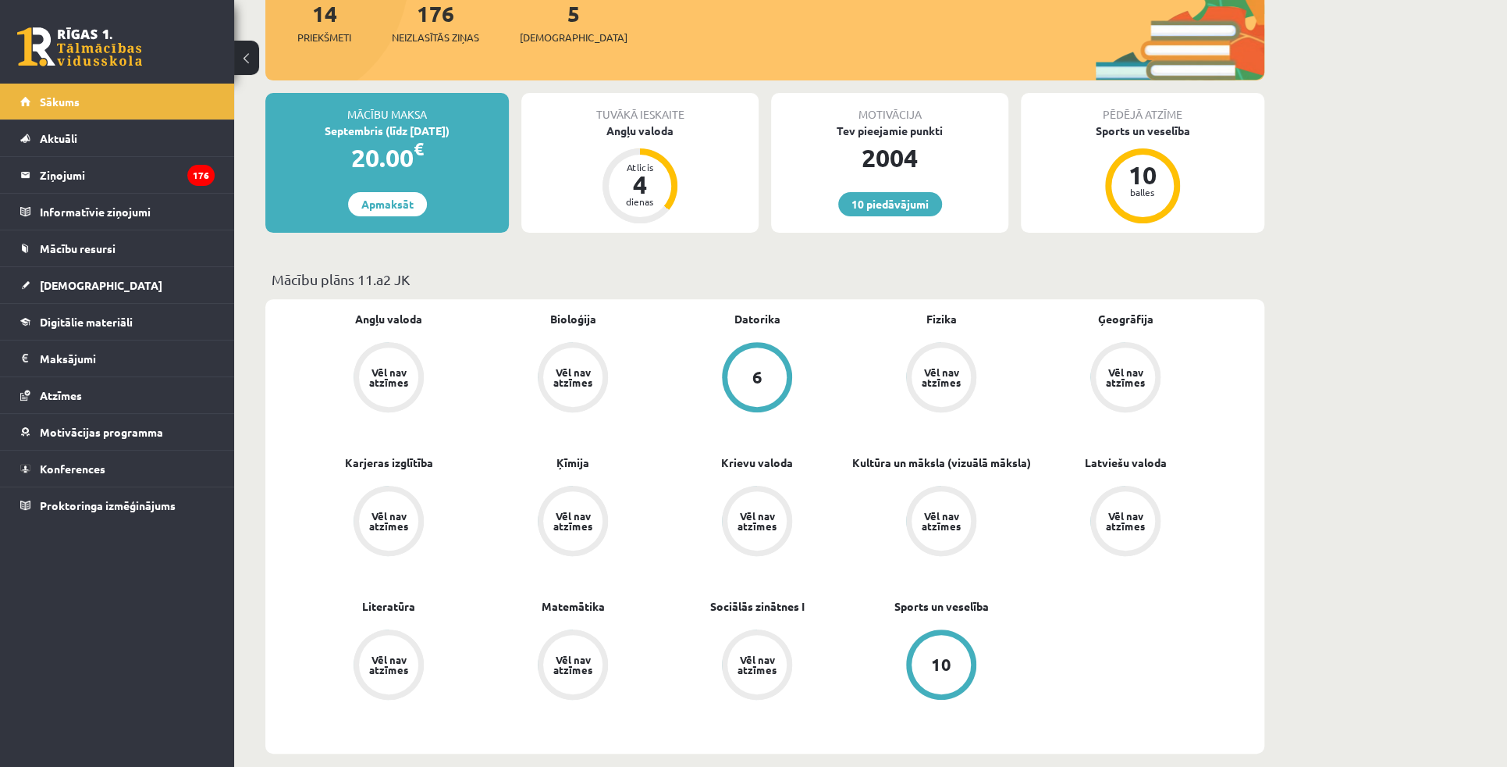
scroll to position [283, 0]
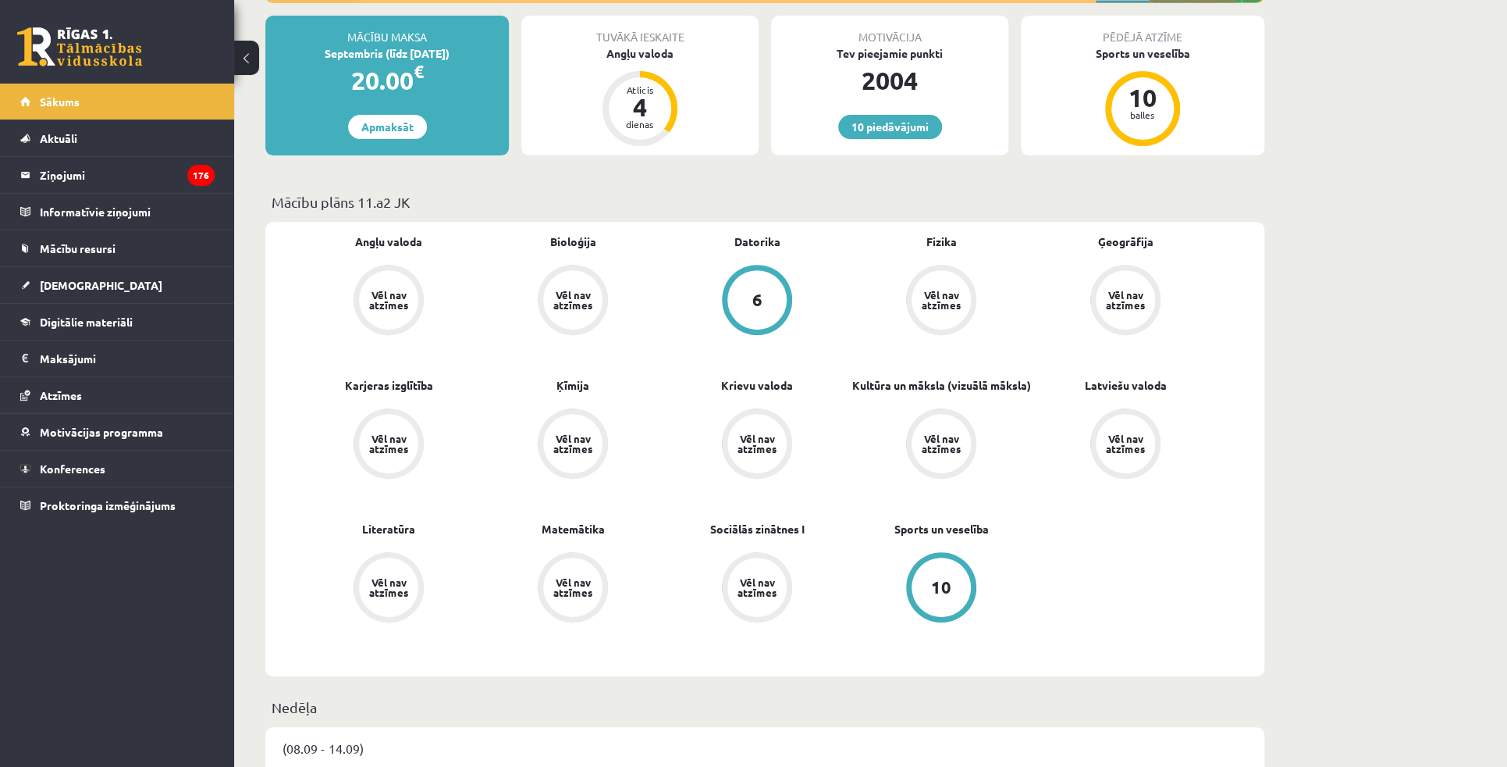
click at [828, 242] on div "Datorika 6" at bounding box center [757, 285] width 184 height 105
drag, startPoint x: 680, startPoint y: 195, endPoint x: 793, endPoint y: 244, distance: 123.1
click at [838, 245] on div "Datorika 6" at bounding box center [757, 285] width 184 height 105
click at [860, 222] on div "Angļu valoda Vēl nav atzīmes Bioloģija Vēl nav atzīmes Datorika 6 Fizika Vēl na…" at bounding box center [764, 449] width 999 height 454
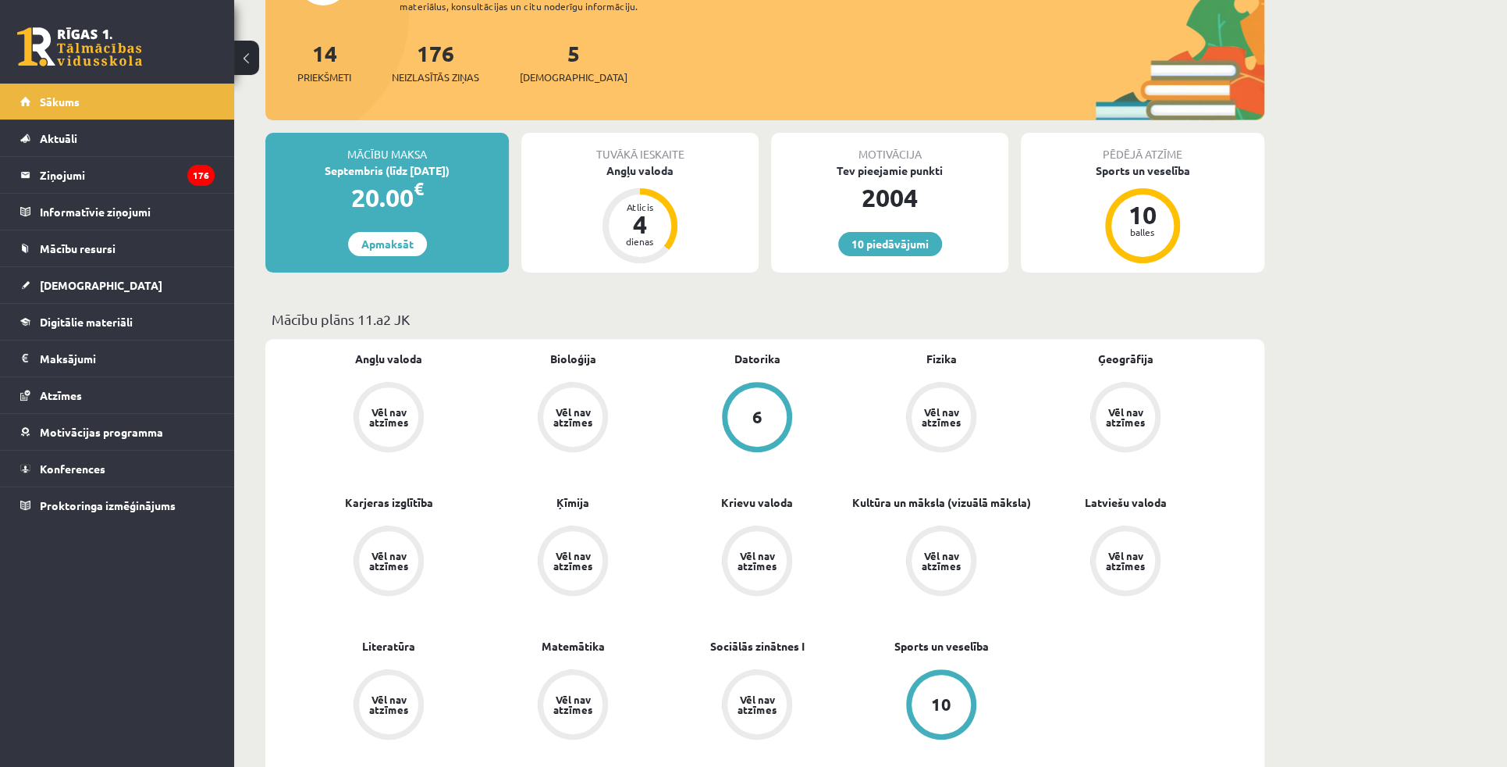
scroll to position [71, 0]
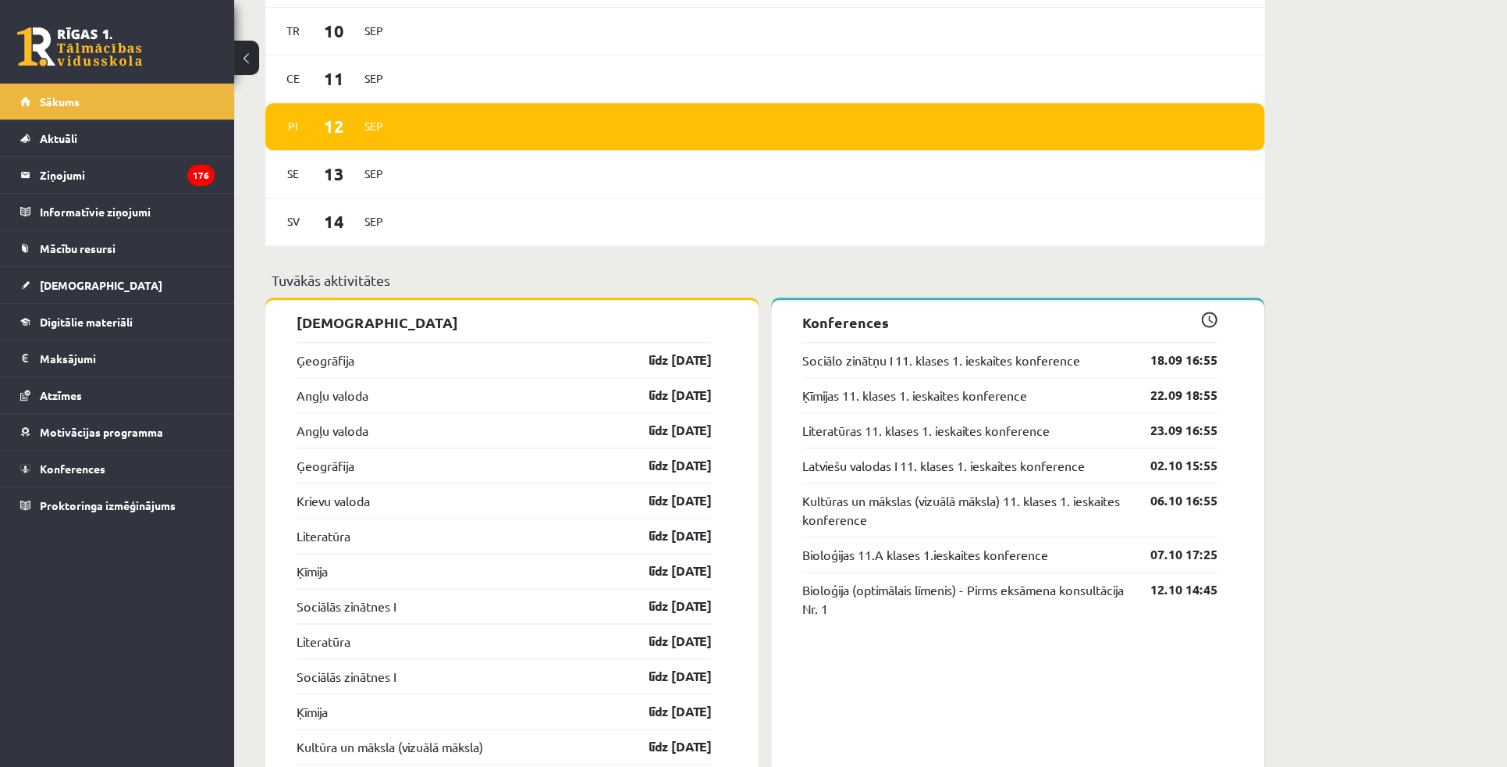
scroll to position [1206, 0]
